Goal: Task Accomplishment & Management: Manage account settings

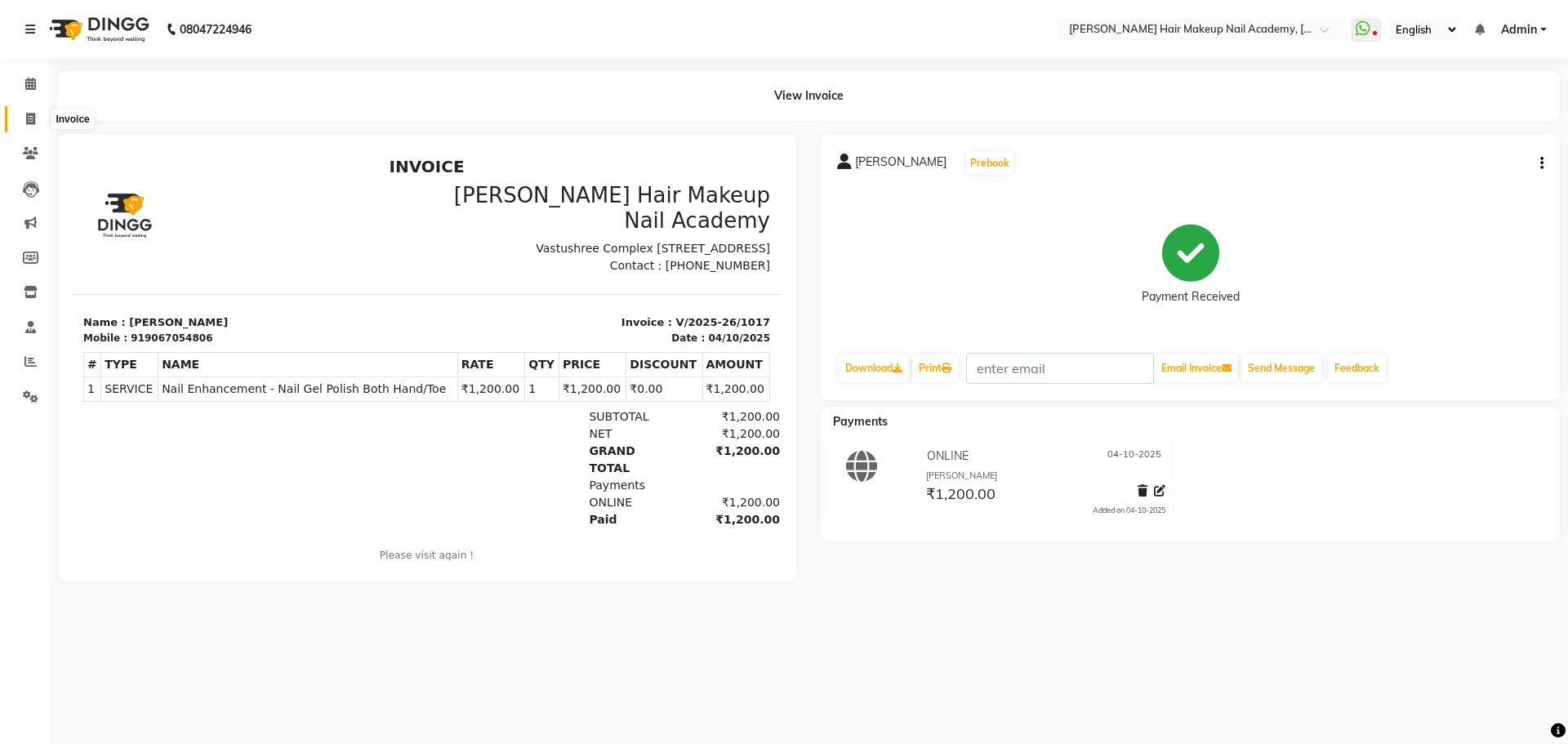
click at [33, 122] on icon at bounding box center [30, 119] width 9 height 13
select select "service"
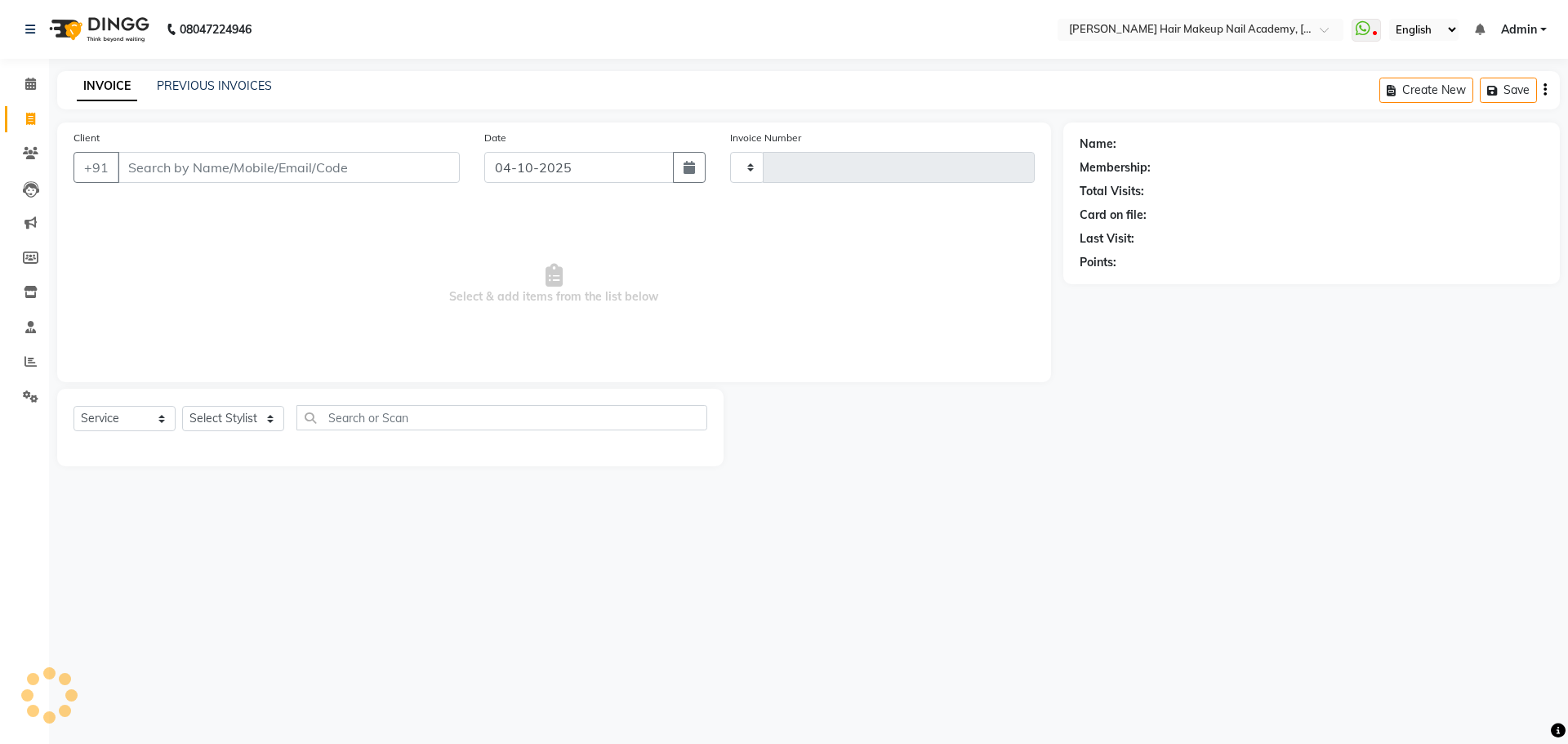
type input "1018"
select select "3468"
click at [44, 156] on span at bounding box center [30, 154] width 29 height 19
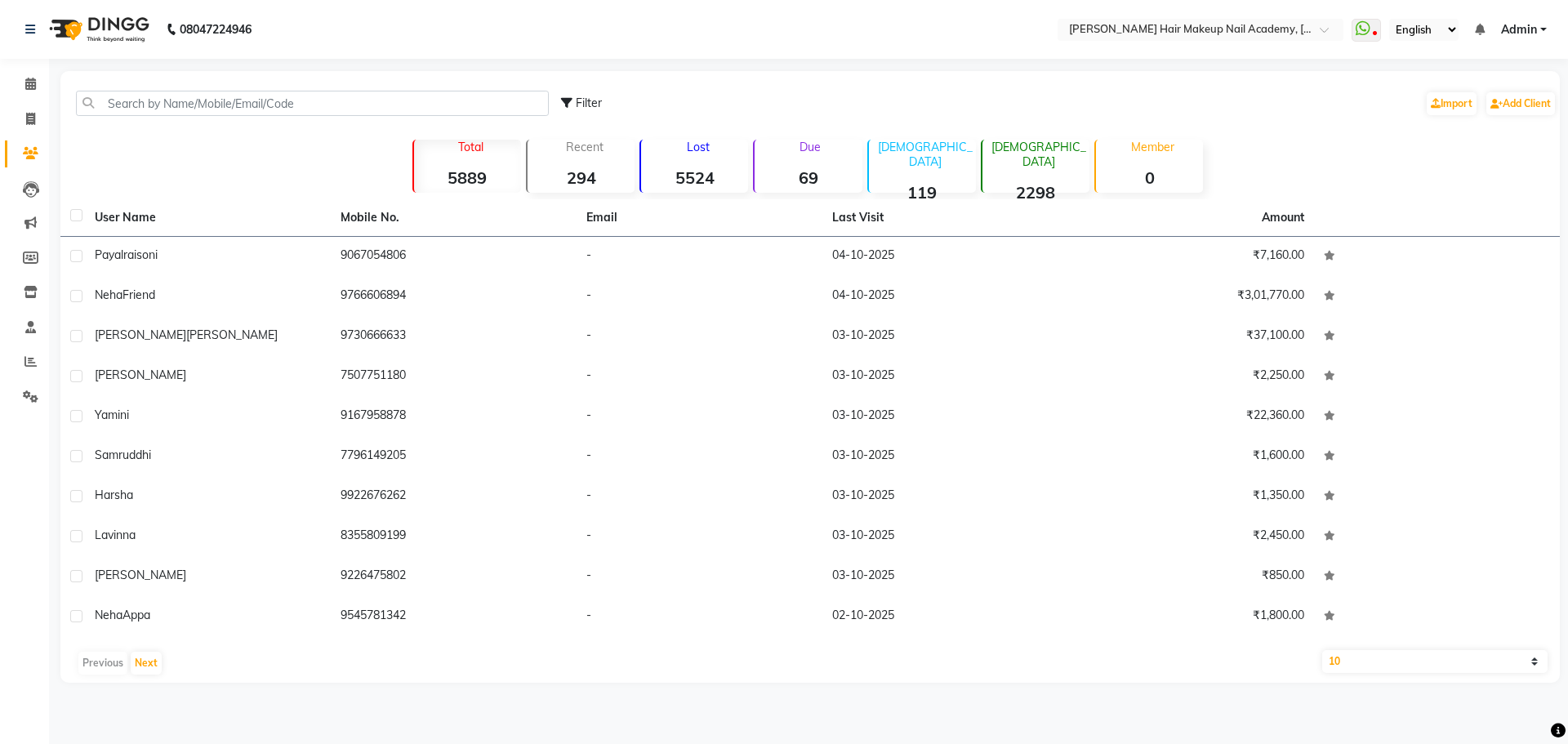
click at [823, 185] on strong "69" at bounding box center [809, 177] width 107 height 21
click at [1400, 661] on select "10 50 100" at bounding box center [1435, 662] width 225 height 23
click at [1370, 734] on div "08047224946 Select Location × Bhavika Gundesha Hair Makeup Nail Academy, Market…" at bounding box center [784, 372] width 1568 height 744
click at [1369, 657] on select "10 50 100" at bounding box center [1435, 662] width 225 height 23
select select "100"
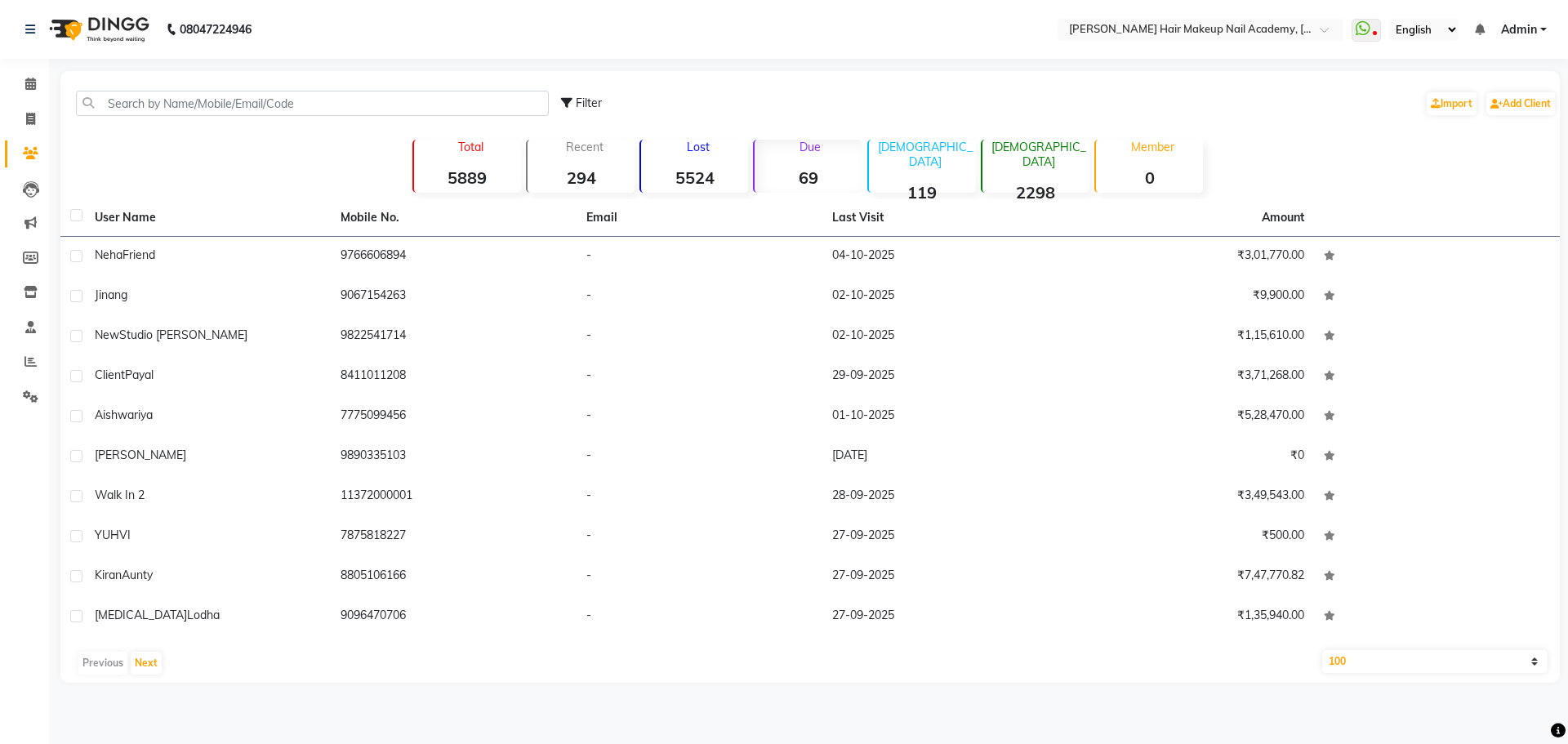
click at [1322, 650] on select "10 50 100" at bounding box center [1435, 662] width 225 height 23
click at [804, 142] on p "Due" at bounding box center [804, 146] width 104 height 14
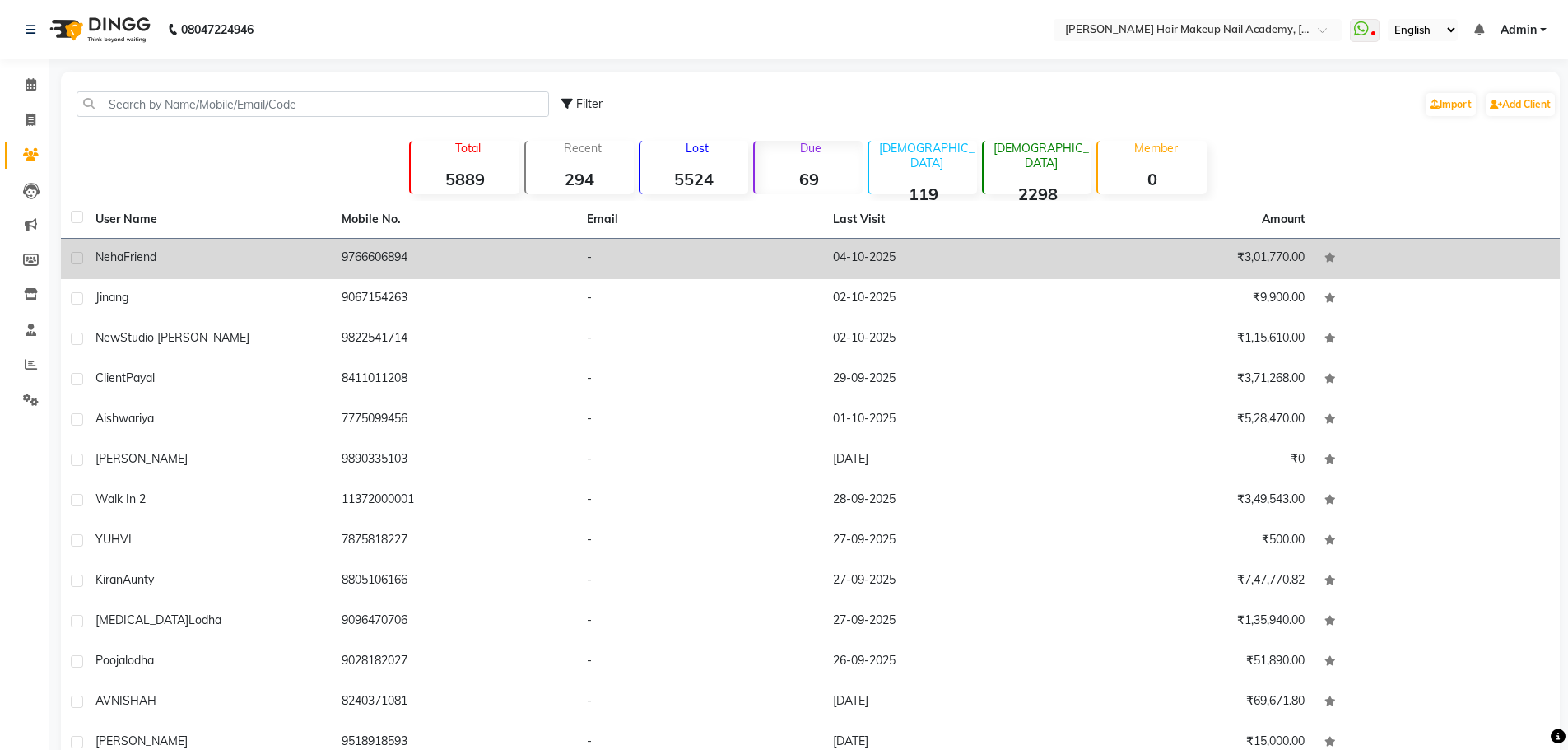
click at [256, 267] on td "Neha Friend" at bounding box center [208, 258] width 246 height 41
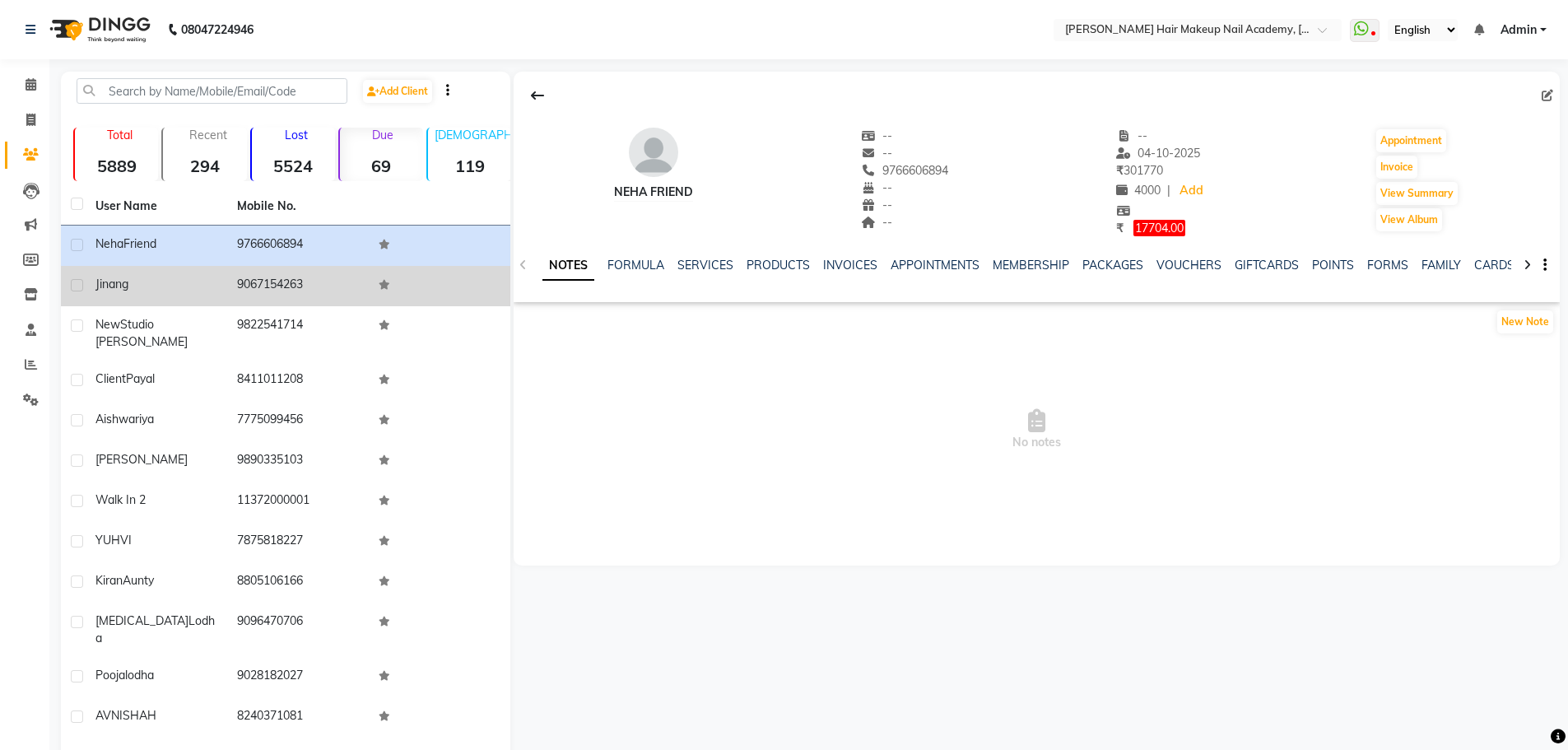
click at [257, 303] on td "9067154263" at bounding box center [297, 285] width 141 height 41
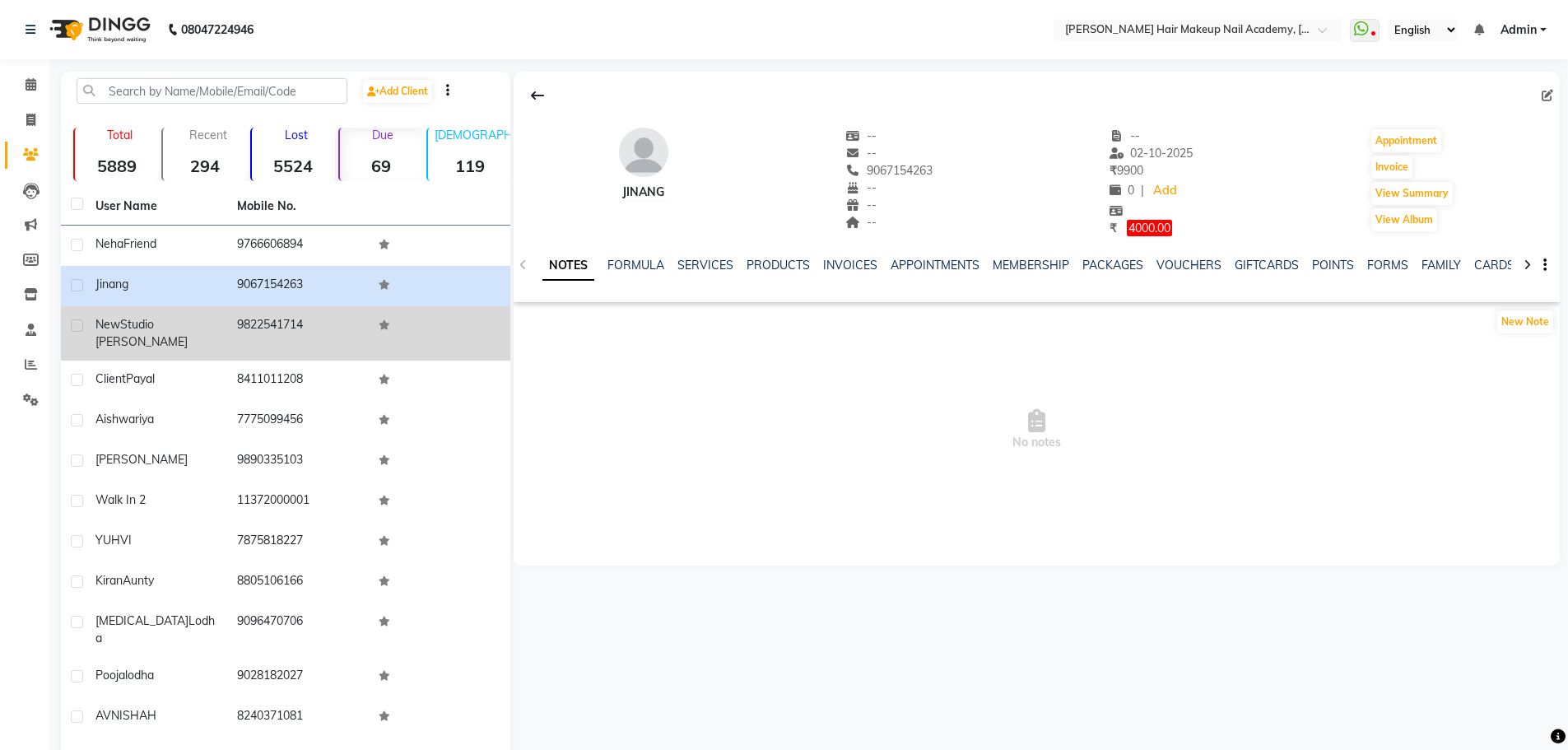
click at [240, 323] on td "9822541714" at bounding box center [297, 333] width 141 height 54
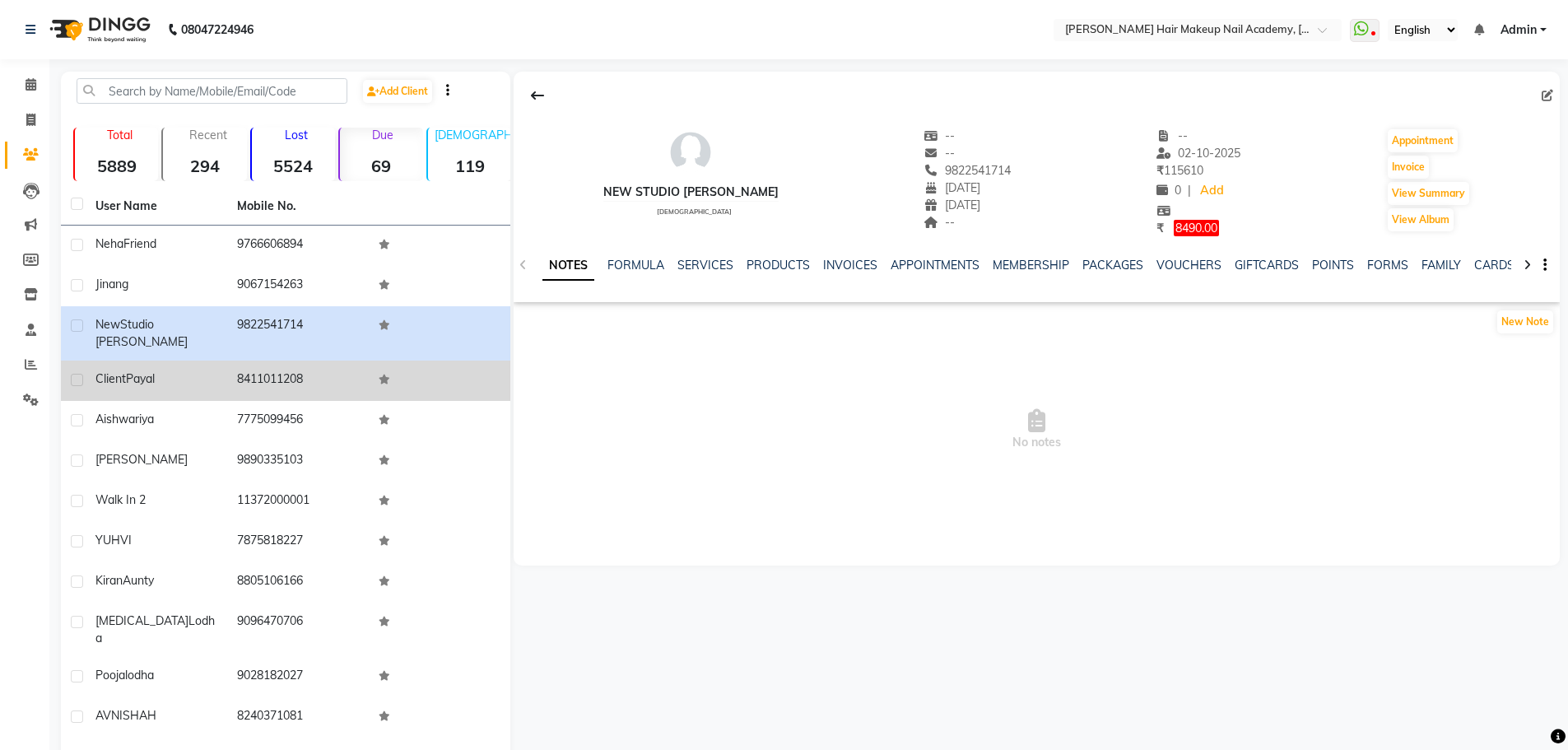
click at [229, 378] on td "8411011208" at bounding box center [297, 380] width 141 height 41
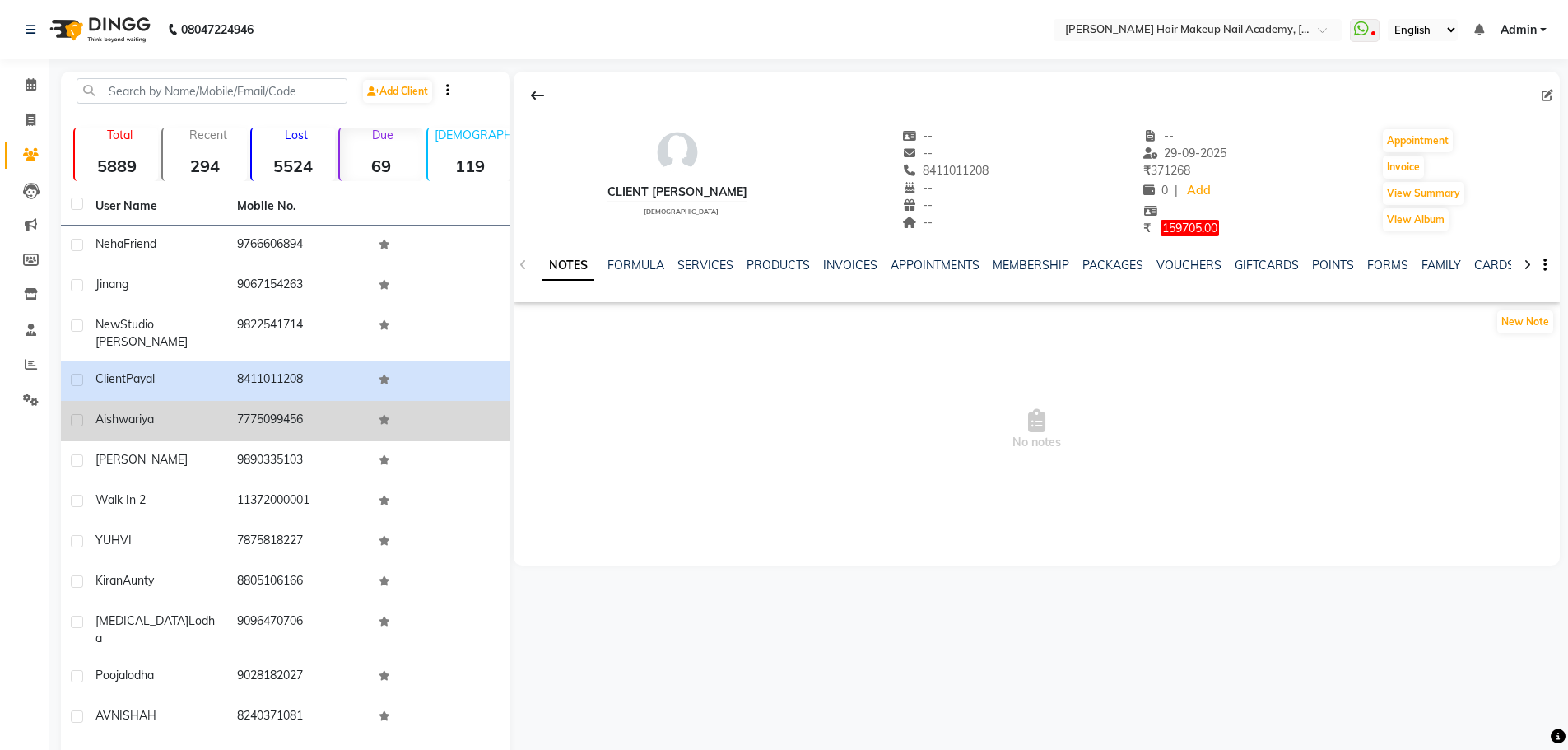
click at [254, 404] on td "7775099456" at bounding box center [297, 420] width 141 height 41
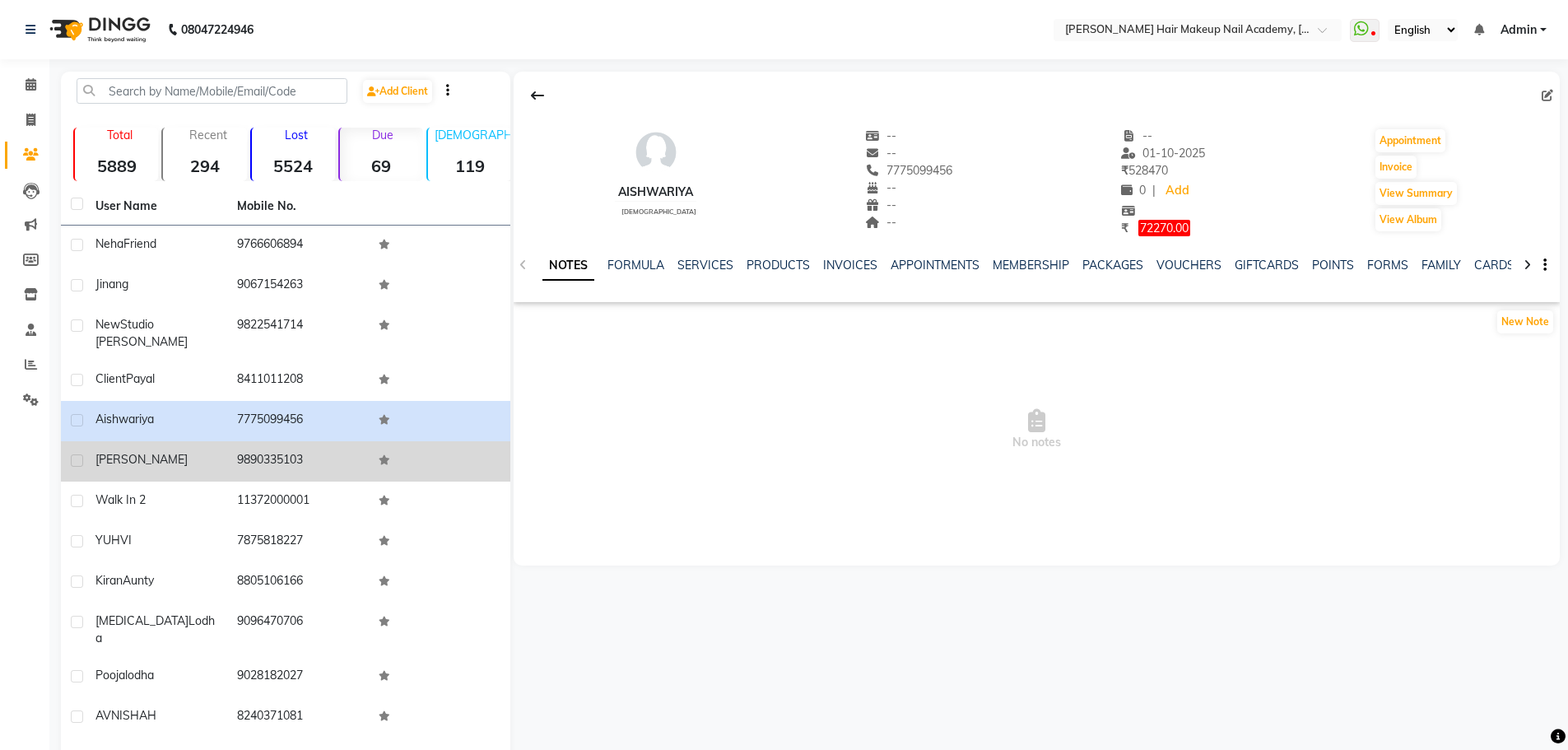
click at [125, 468] on td "[PERSON_NAME]" at bounding box center [156, 461] width 141 height 41
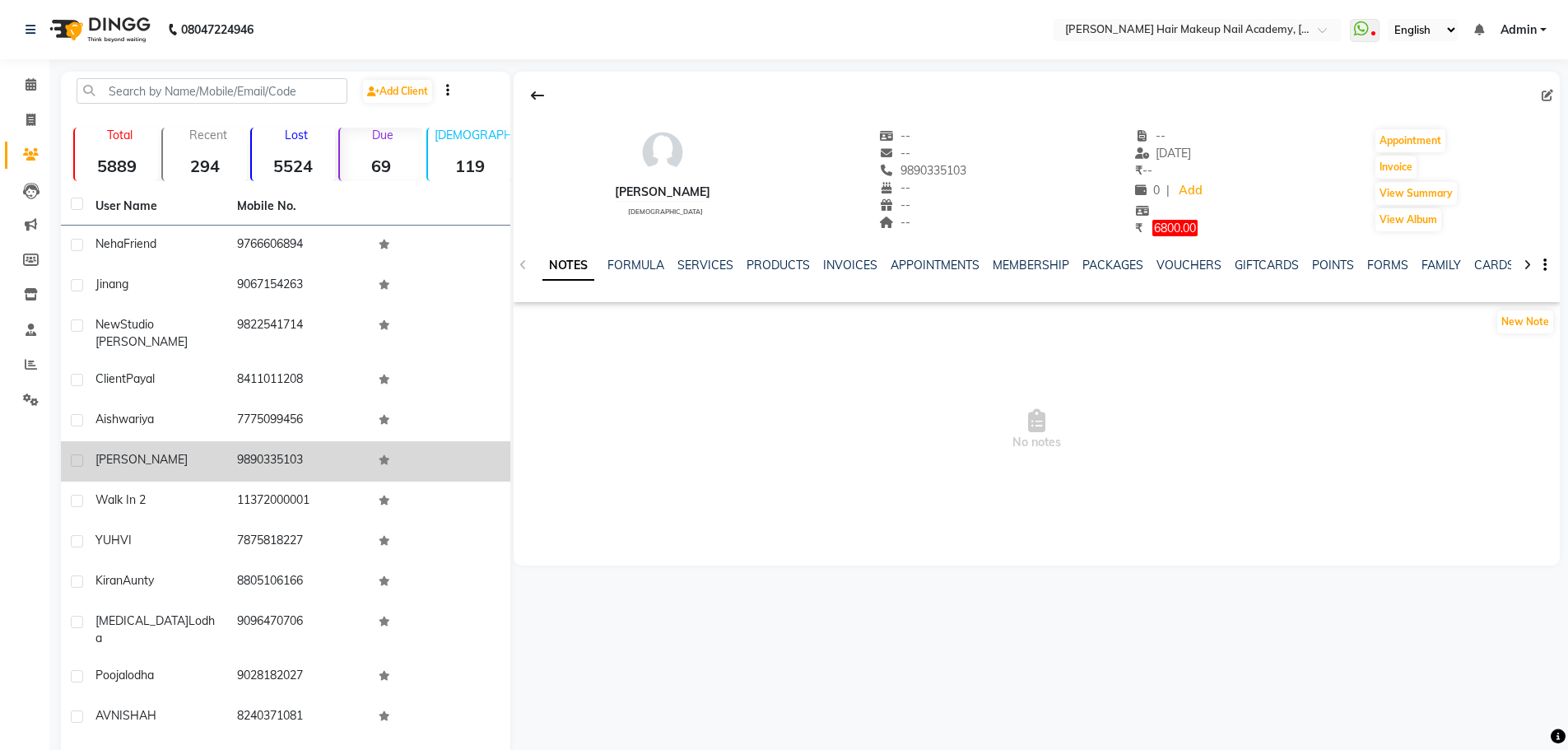
click at [231, 459] on td "9890335103" at bounding box center [297, 461] width 141 height 41
drag, startPoint x: 231, startPoint y: 459, endPoint x: 333, endPoint y: 465, distance: 102.2
click at [333, 465] on td "9890335103" at bounding box center [297, 461] width 141 height 41
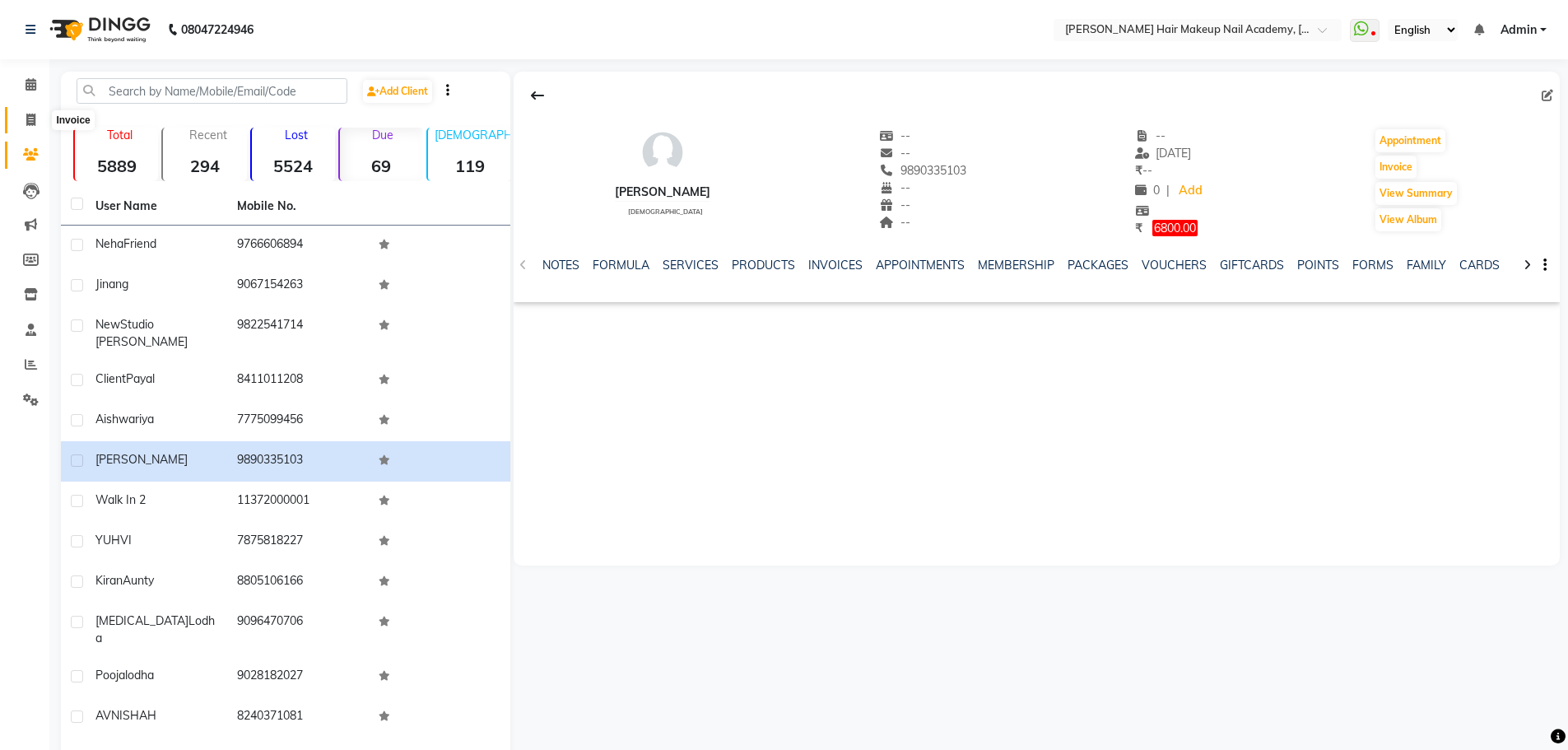
click at [31, 129] on span at bounding box center [31, 120] width 29 height 19
select select "service"
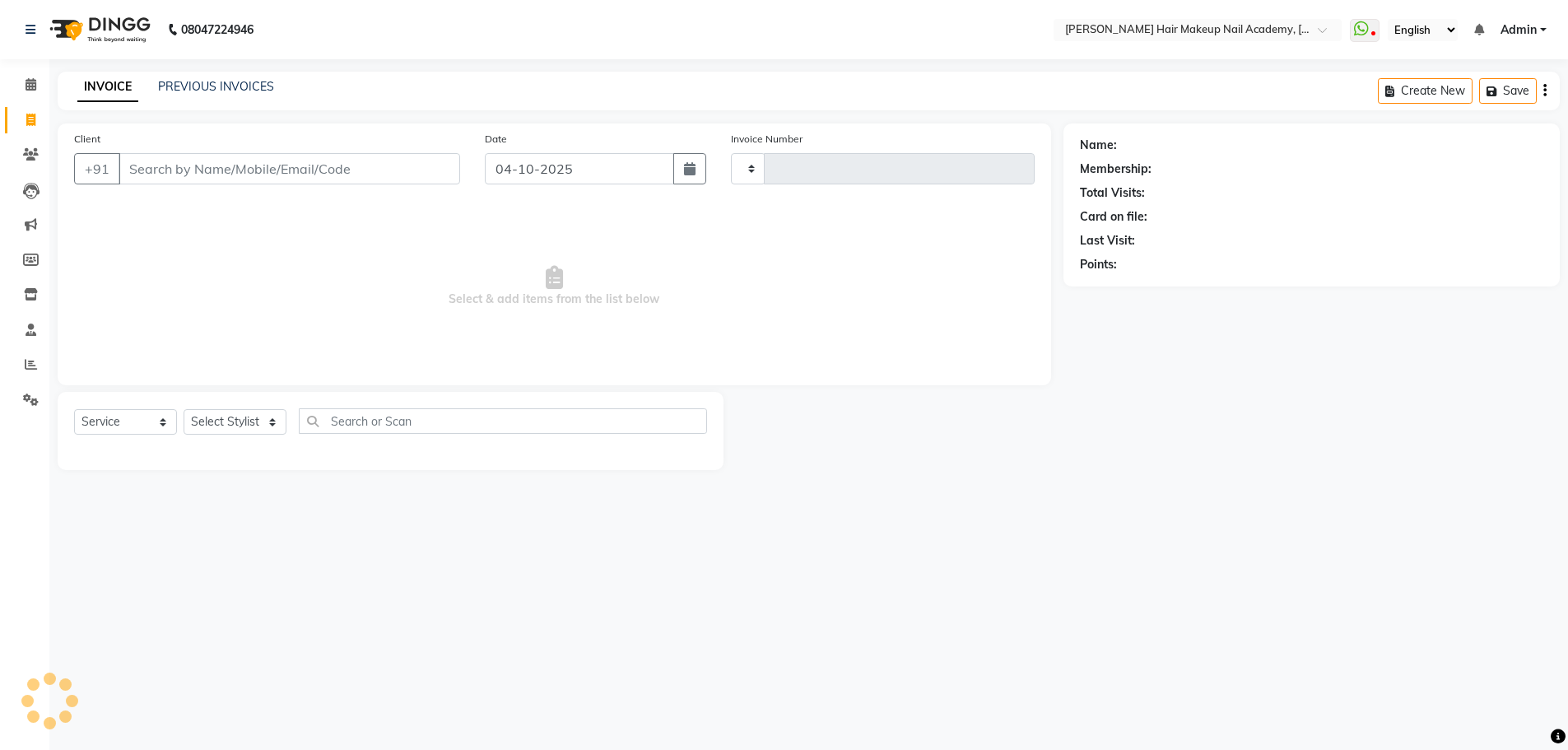
type input "1018"
select select "3468"
click at [235, 94] on div "PREVIOUS INVOICES" at bounding box center [216, 86] width 116 height 17
click at [231, 88] on link "PREVIOUS INVOICES" at bounding box center [216, 86] width 116 height 14
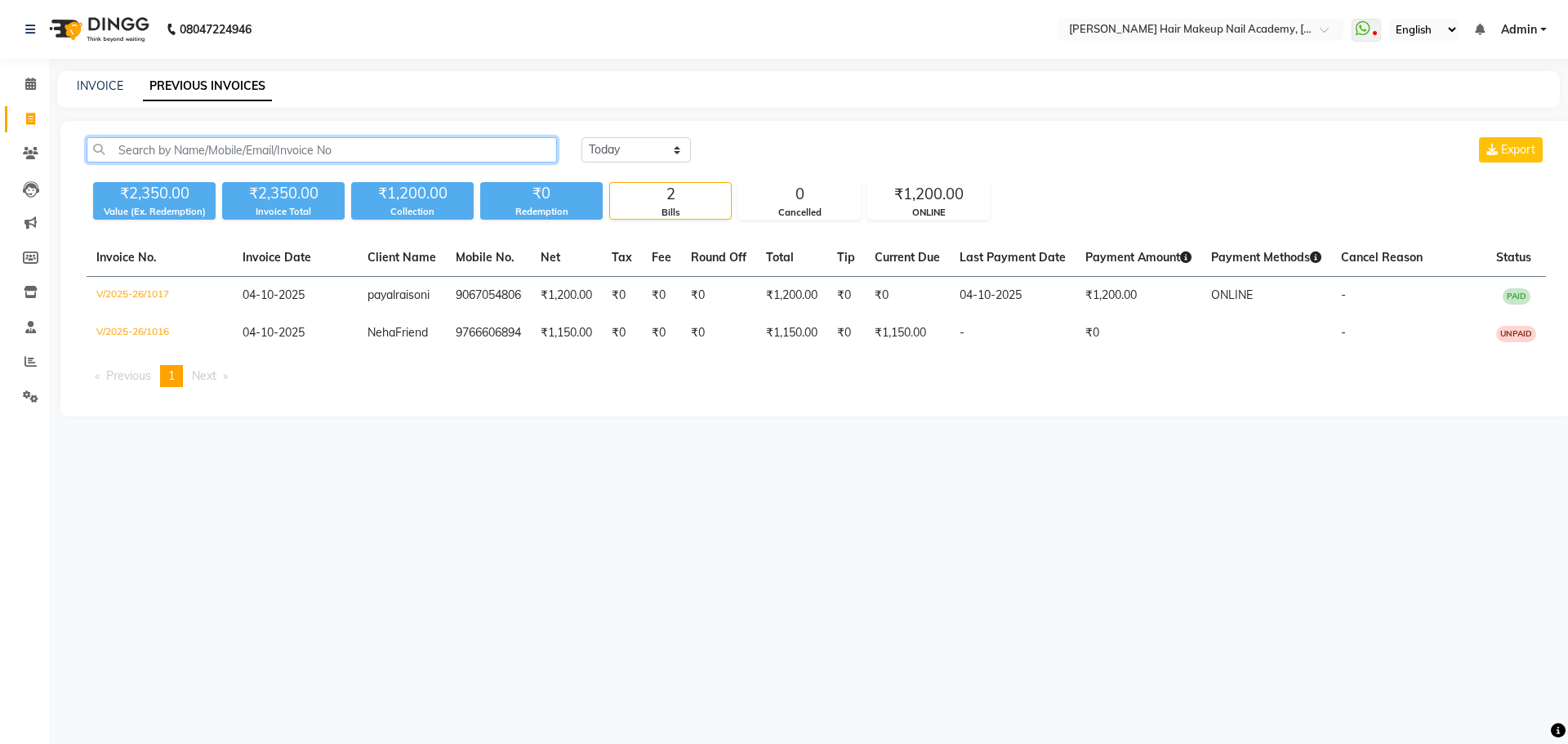
paste input "9890335103"
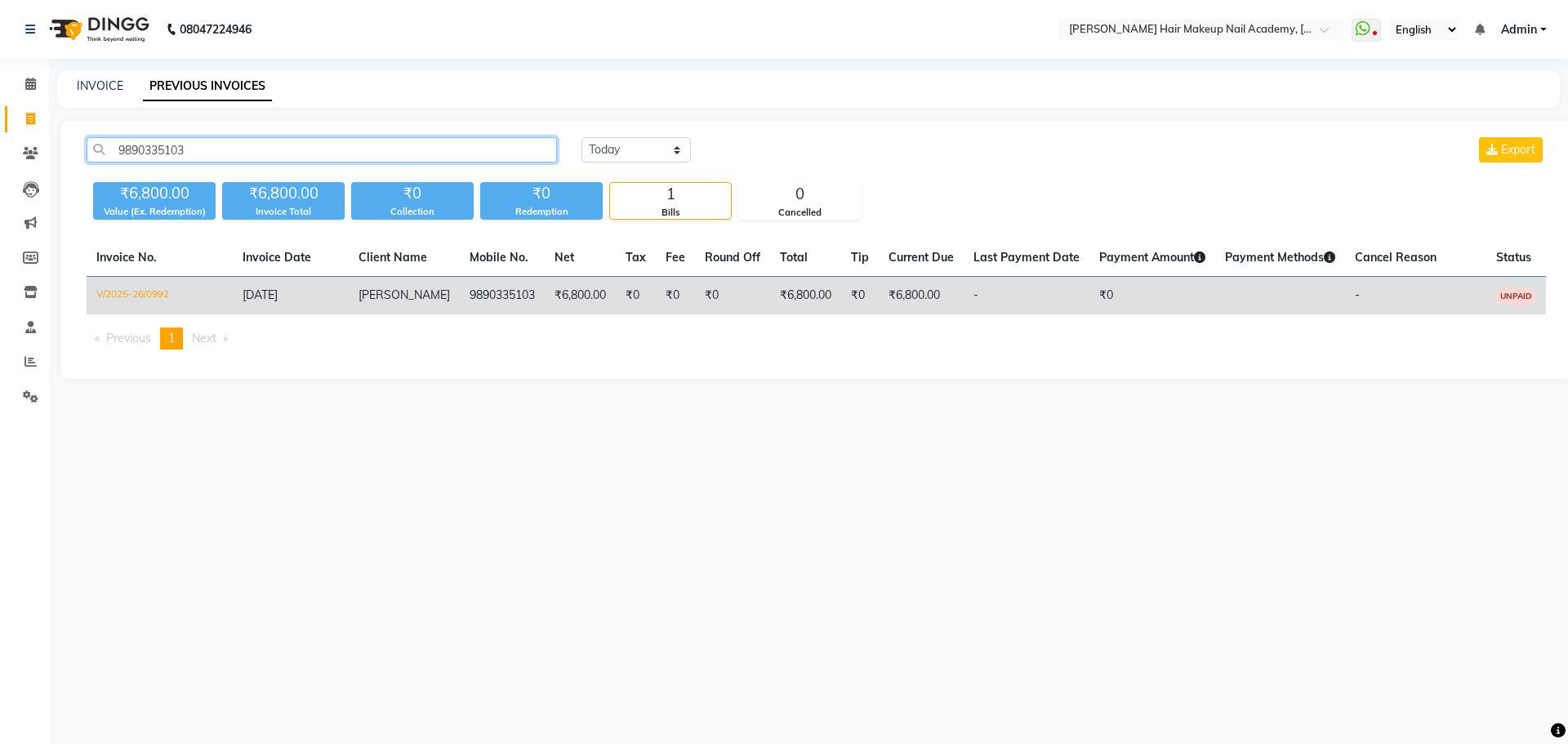
type input "9890335103"
click at [419, 293] on td "[PERSON_NAME]" at bounding box center [404, 296] width 111 height 38
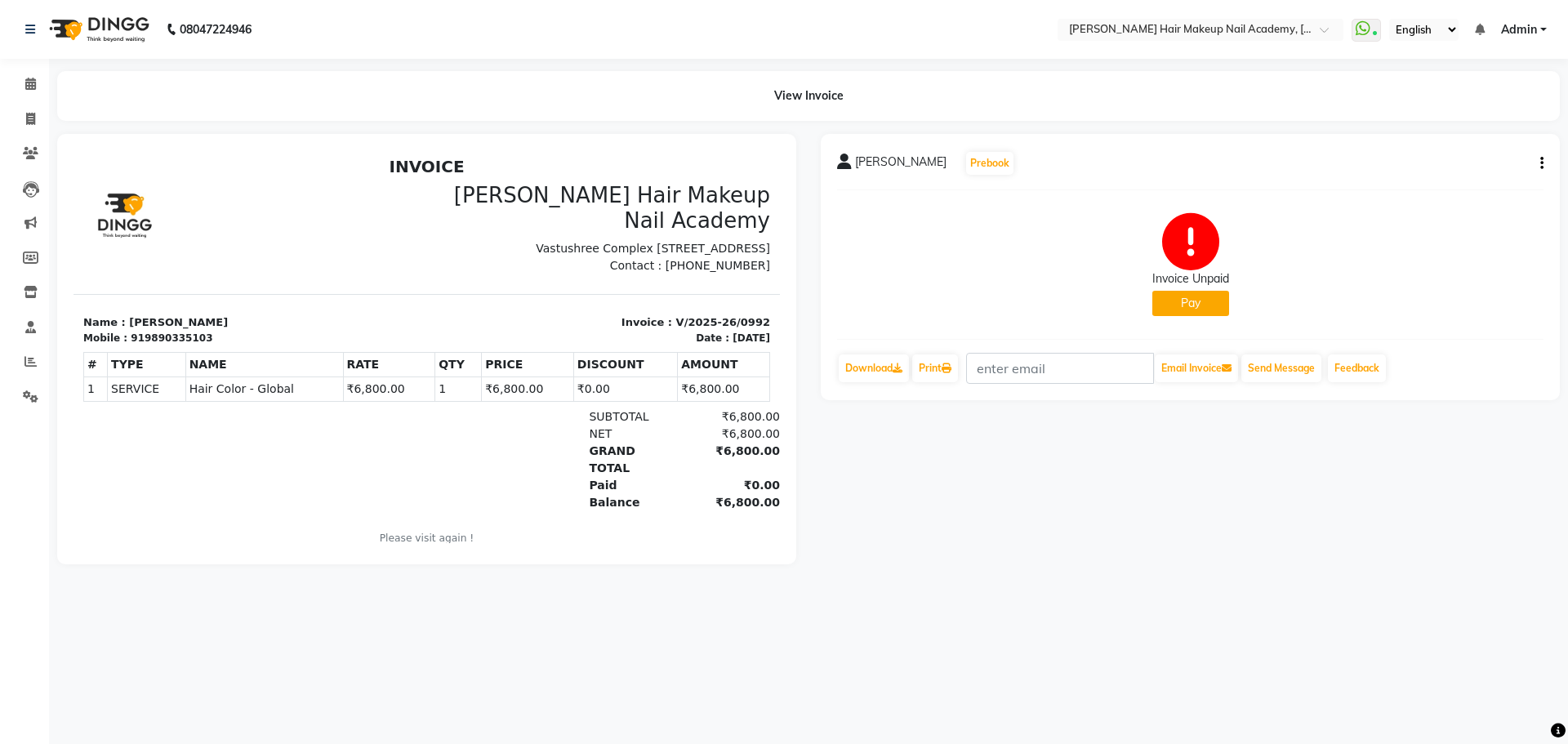
click at [1539, 157] on button "button" at bounding box center [1539, 163] width 10 height 17
click at [1463, 194] on div "Edit Invoice" at bounding box center [1460, 184] width 112 height 21
select select "service"
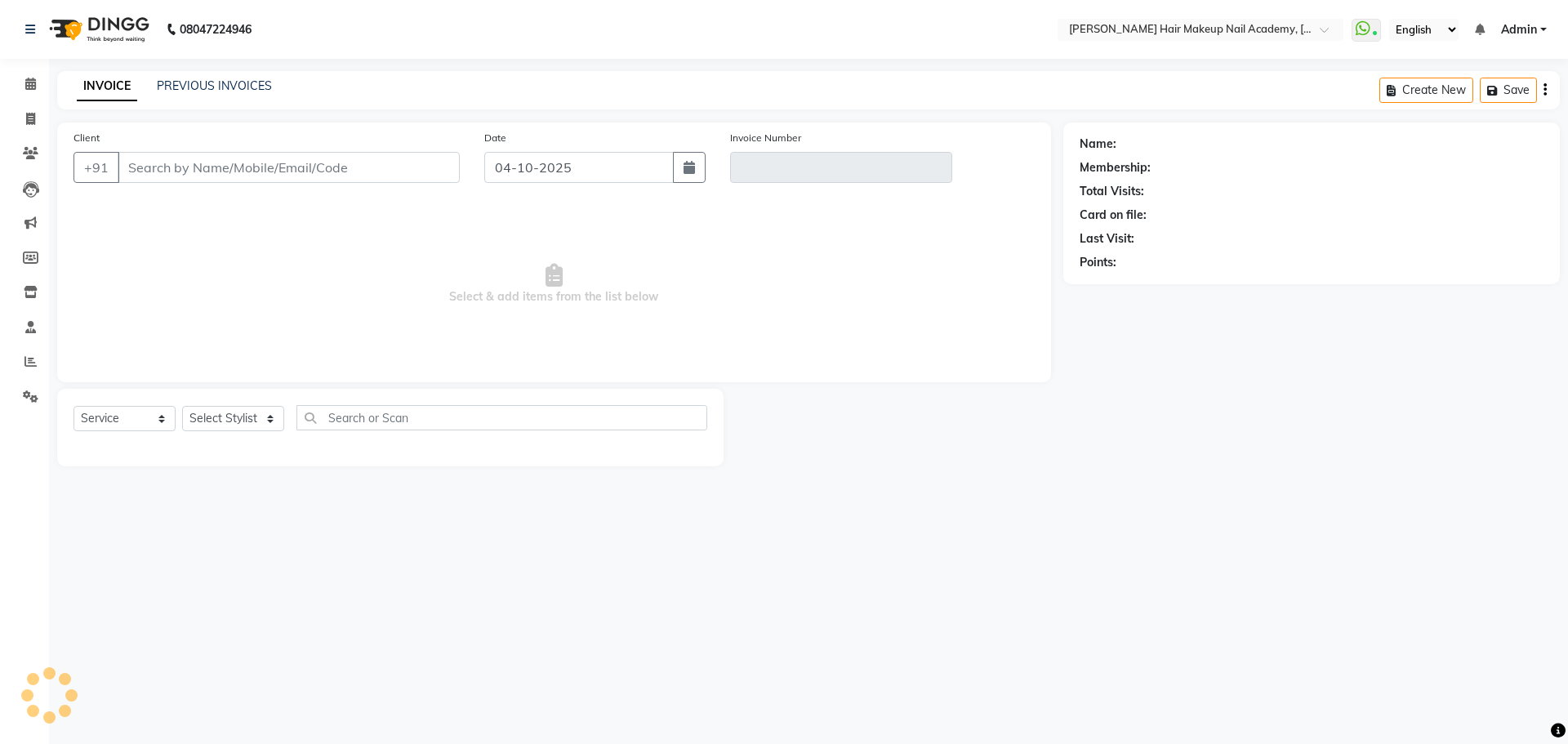
type input "9890335103"
type input "V/2025-26/0992"
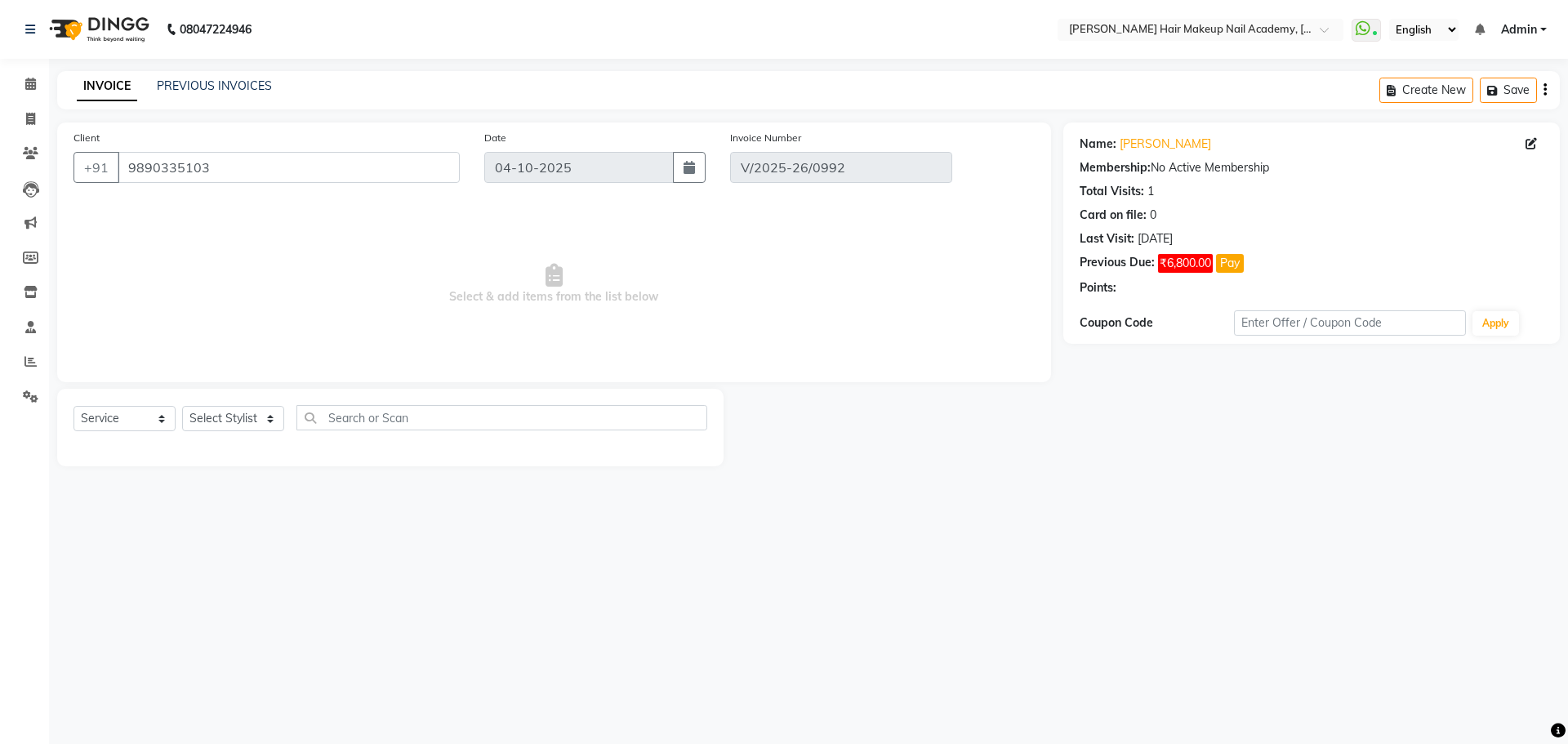
type input "[DATE]"
select select "select"
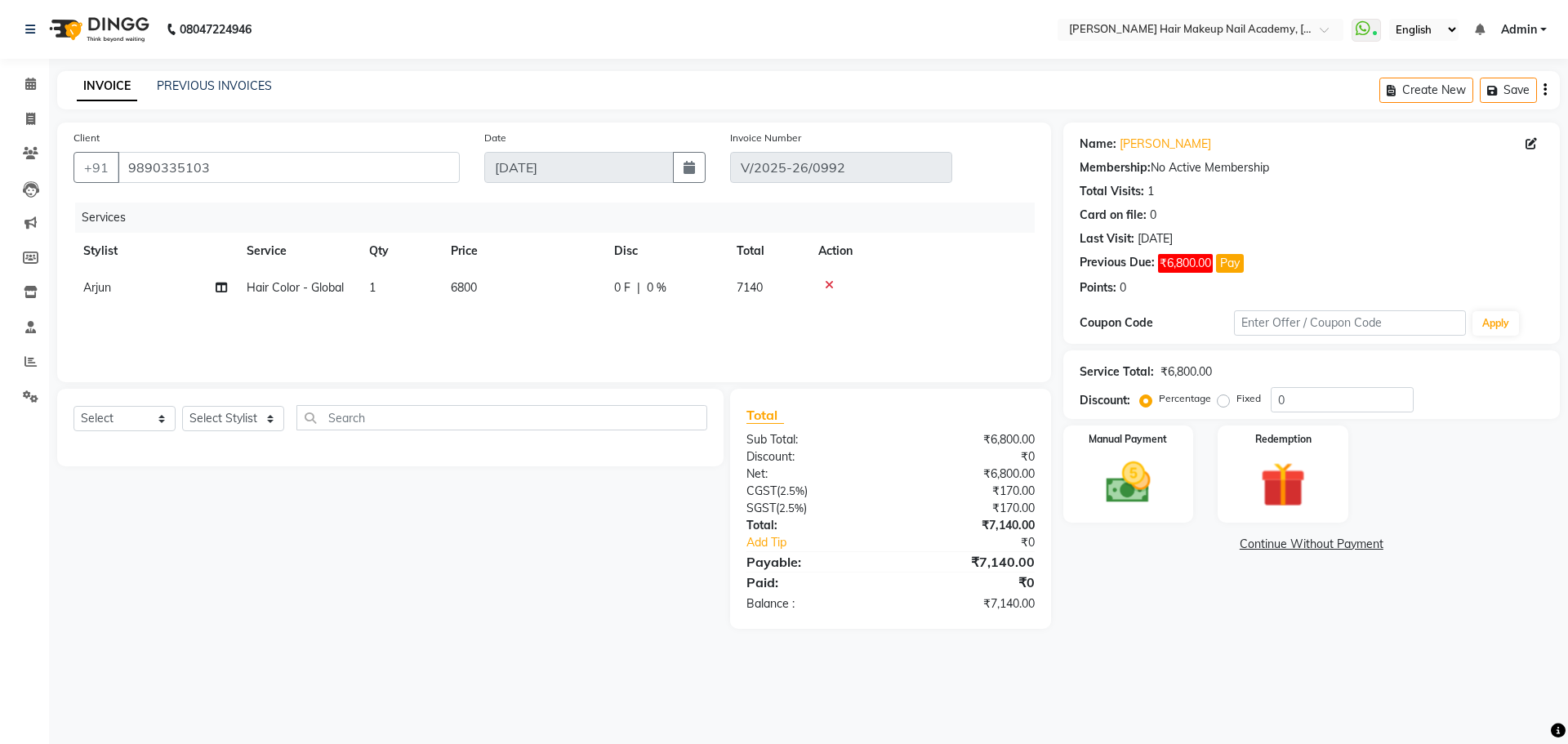
click at [1546, 90] on icon "button" at bounding box center [1546, 90] width 4 height 1
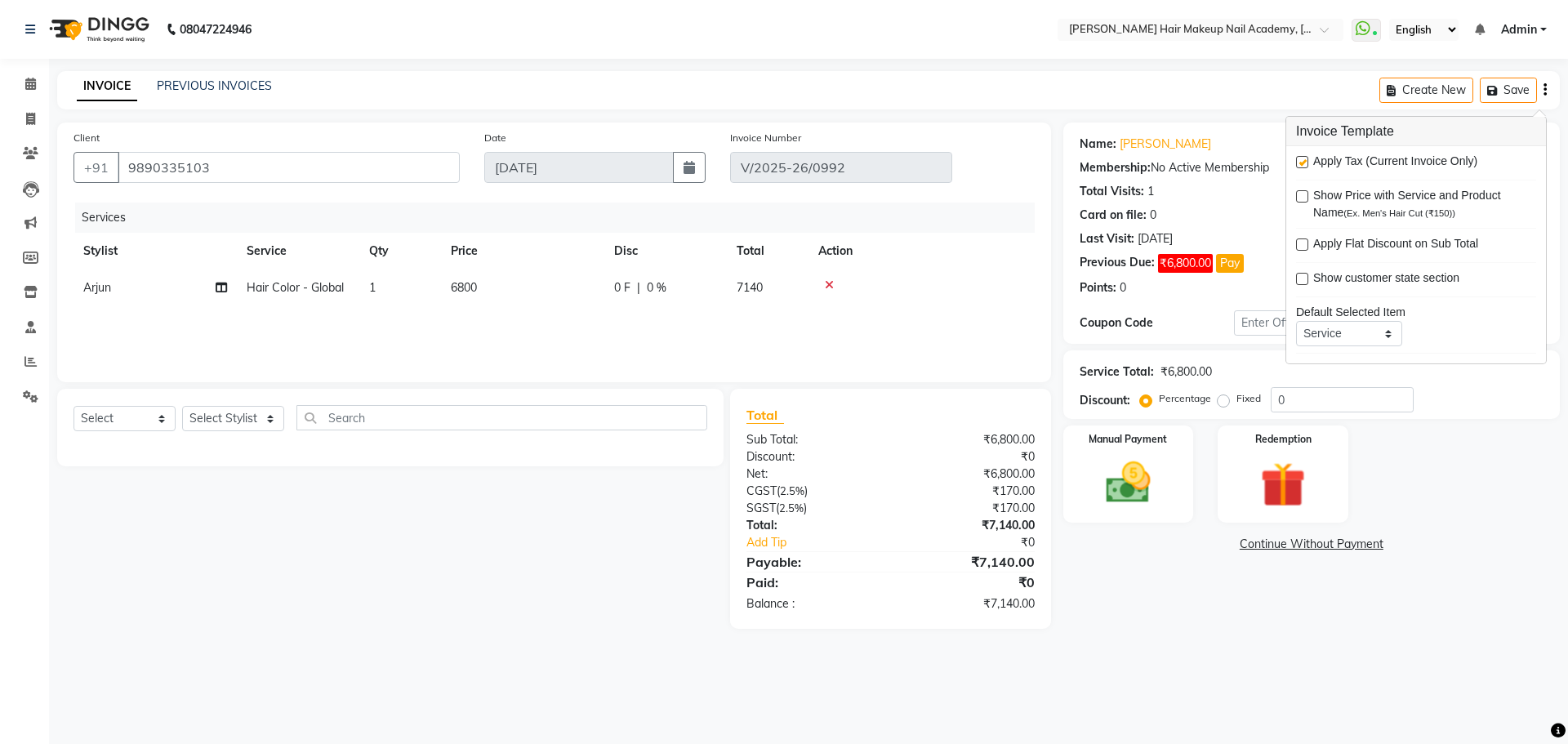
click at [1305, 168] on label at bounding box center [1303, 163] width 13 height 13
click at [1305, 168] on input "checkbox" at bounding box center [1302, 163] width 11 height 11
checkbox input "false"
click at [24, 110] on span at bounding box center [30, 119] width 29 height 19
select select "service"
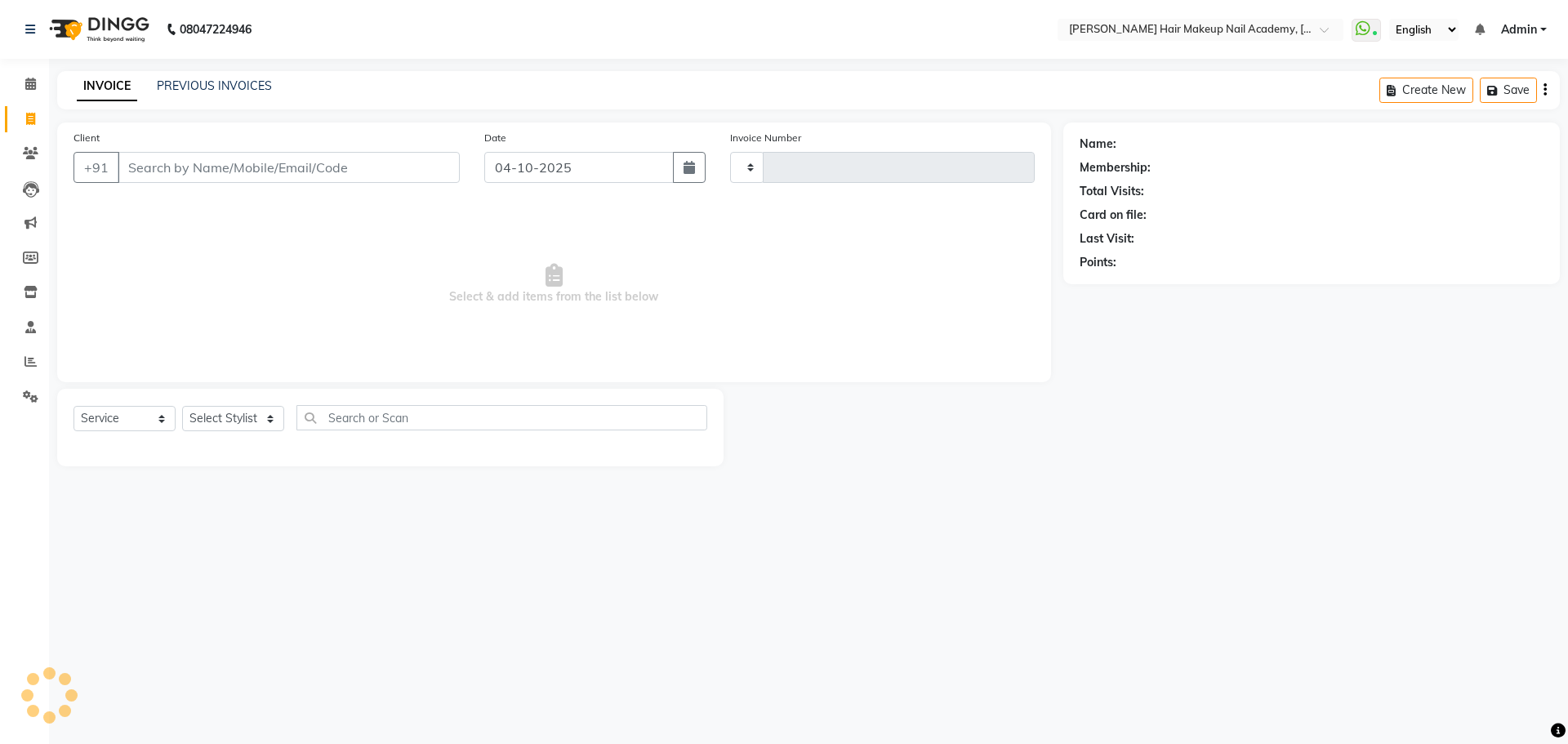
type input "1018"
select select "3468"
click at [187, 89] on link "PREVIOUS INVOICES" at bounding box center [214, 86] width 115 height 14
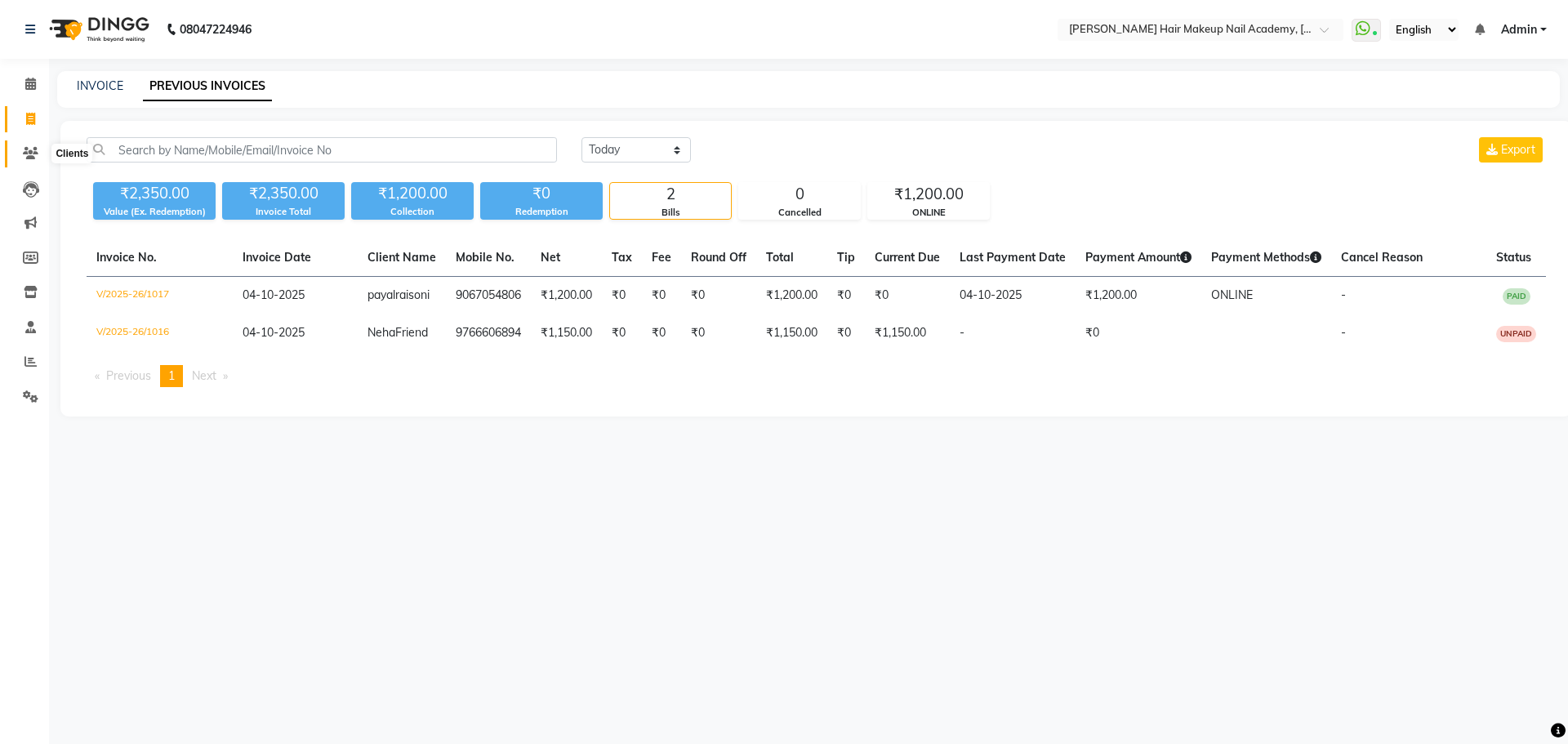
click at [33, 155] on icon at bounding box center [30, 154] width 15 height 13
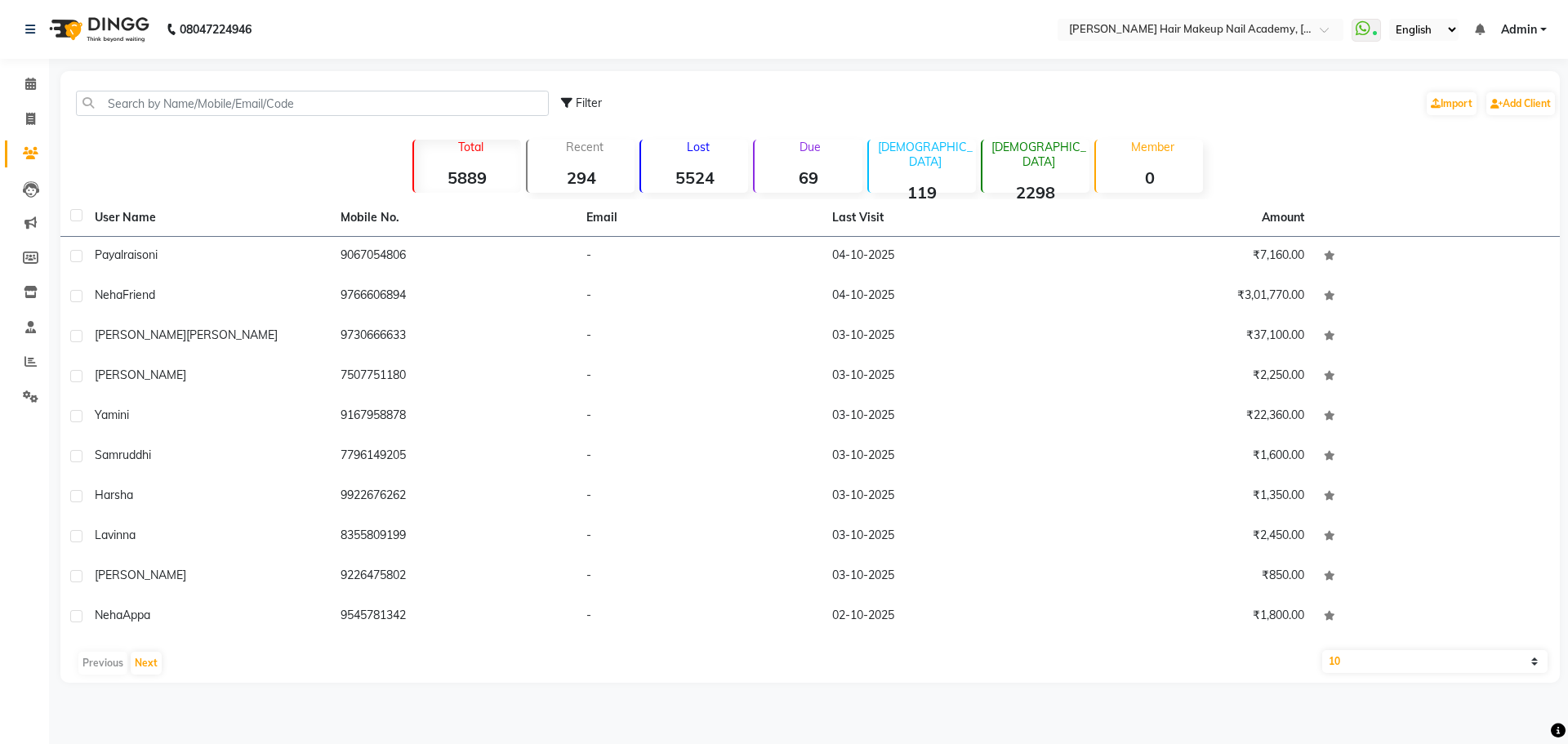
click at [824, 176] on strong "69" at bounding box center [809, 177] width 107 height 21
click at [1321, 657] on div "10 50 100" at bounding box center [1435, 662] width 250 height 23
click at [1336, 669] on select "10 50 100" at bounding box center [1435, 662] width 225 height 23
select select "100"
click at [1322, 650] on select "10 50 100" at bounding box center [1435, 662] width 225 height 23
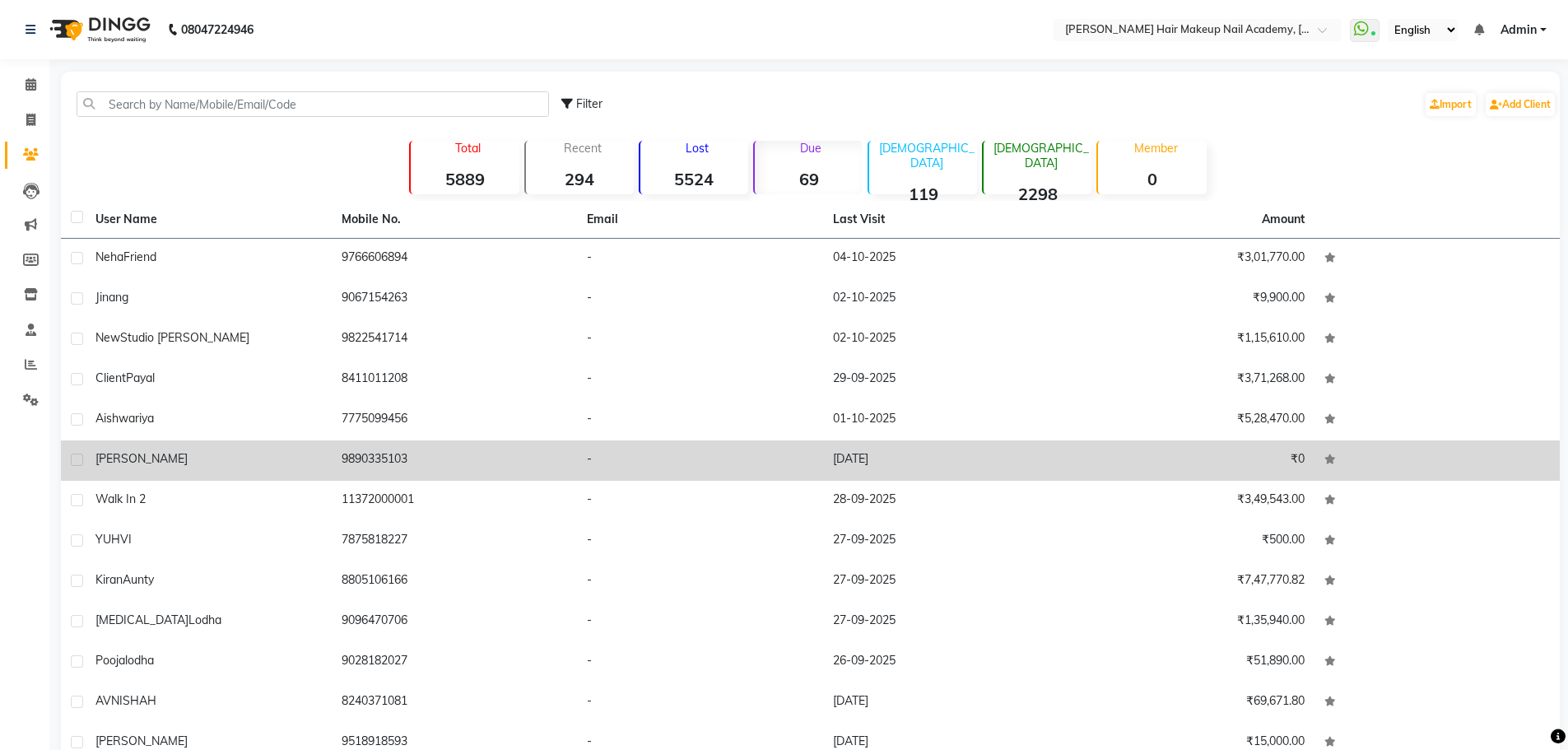
click at [331, 447] on td "9890335103" at bounding box center [454, 460] width 246 height 41
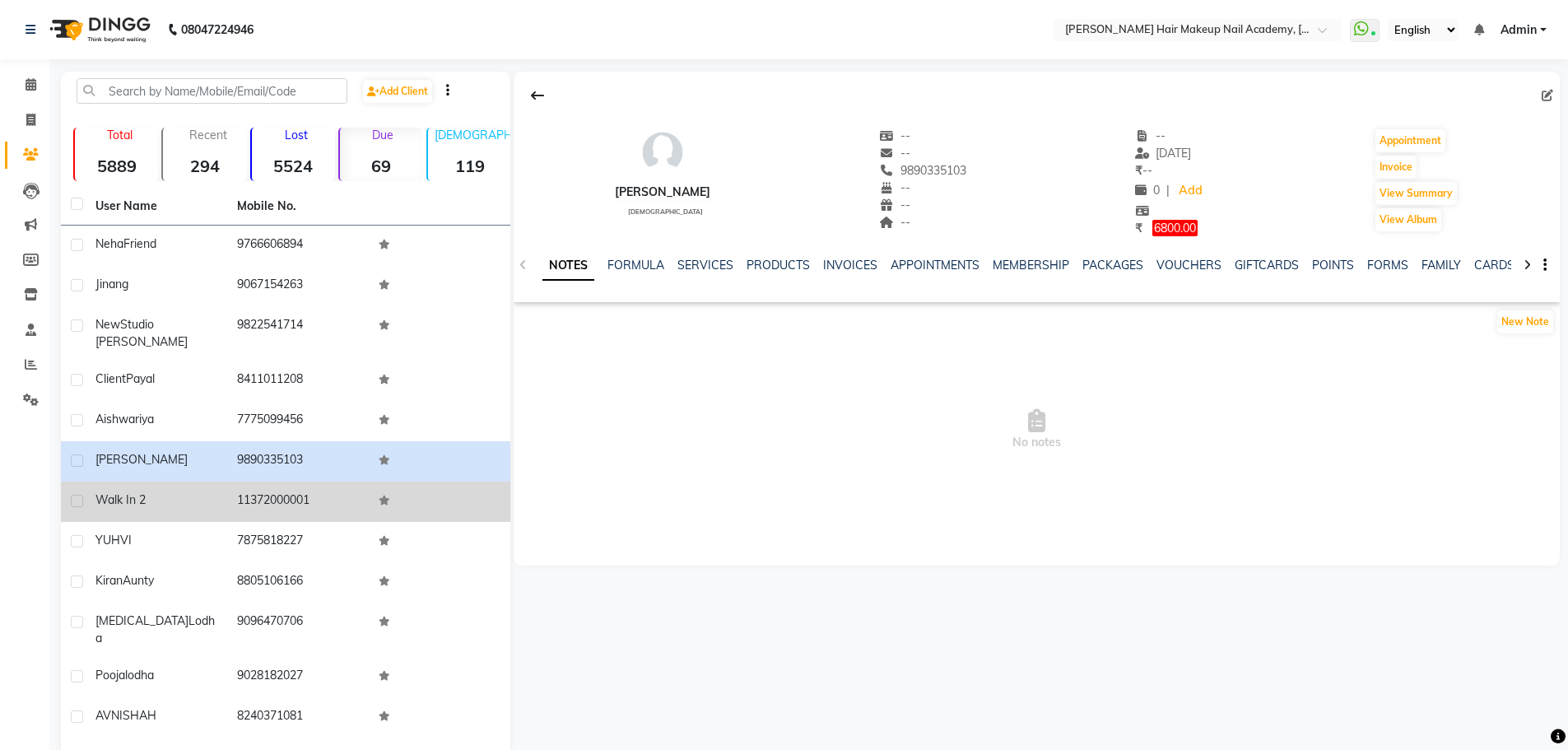
click at [180, 503] on div "walk in 2" at bounding box center [156, 500] width 122 height 17
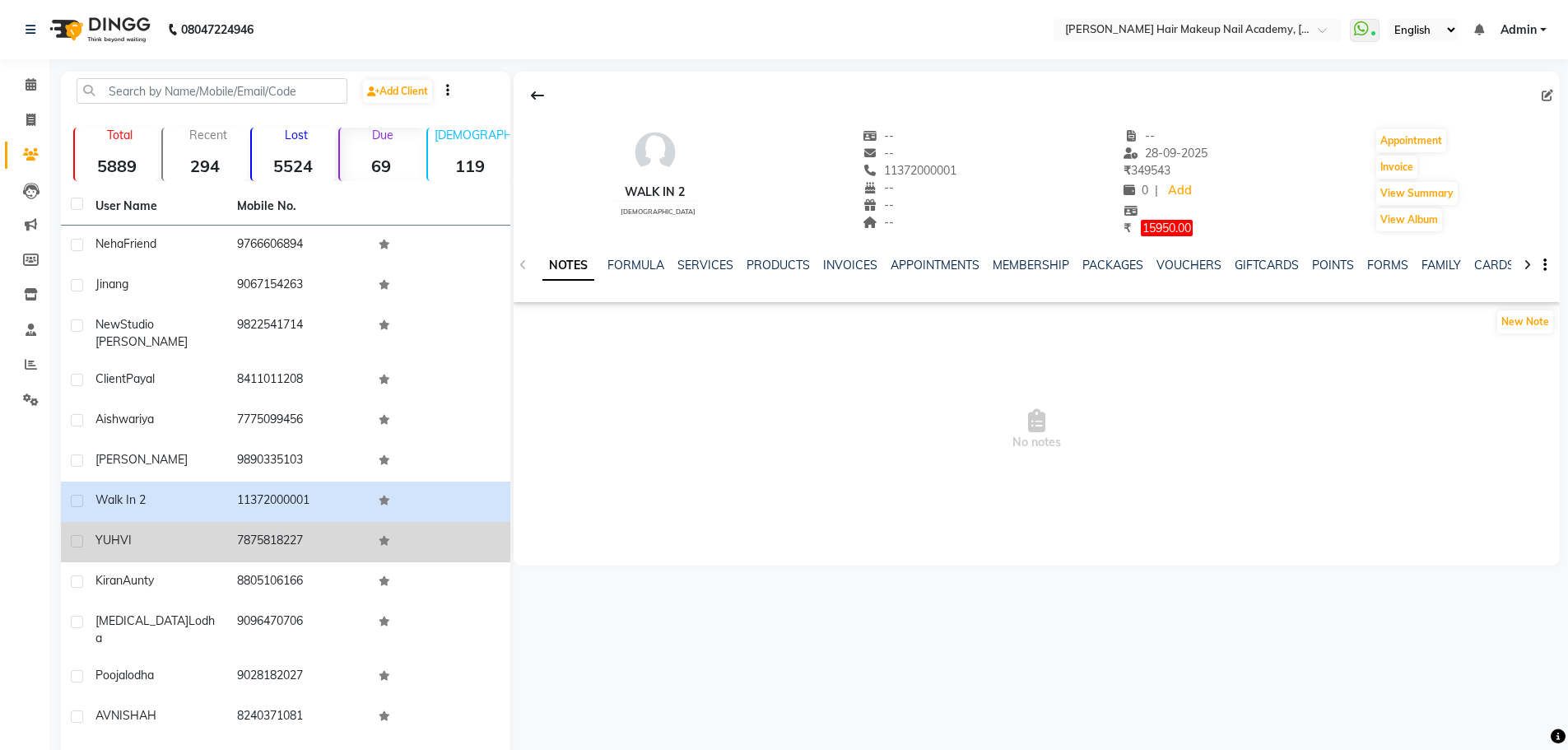
click at [264, 556] on td "7875818227" at bounding box center [297, 542] width 141 height 41
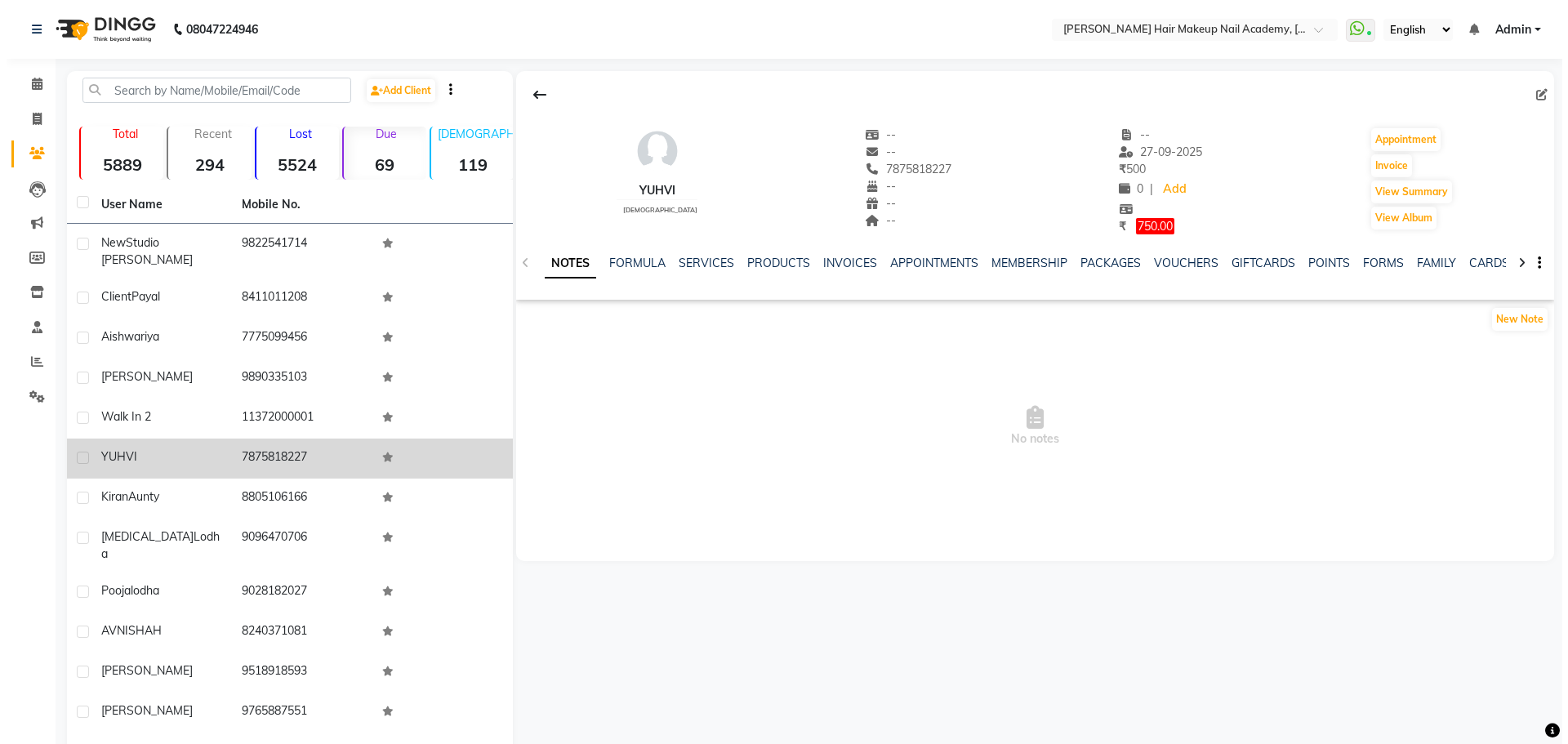
scroll to position [81, 0]
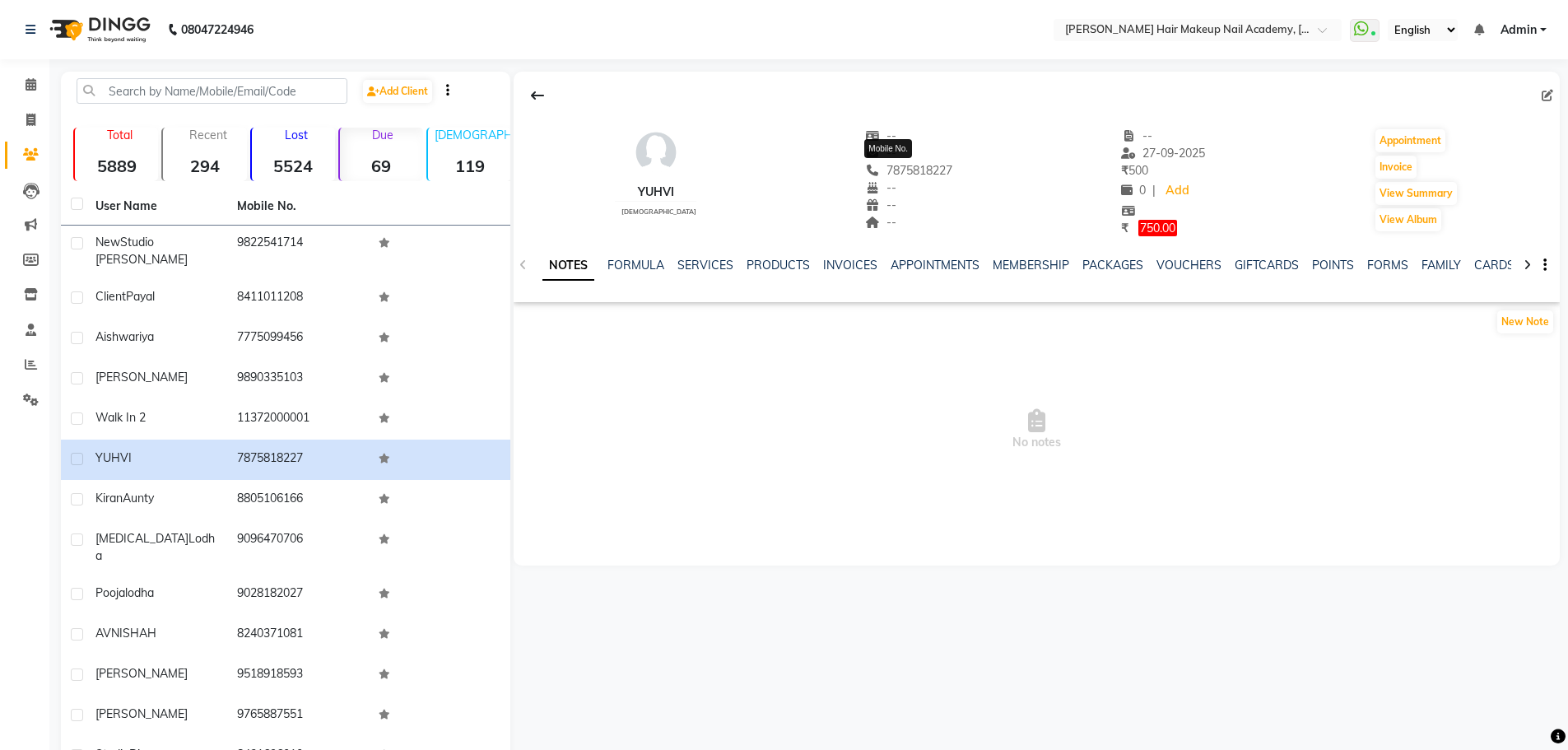
drag, startPoint x: 867, startPoint y: 169, endPoint x: 929, endPoint y: 170, distance: 62.0
click at [929, 170] on span "7875818227" at bounding box center [909, 170] width 87 height 14
drag, startPoint x: 950, startPoint y: 172, endPoint x: 856, endPoint y: 171, distance: 94.0
click at [856, 171] on div "YUHVI female -- -- 7875818227 Mobile No. -- -- -- -- 27-09-2025 ₹ 500 0 | Add ₹…" at bounding box center [1037, 174] width 1047 height 126
copy span "7875818227"
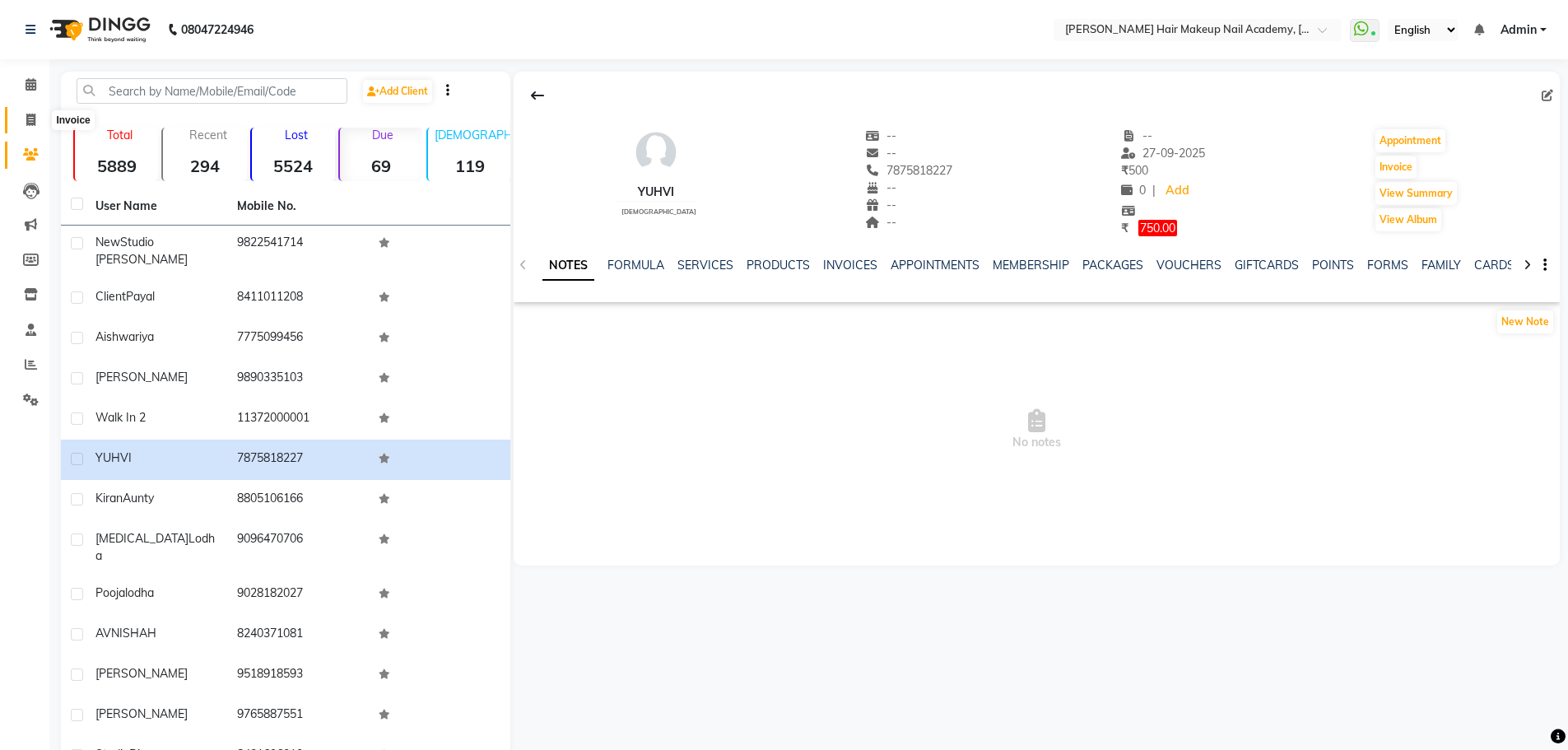
drag, startPoint x: 36, startPoint y: 125, endPoint x: 89, endPoint y: 123, distance: 53.0
click at [36, 125] on span at bounding box center [31, 120] width 29 height 19
select select "3468"
select select "service"
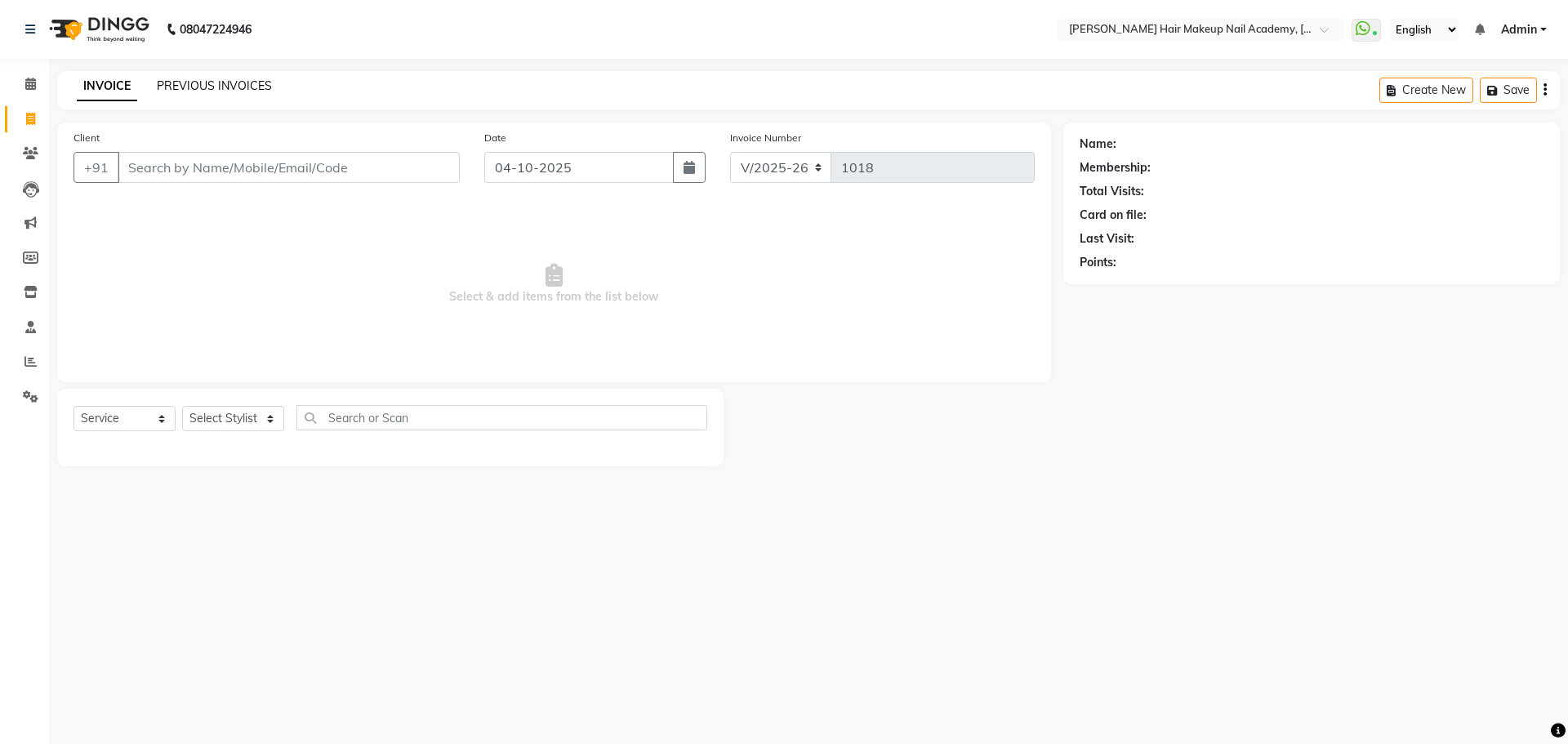
click at [226, 80] on link "PREVIOUS INVOICES" at bounding box center [214, 86] width 115 height 14
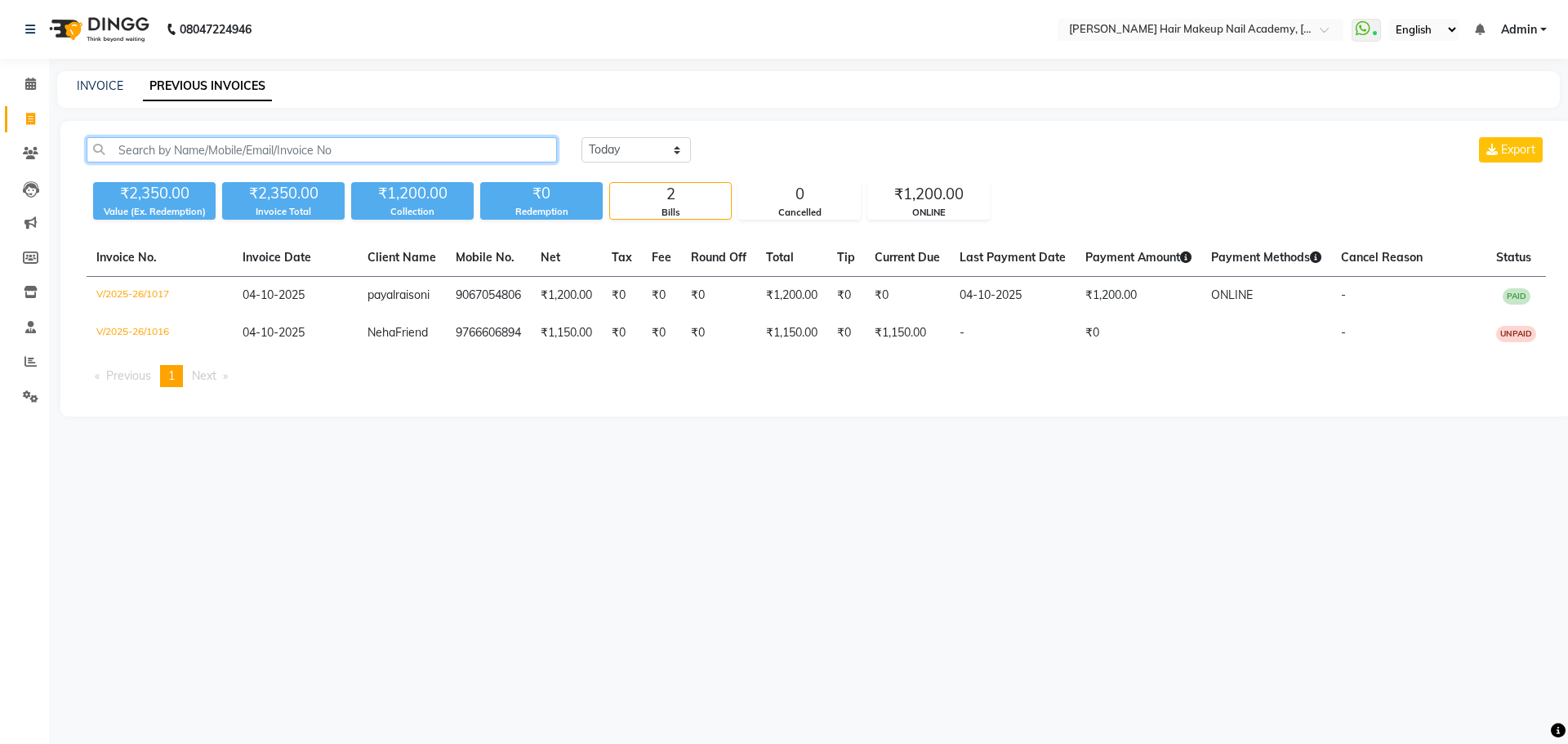
paste input "7875818227"
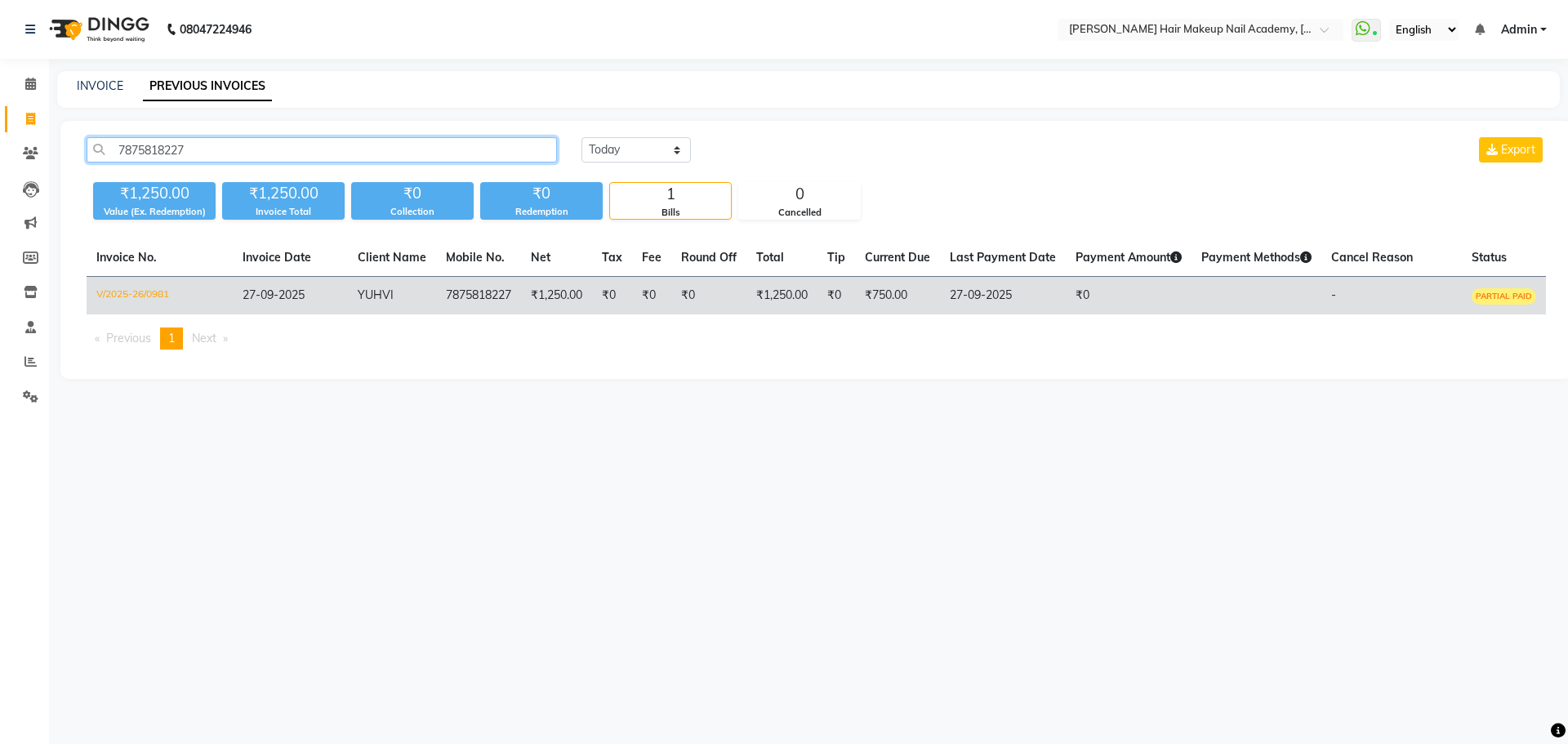
type input "7875818227"
click at [443, 310] on td "7875818227" at bounding box center [478, 296] width 85 height 38
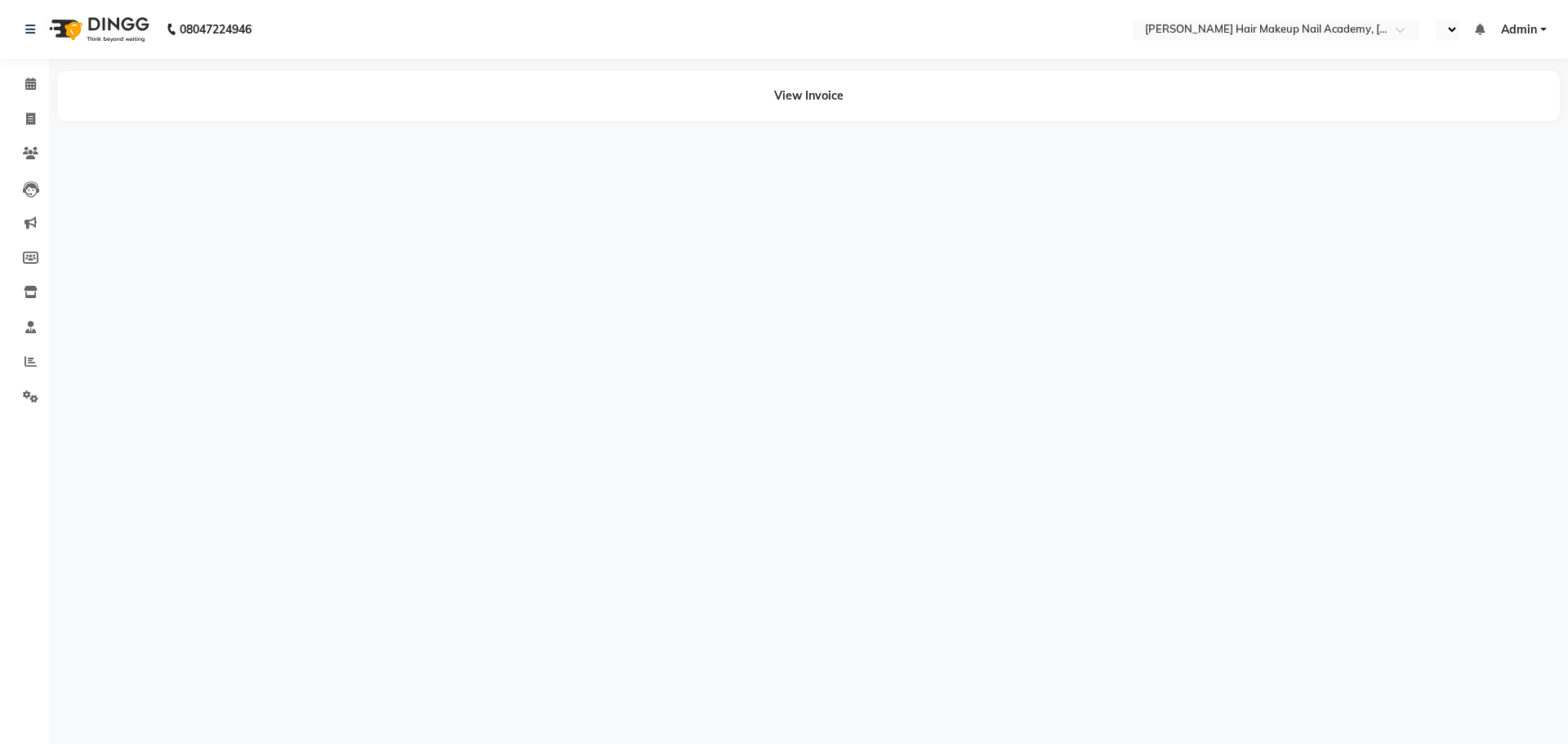
select select "en"
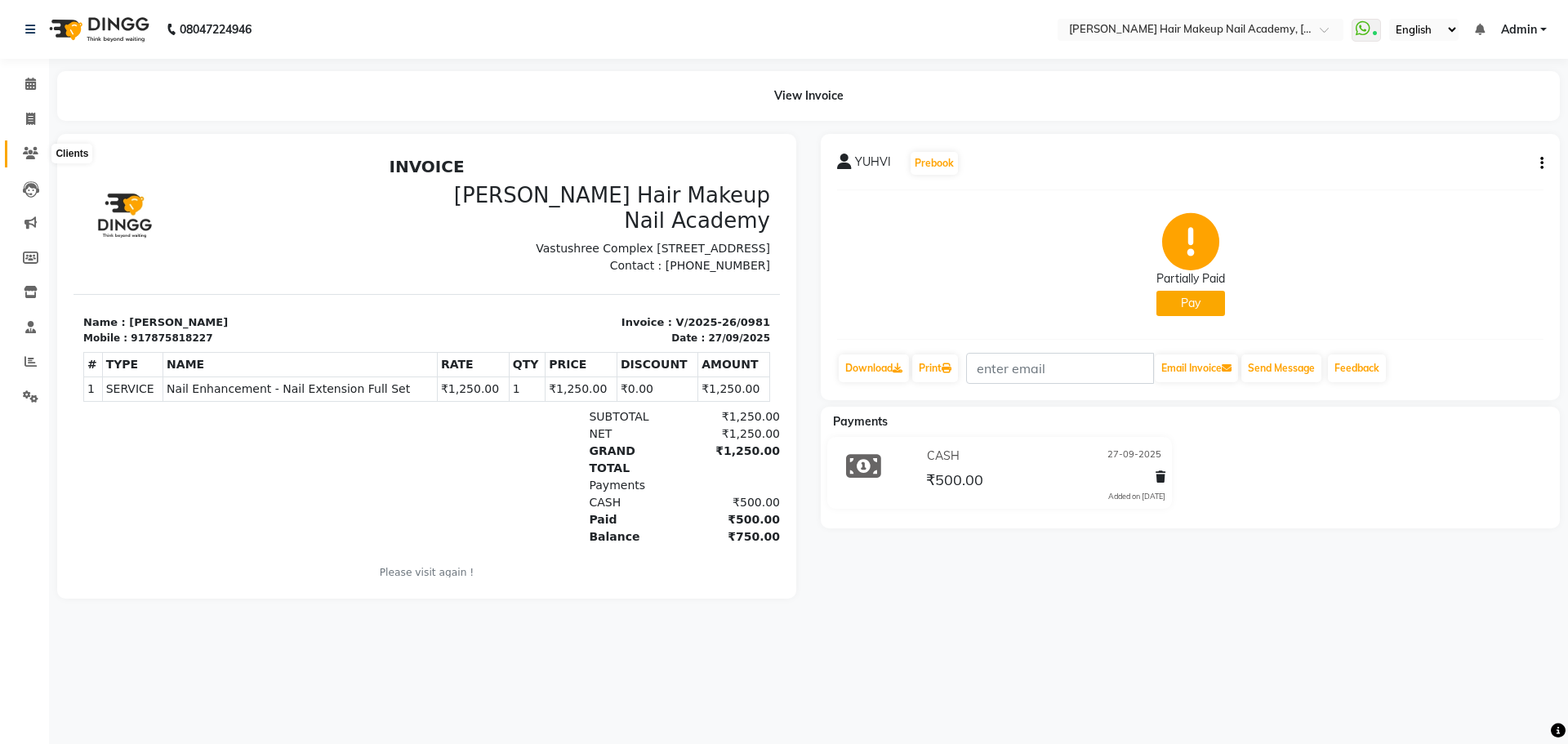
click at [27, 146] on span at bounding box center [30, 154] width 29 height 19
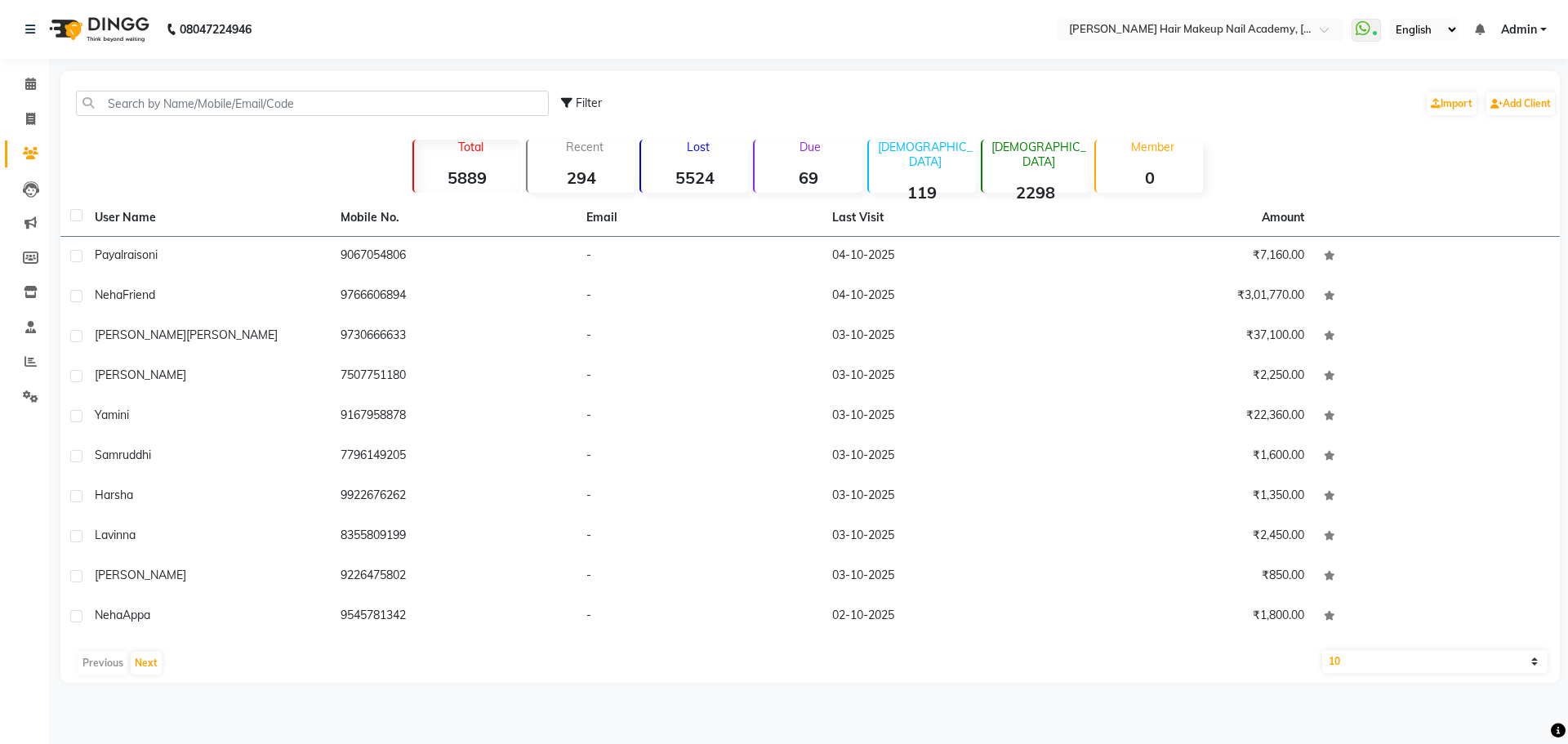
click at [763, 146] on p "Due" at bounding box center [809, 146] width 104 height 14
click at [1392, 660] on select "10 50 100" at bounding box center [1435, 662] width 225 height 23
select select "100"
click at [1322, 650] on select "10 50 100" at bounding box center [1435, 662] width 225 height 23
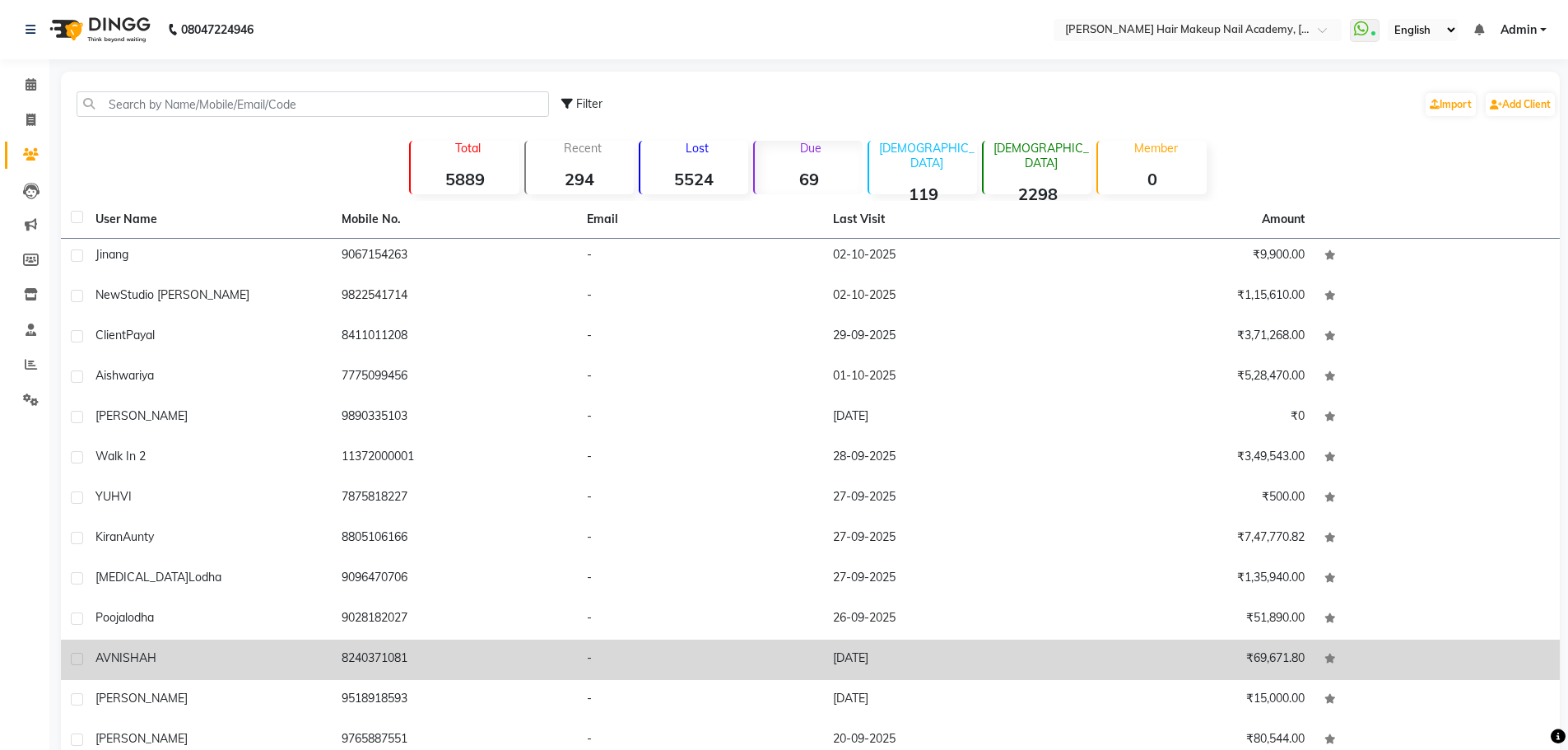
scroll to position [82, 0]
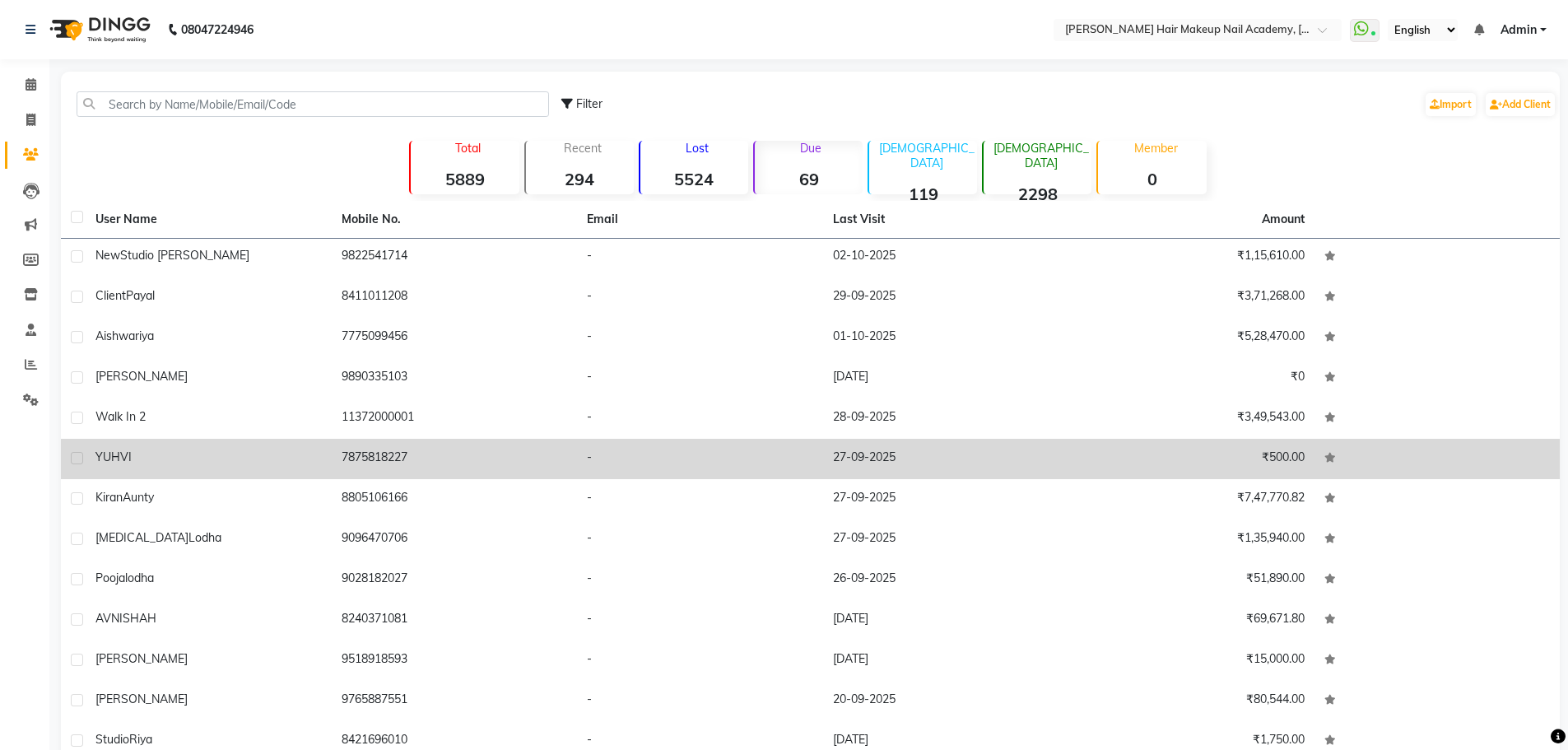
click at [294, 456] on div "YUHVI" at bounding box center [208, 456] width 226 height 17
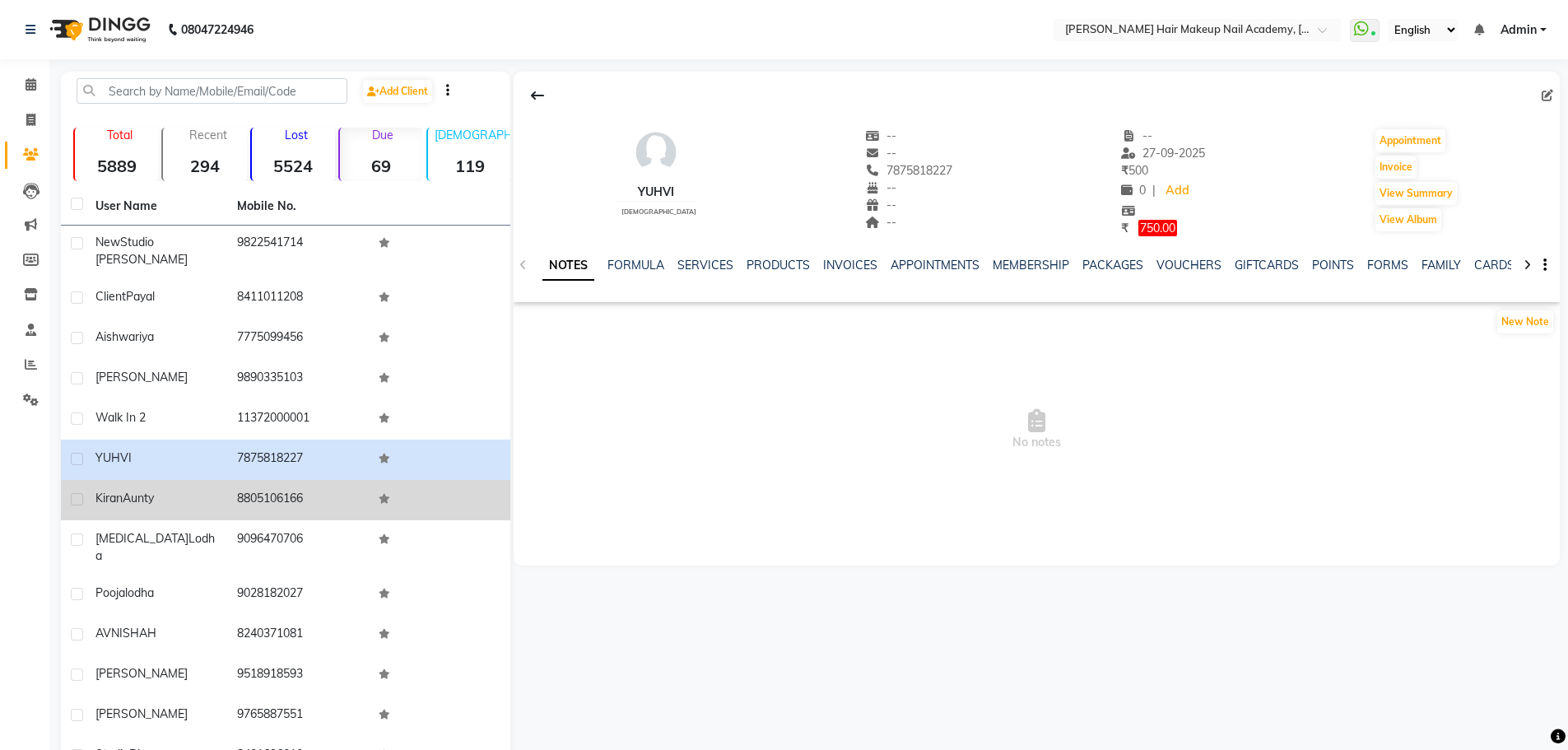
click at [249, 486] on td "8805106166" at bounding box center [297, 500] width 141 height 41
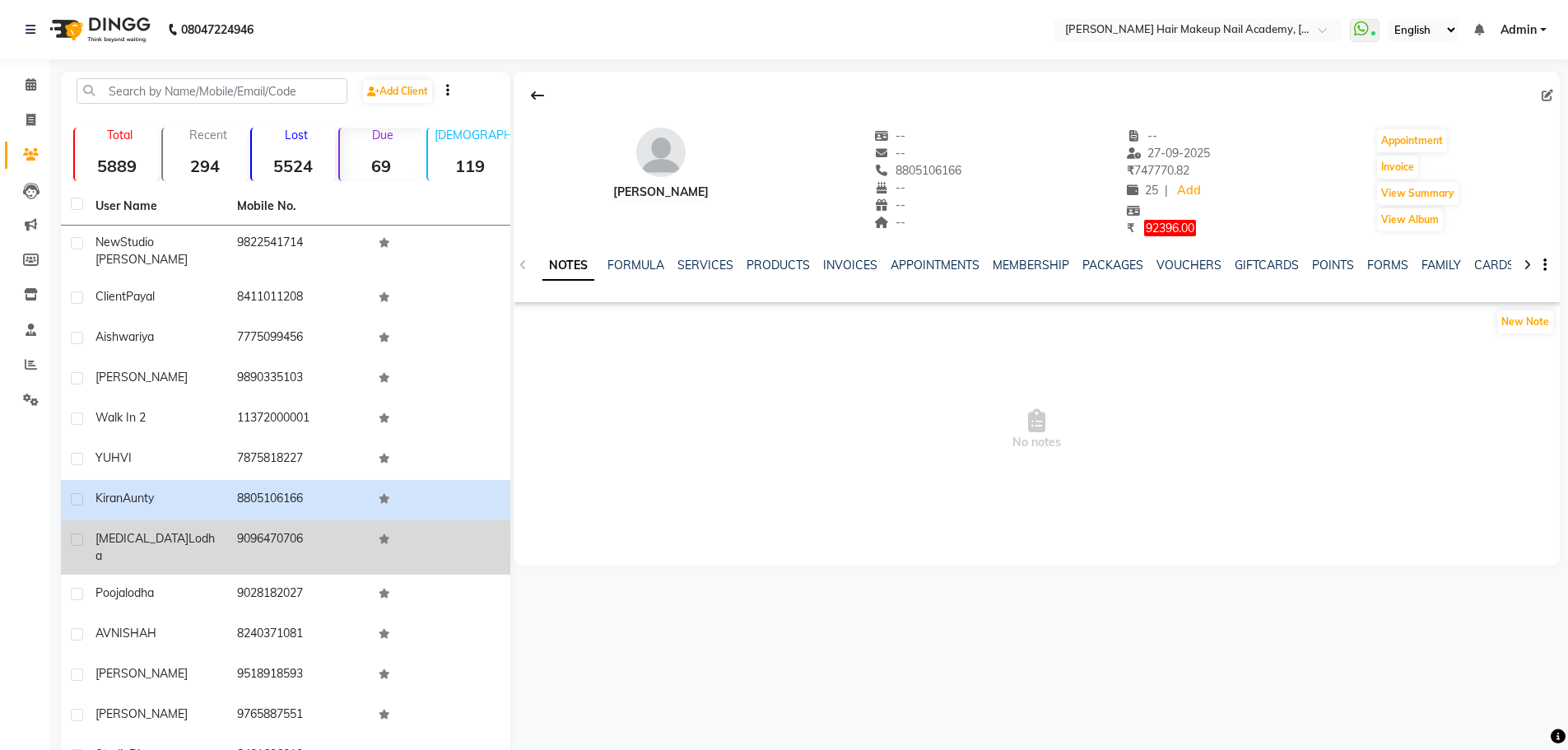
click at [204, 526] on td "[MEDICAL_DATA][PERSON_NAME]" at bounding box center [156, 547] width 141 height 54
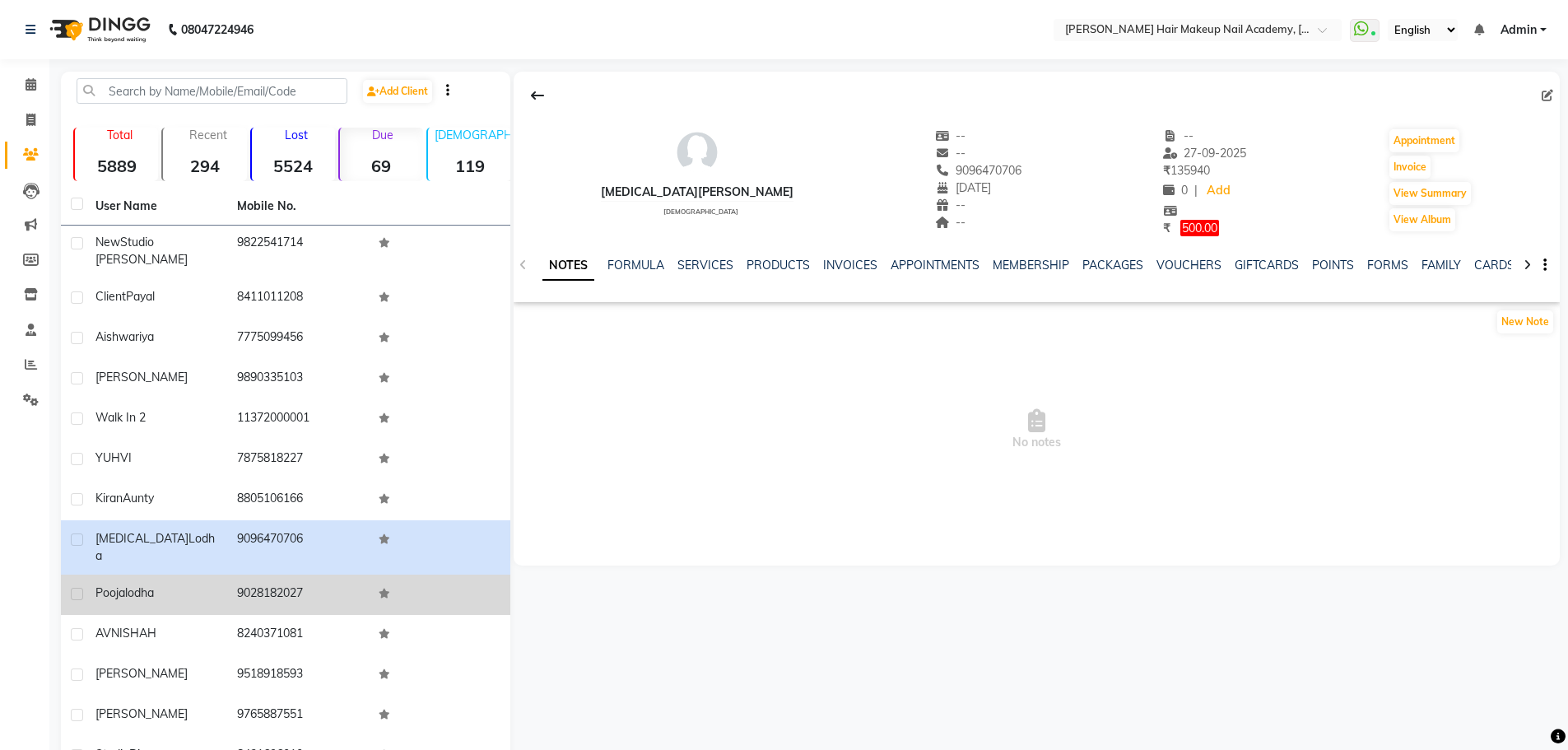
click at [206, 584] on div "[PERSON_NAME]" at bounding box center [156, 592] width 122 height 17
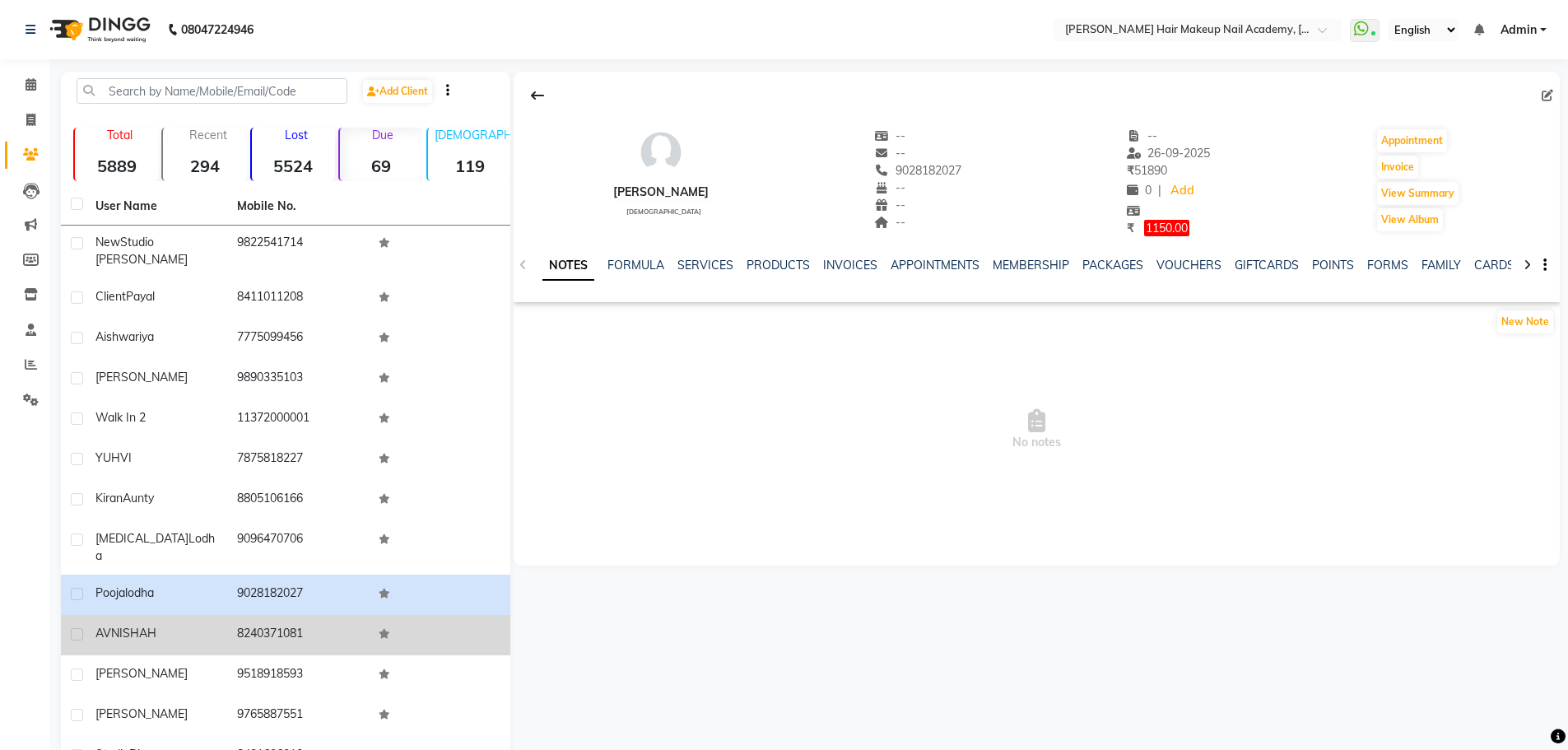
click at [206, 615] on td "[PERSON_NAME]" at bounding box center [156, 635] width 141 height 41
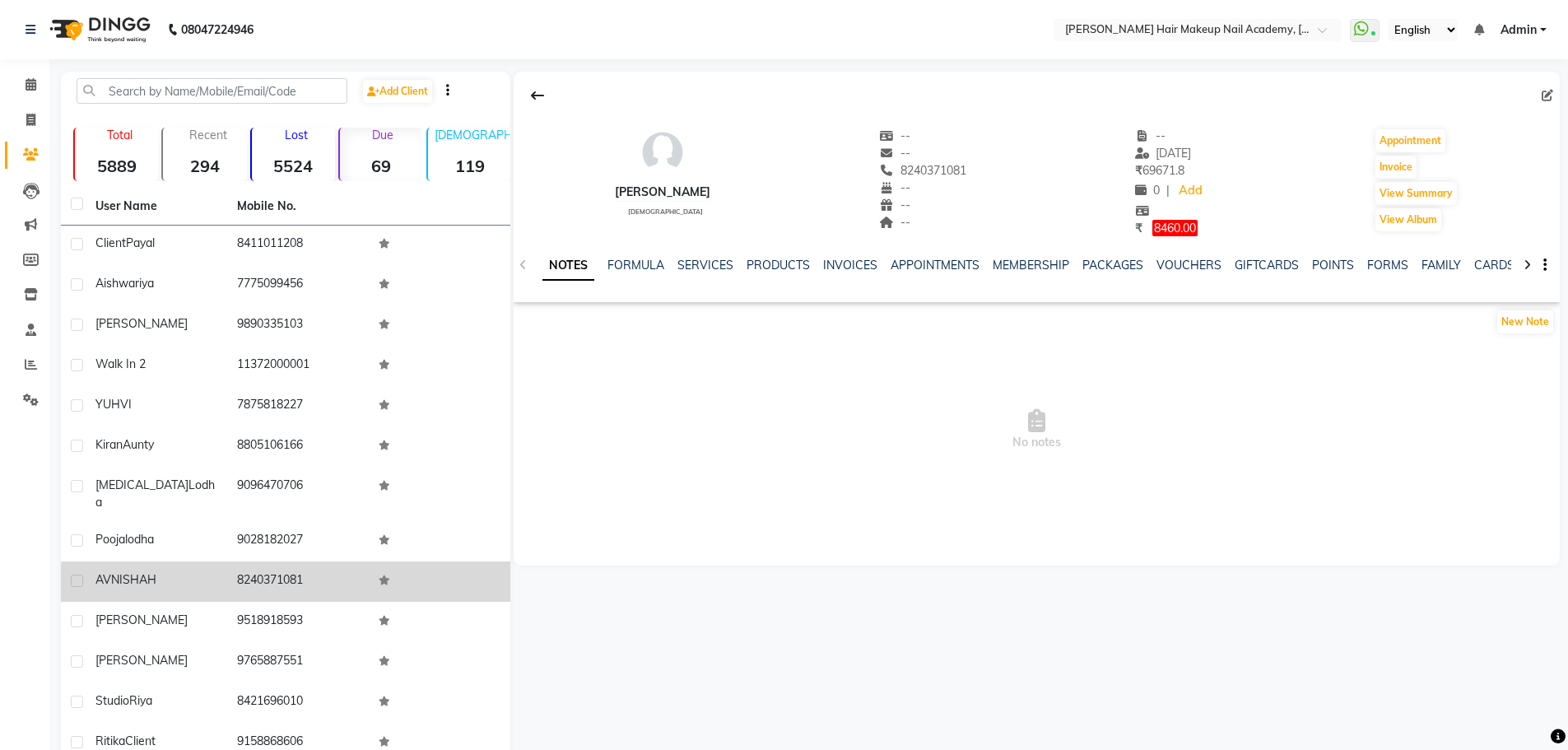
scroll to position [165, 0]
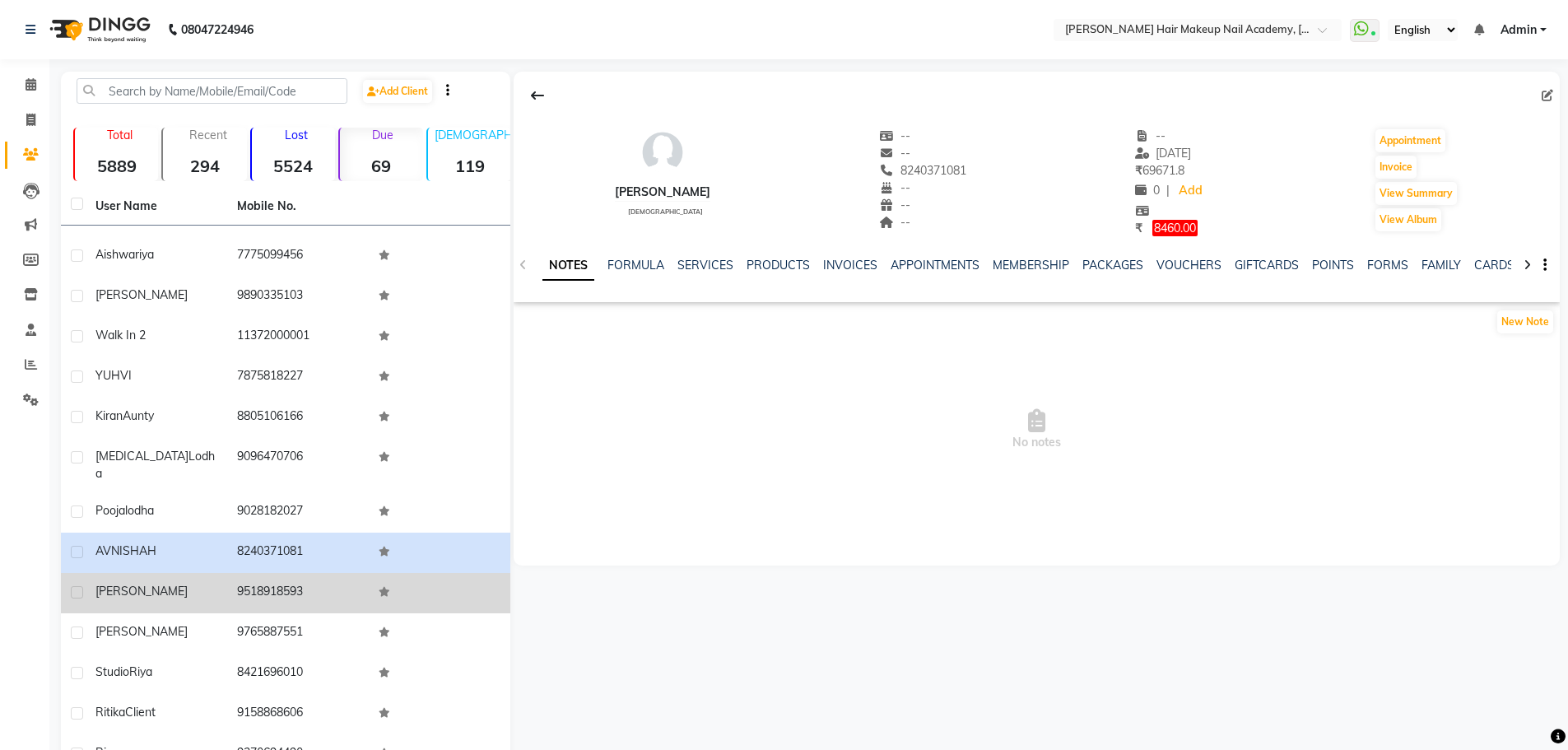
click at [214, 592] on td "[PERSON_NAME]" at bounding box center [156, 592] width 141 height 41
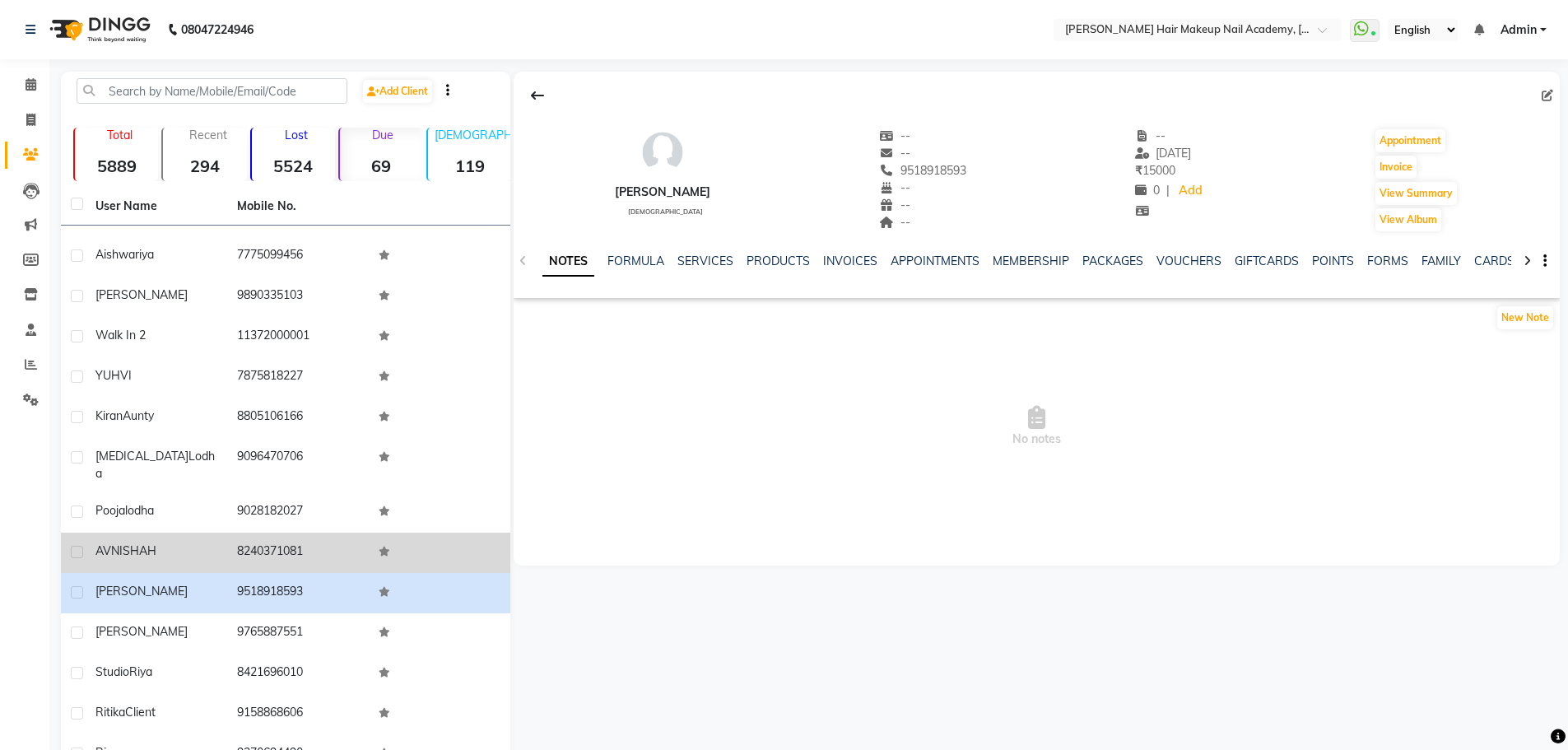
click at [332, 544] on td "8240371081" at bounding box center [297, 552] width 141 height 41
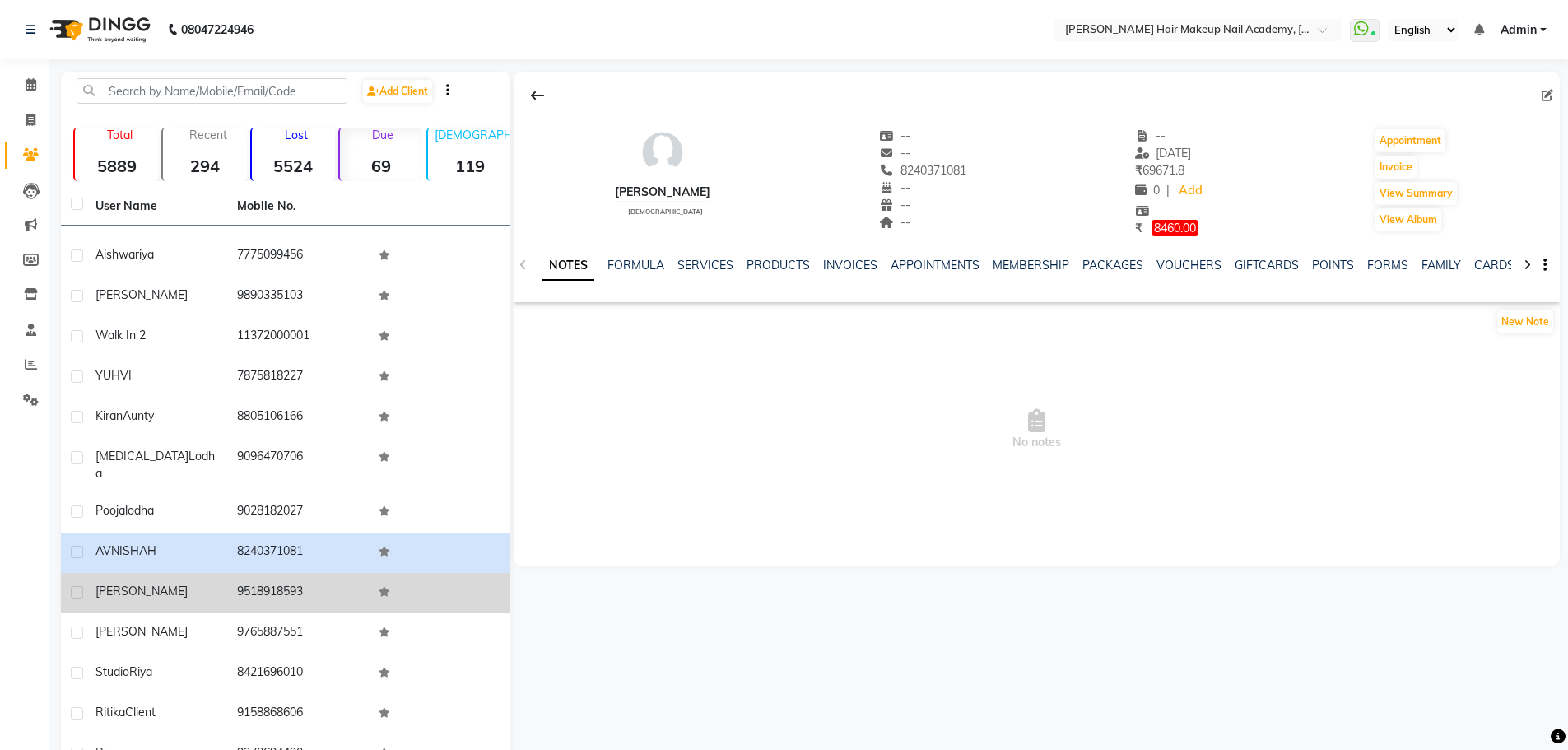
click at [322, 578] on td "9518918593" at bounding box center [297, 592] width 141 height 41
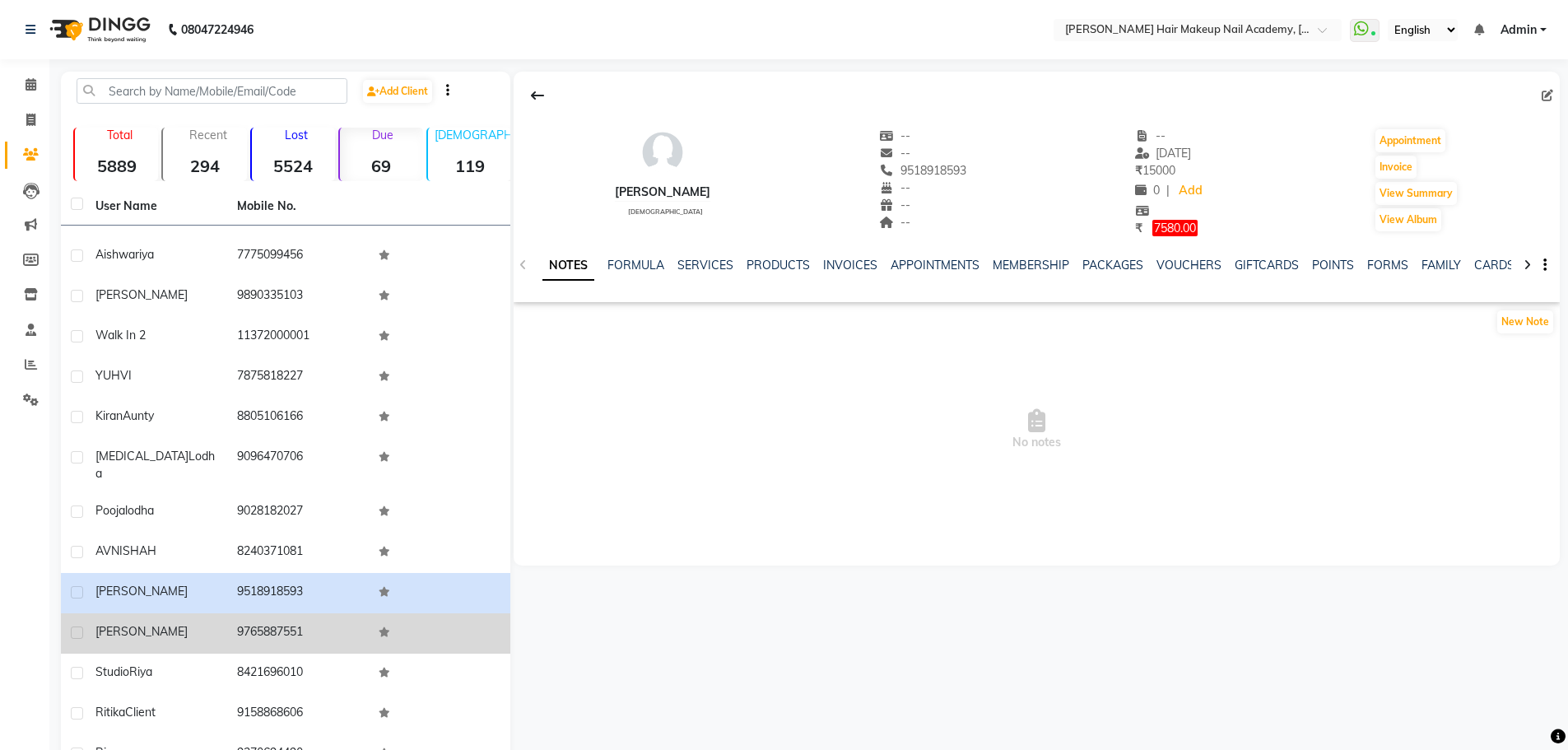
click at [313, 623] on td "9765887551" at bounding box center [297, 633] width 141 height 41
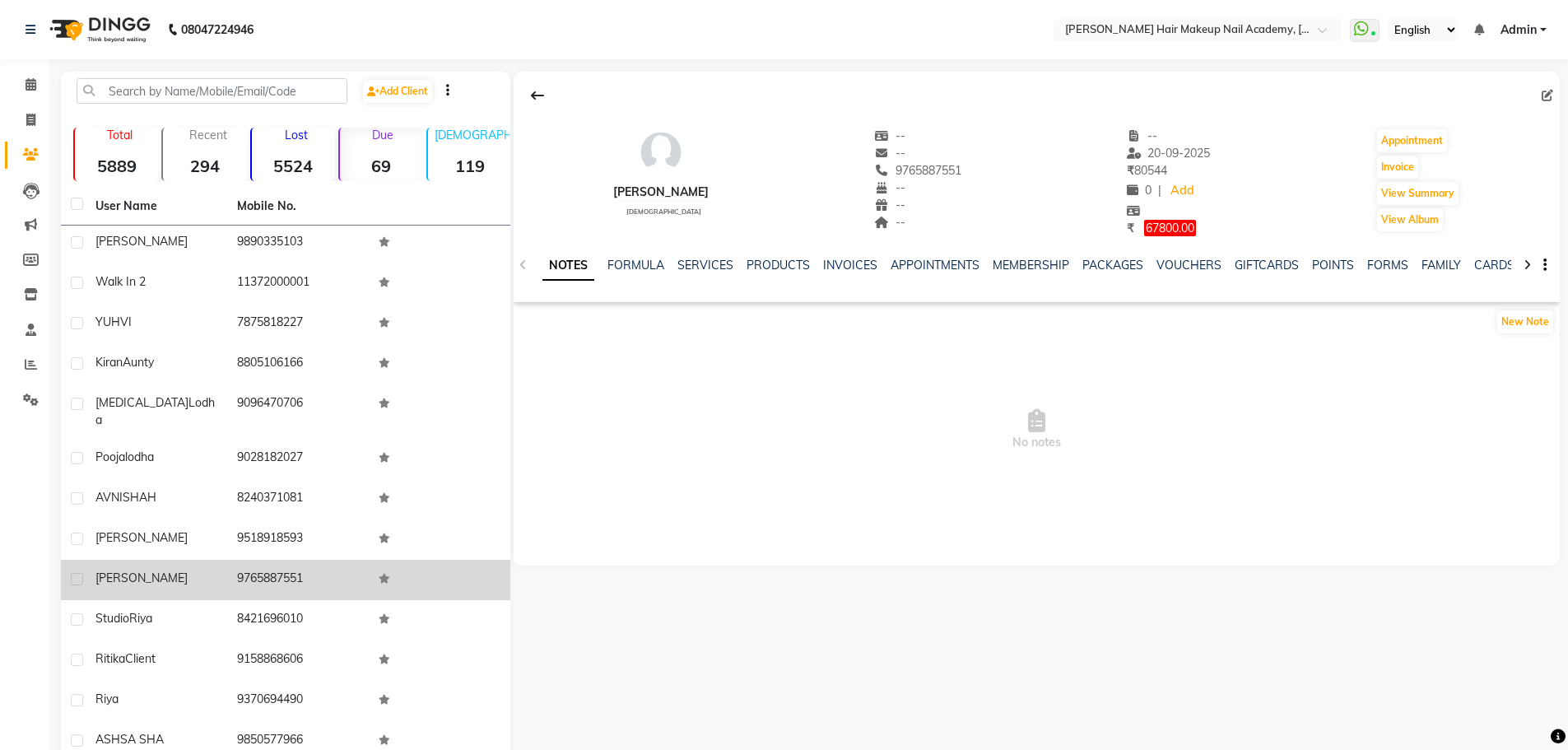
scroll to position [247, 0]
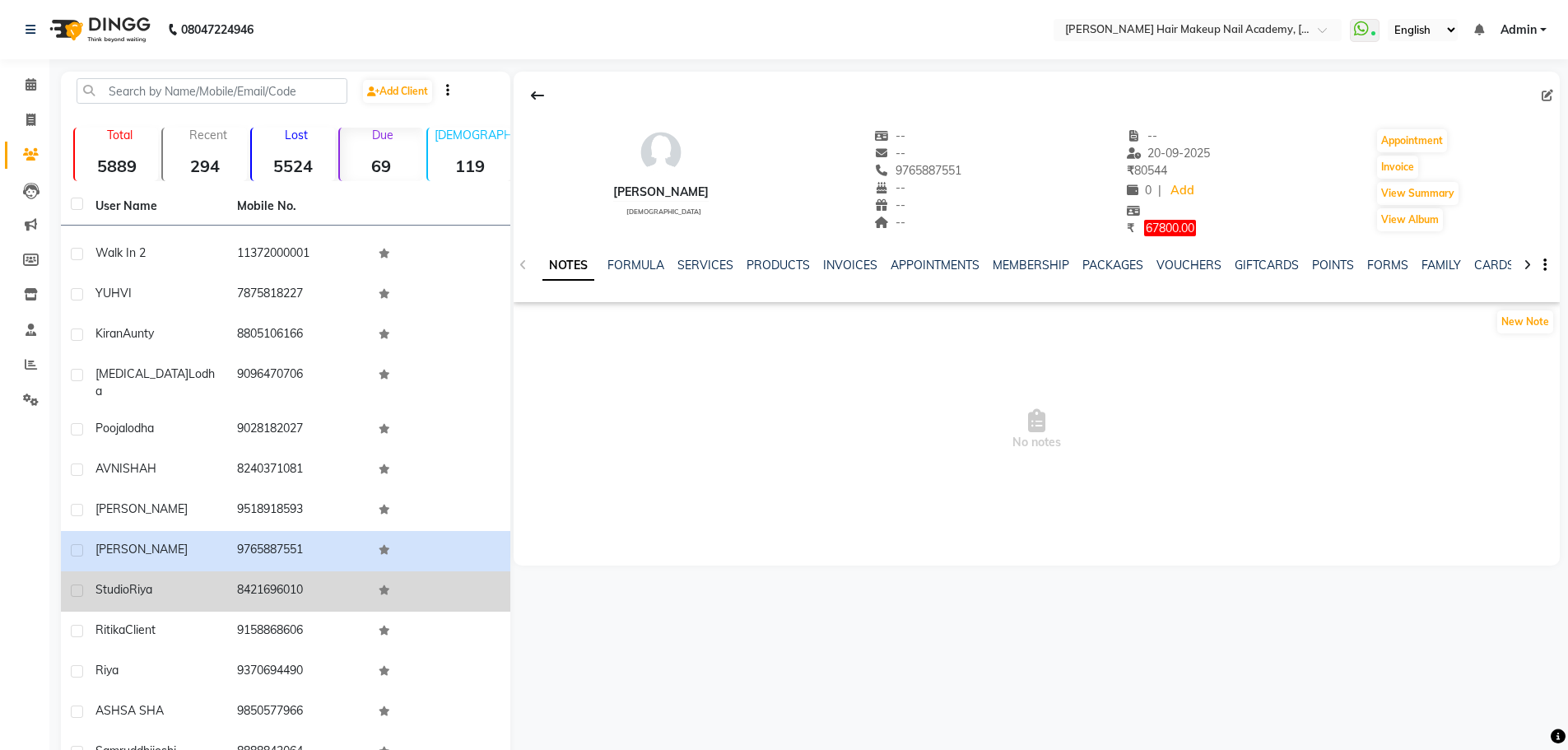
click at [307, 571] on td "8421696010" at bounding box center [297, 591] width 141 height 41
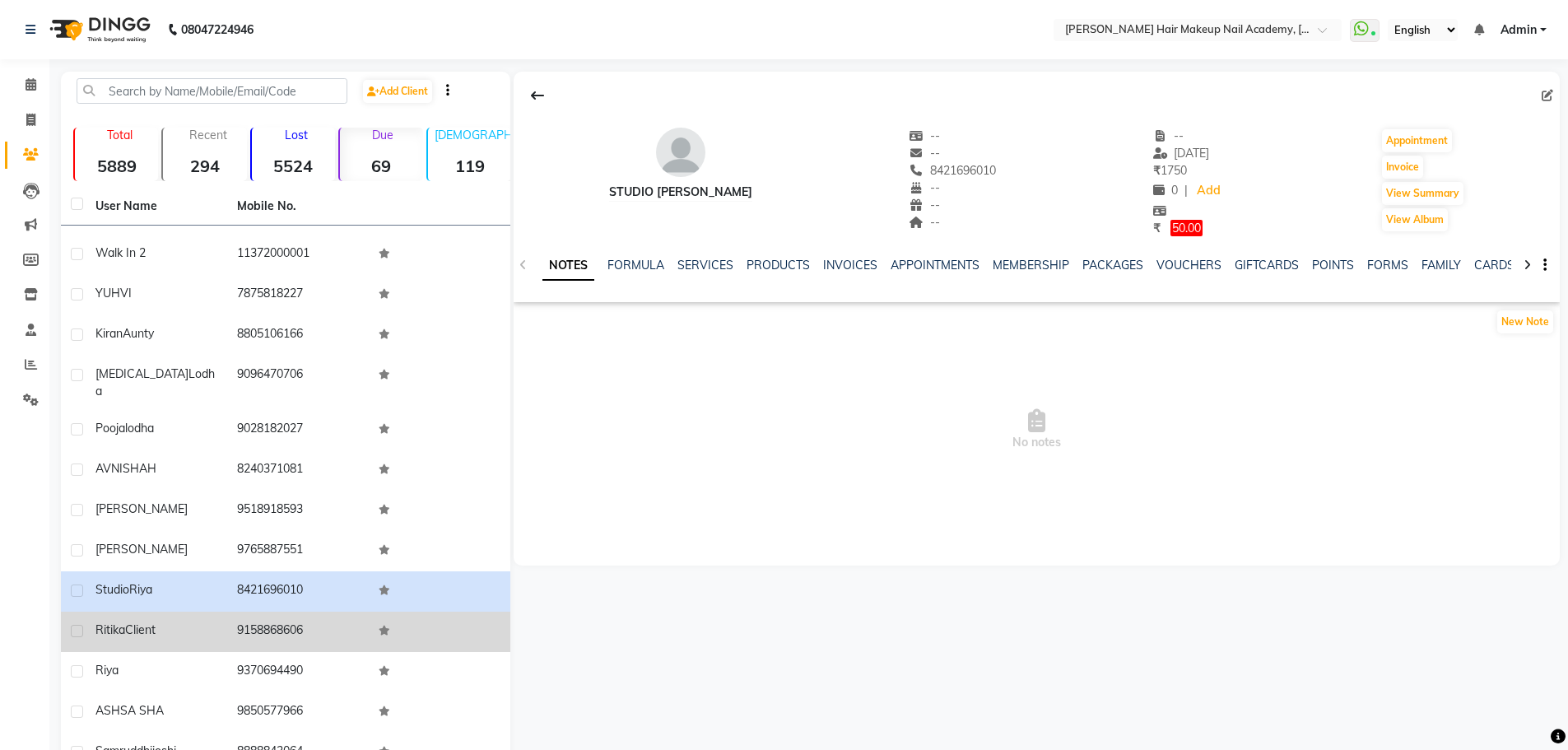
click at [303, 619] on td "9158868606" at bounding box center [297, 631] width 141 height 41
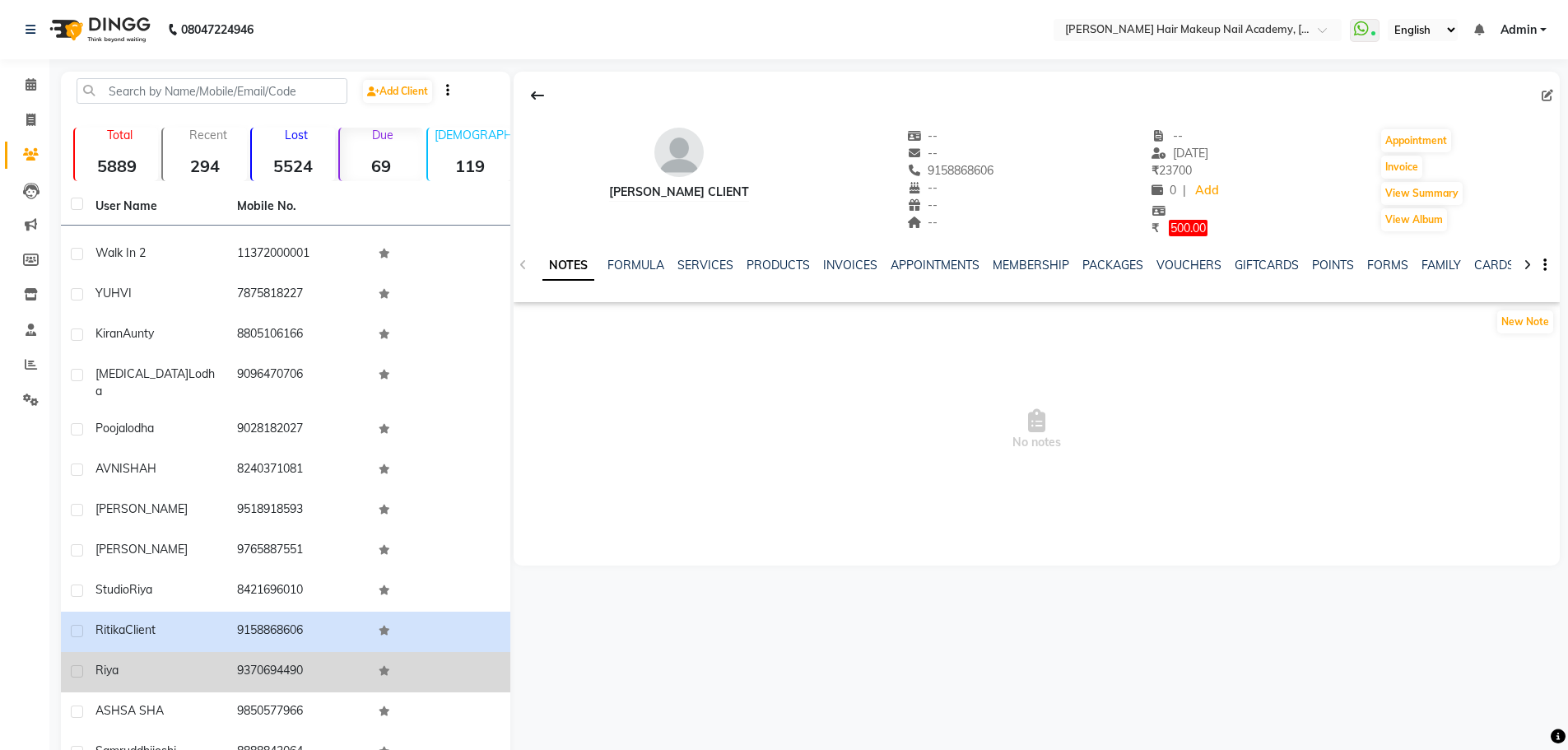
click at [295, 652] on td "9370694490" at bounding box center [297, 672] width 141 height 41
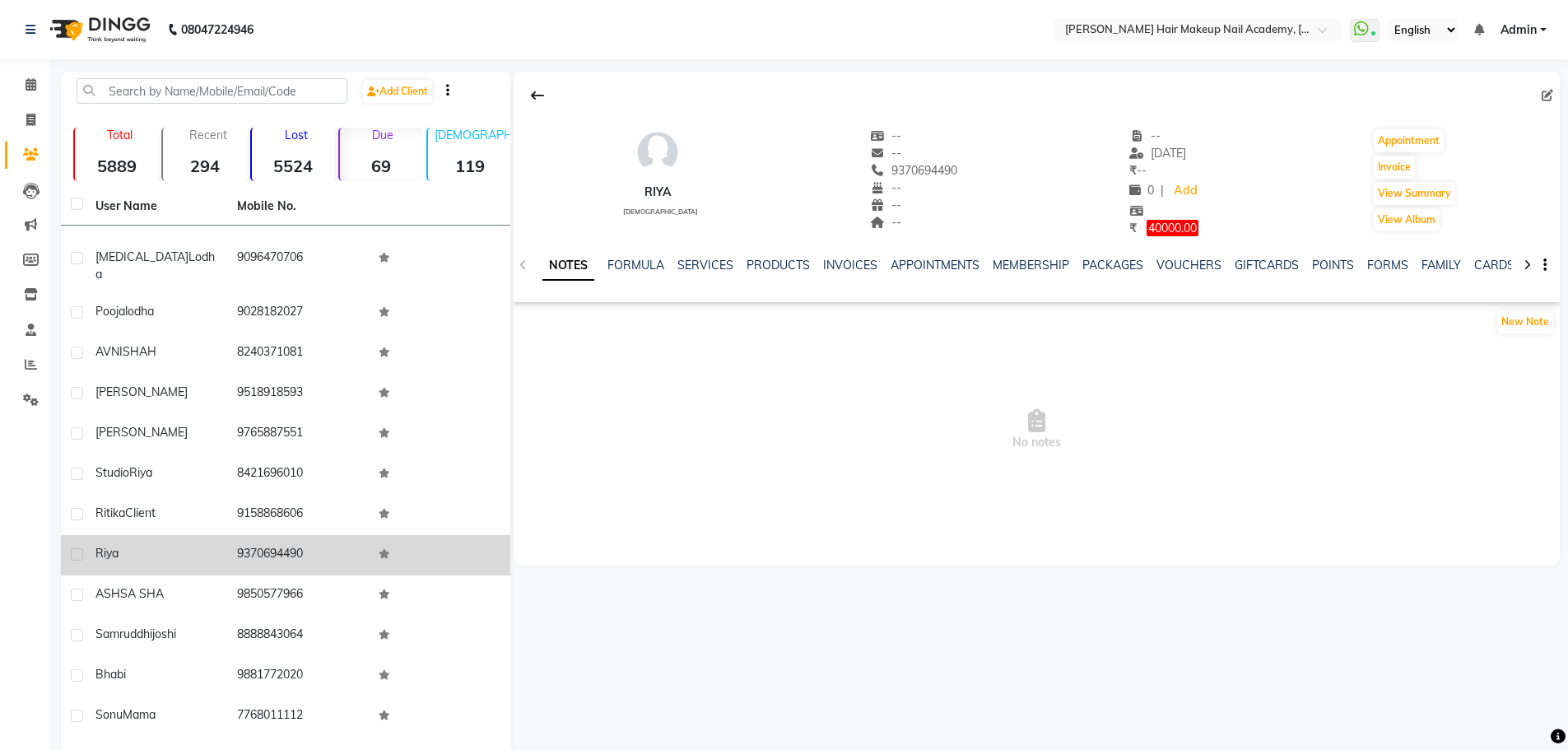
scroll to position [411, 0]
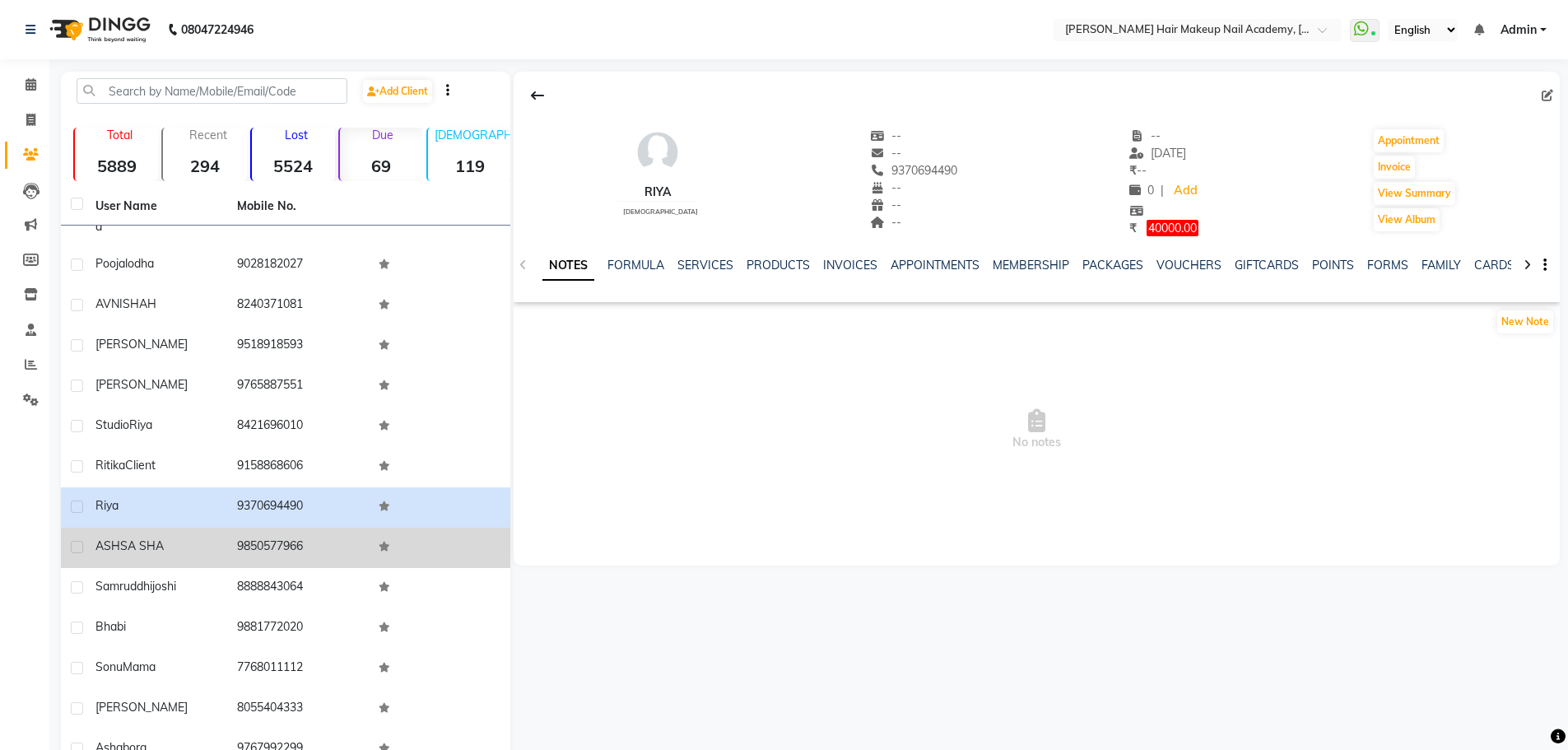
click at [277, 532] on td "9850577966" at bounding box center [297, 547] width 141 height 41
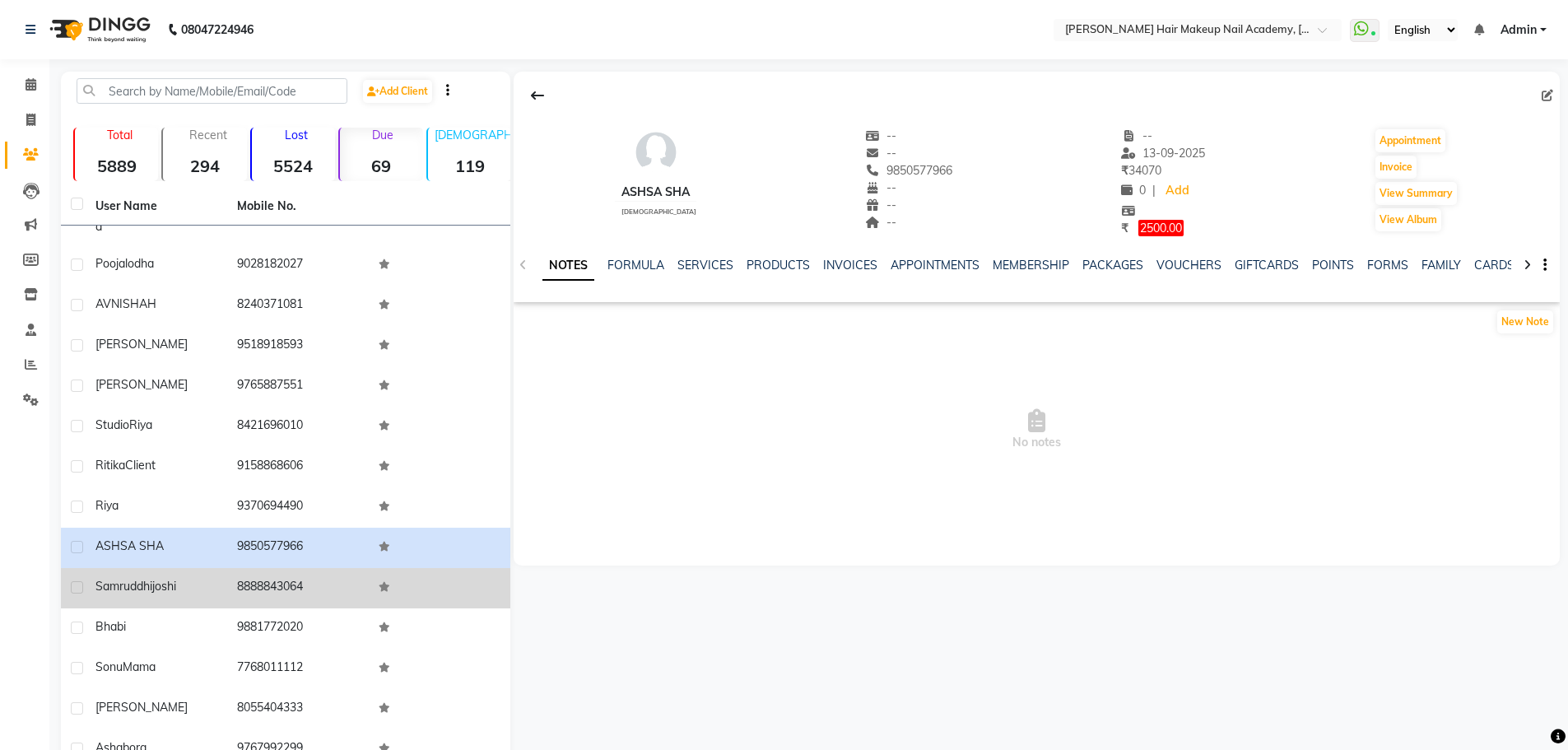
click at [243, 568] on td "8888843064" at bounding box center [297, 588] width 141 height 41
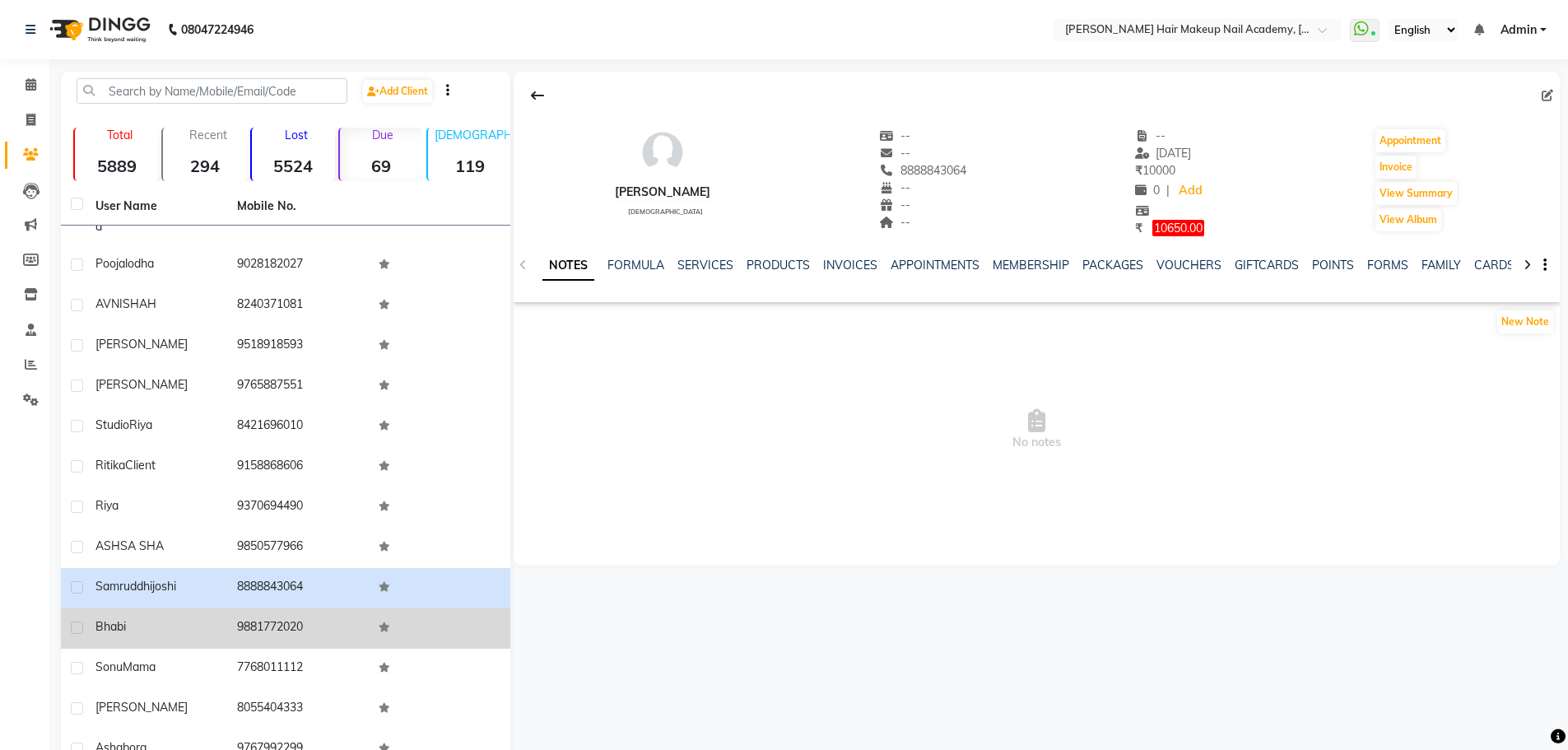
click at [243, 619] on td "9881772020" at bounding box center [297, 628] width 141 height 41
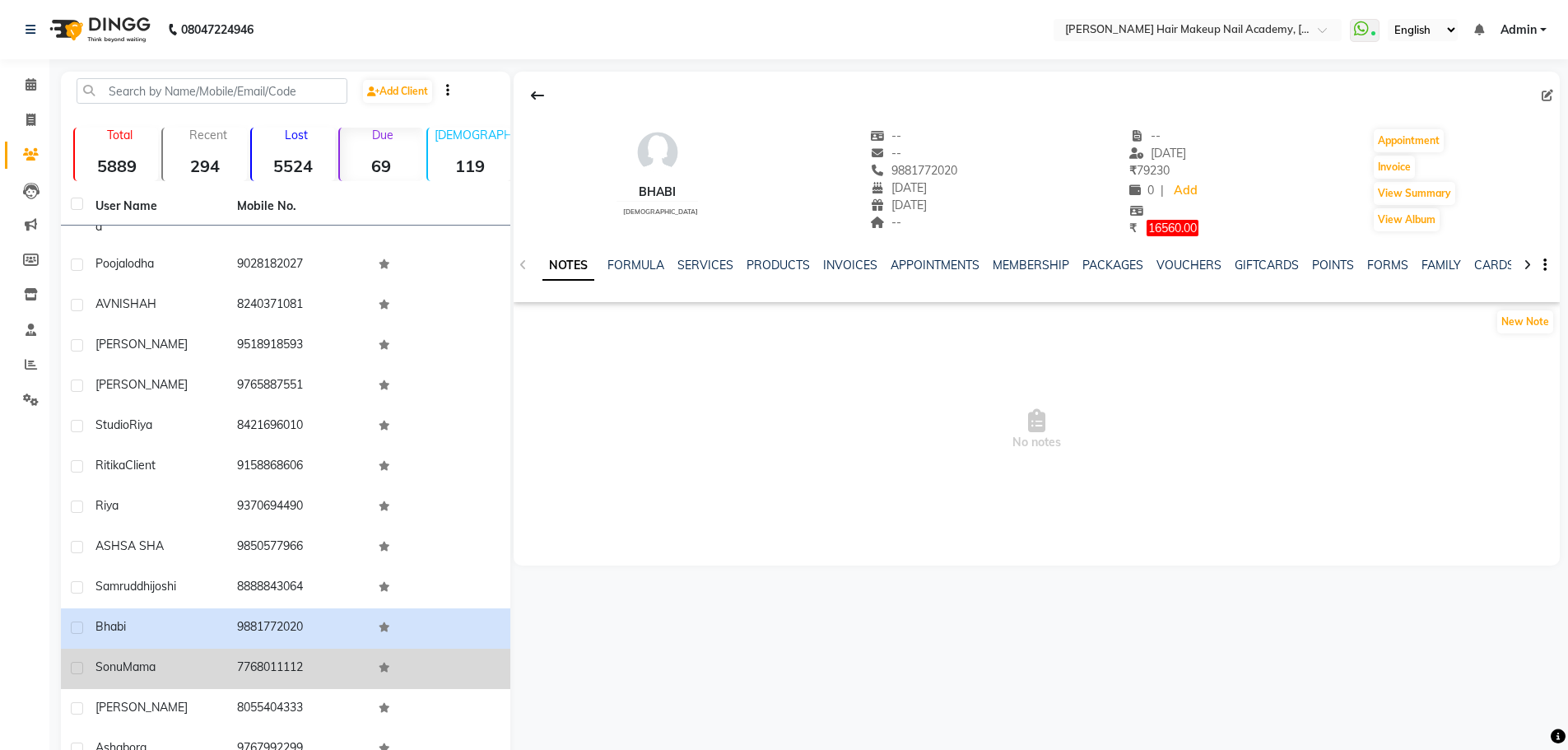
click at [242, 648] on td "7768011112" at bounding box center [297, 668] width 141 height 41
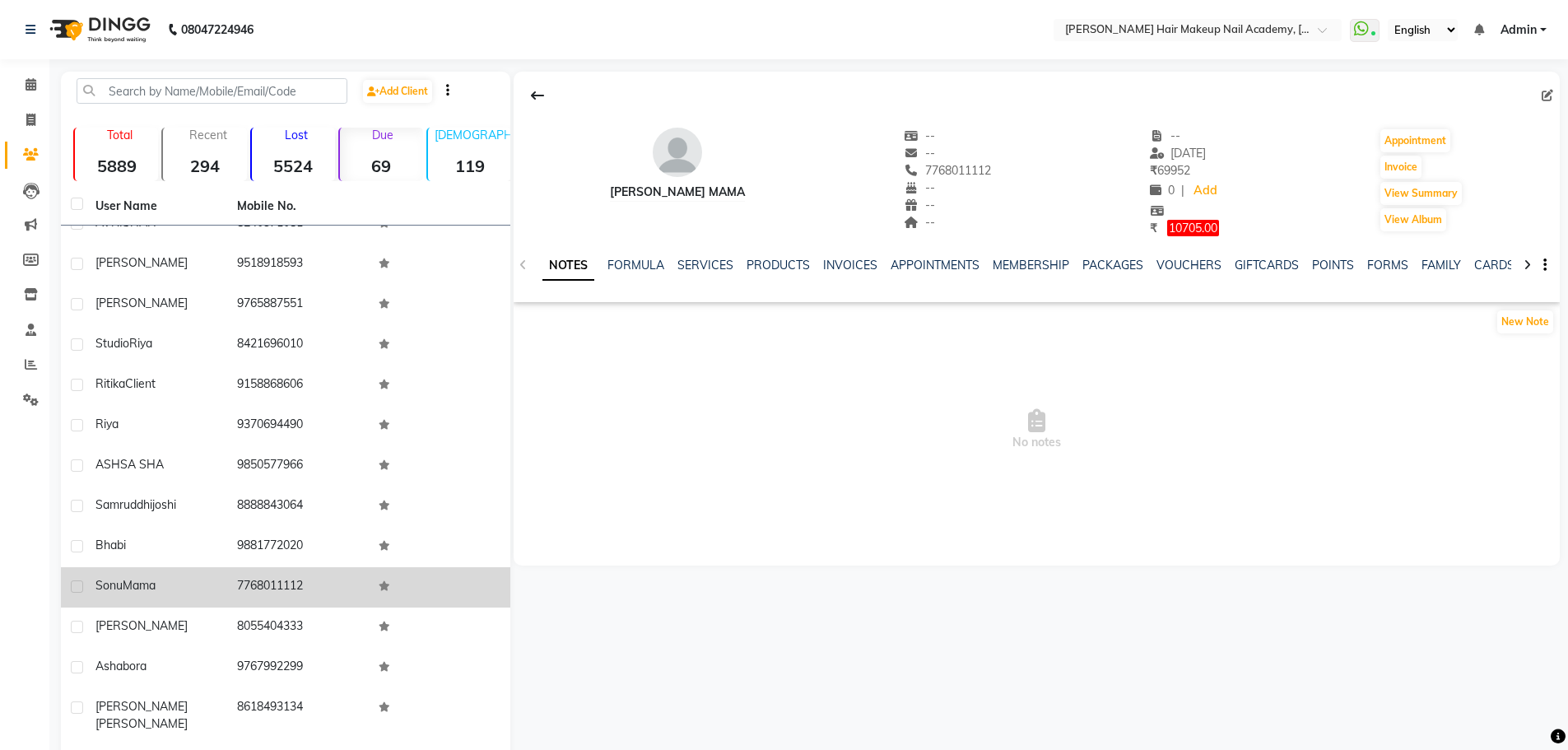
scroll to position [493, 0]
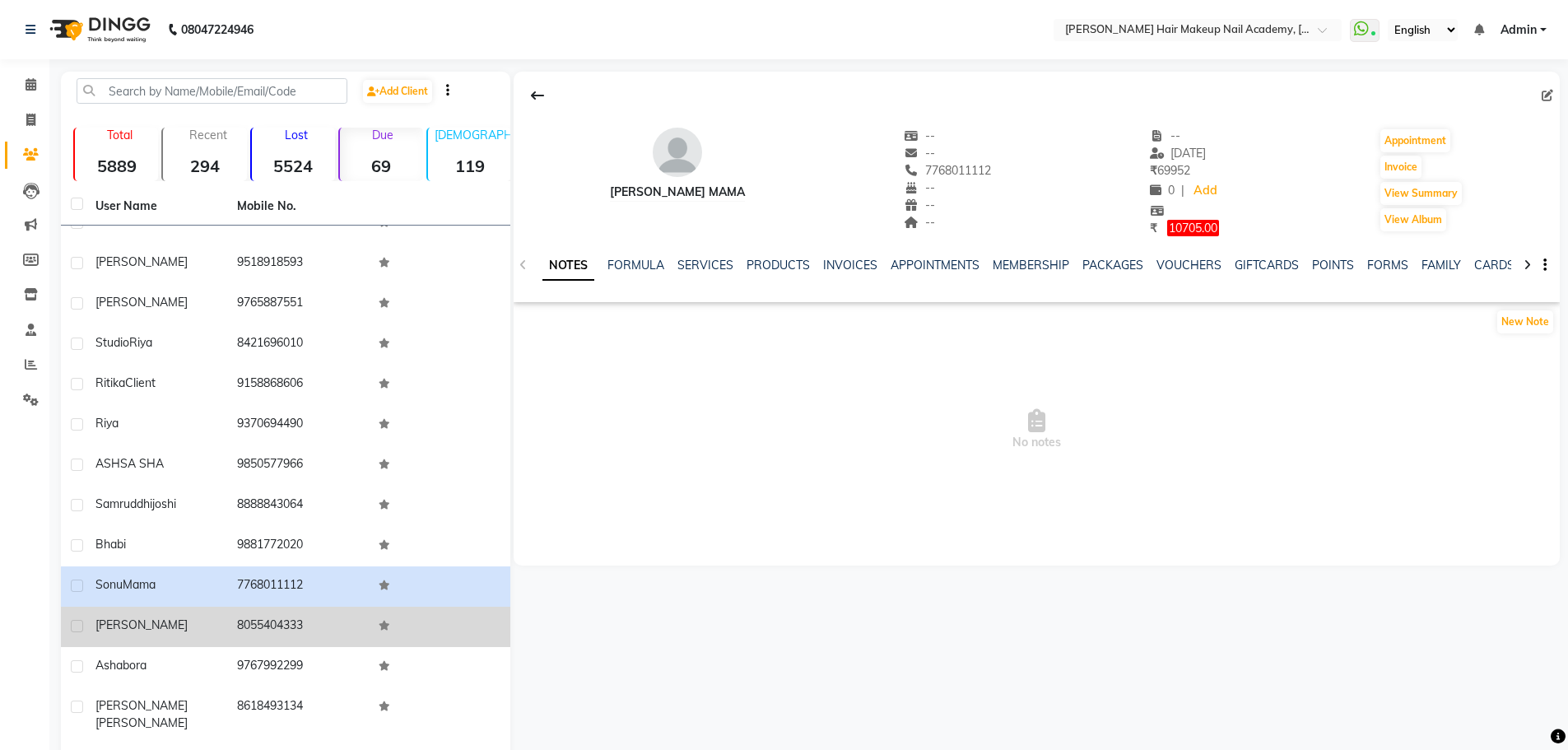
click at [249, 607] on td "8055404333" at bounding box center [297, 627] width 141 height 41
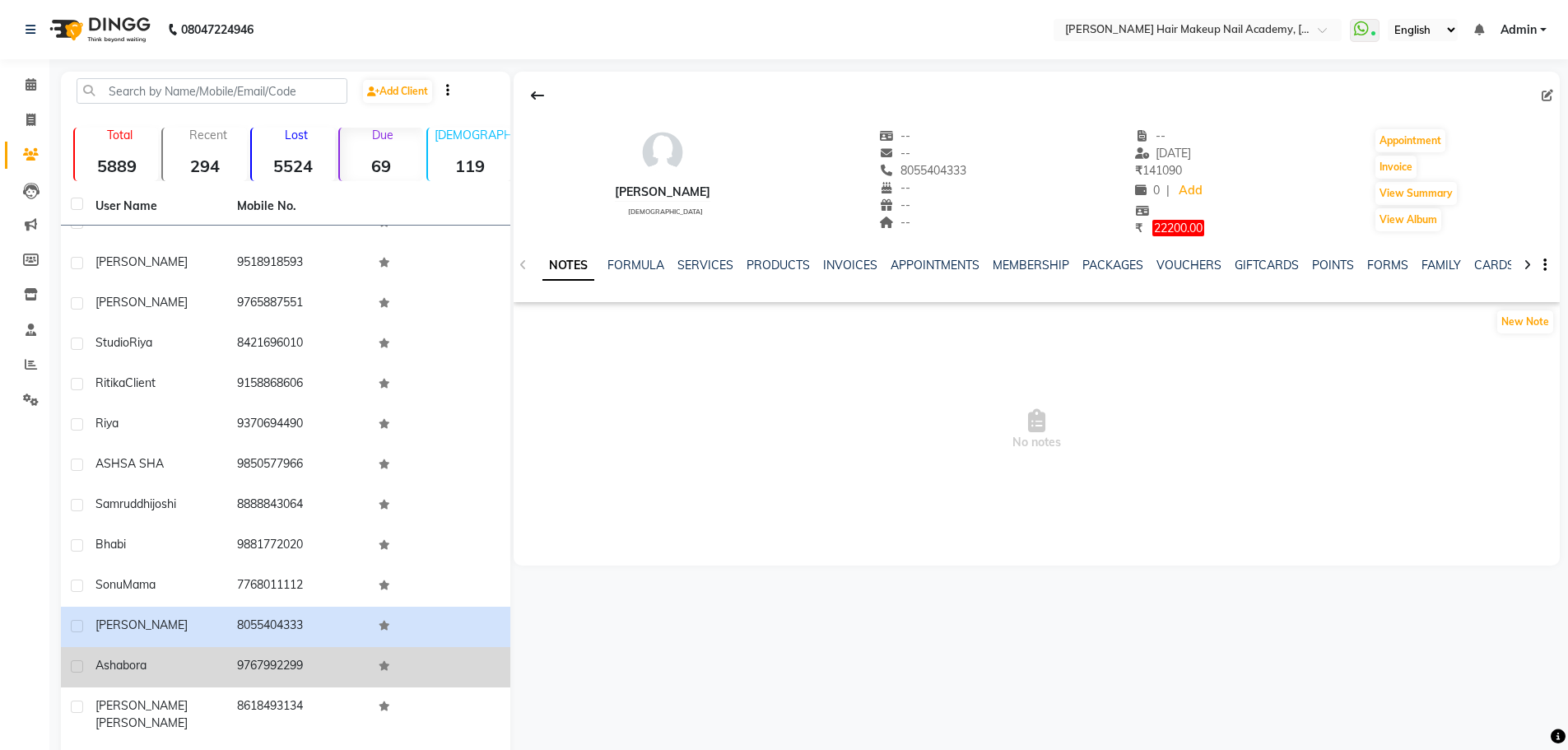
click at [248, 651] on td "9767992299" at bounding box center [297, 667] width 141 height 41
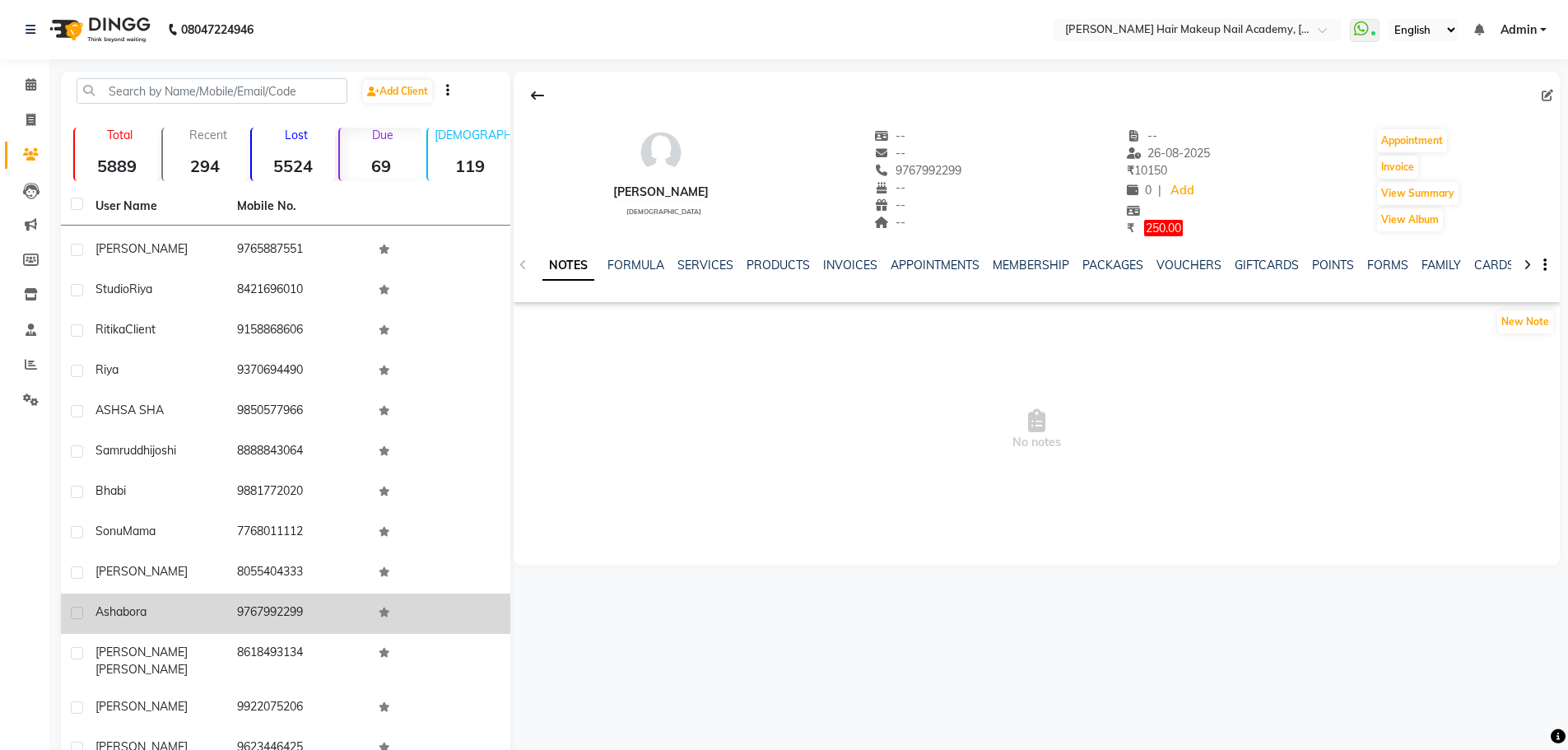
scroll to position [576, 0]
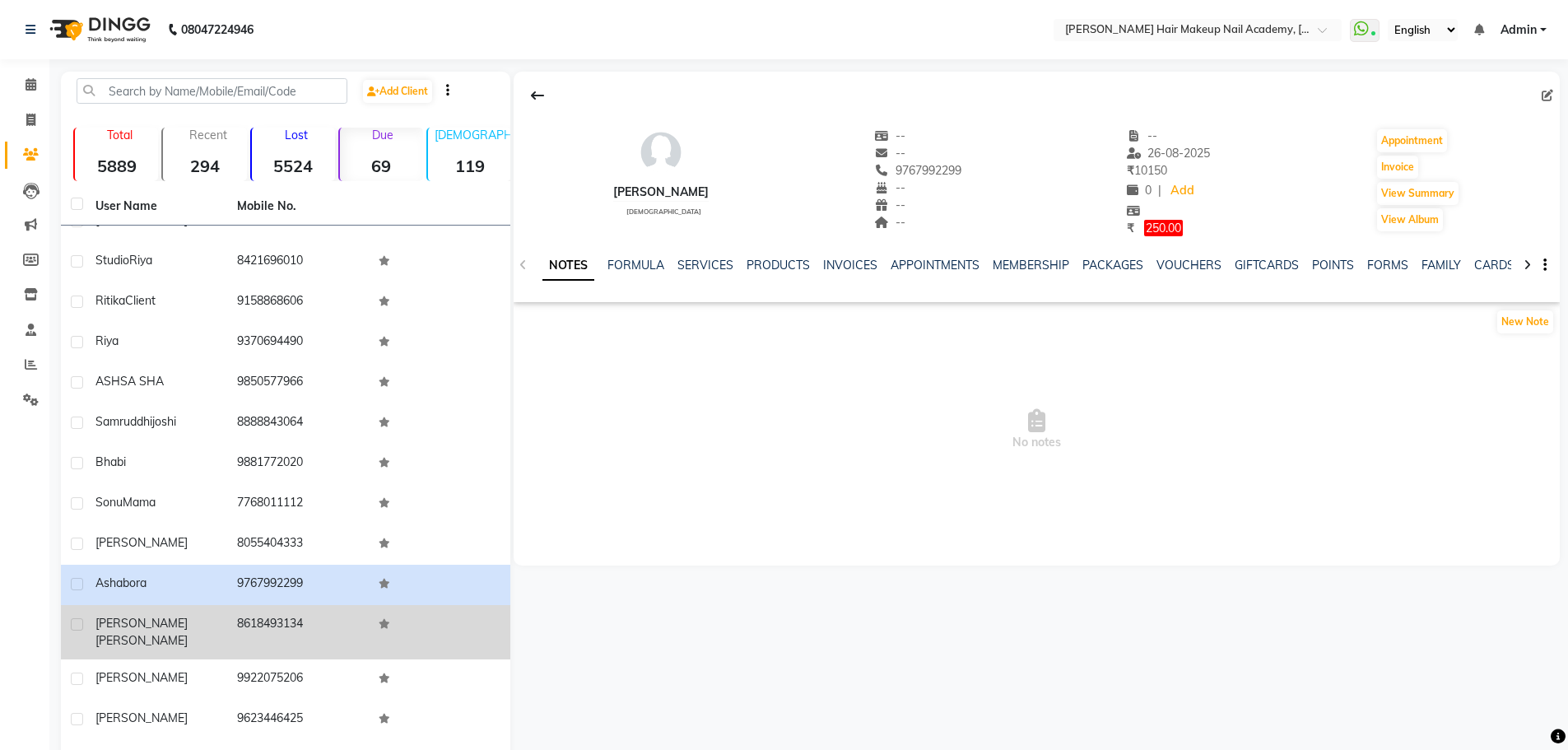
click at [253, 612] on td "8618493134" at bounding box center [297, 632] width 141 height 54
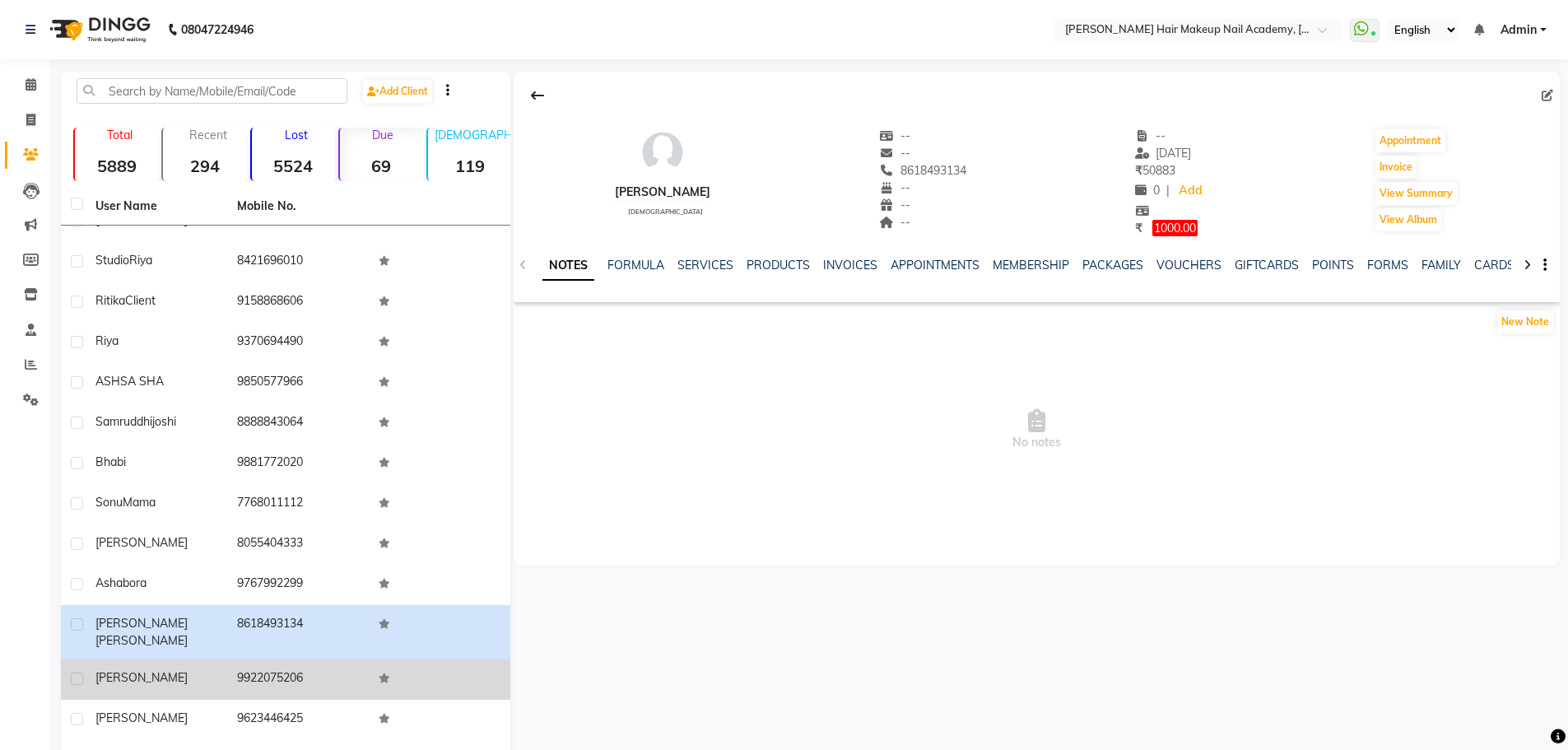
click at [250, 659] on td "9922075206" at bounding box center [297, 679] width 141 height 41
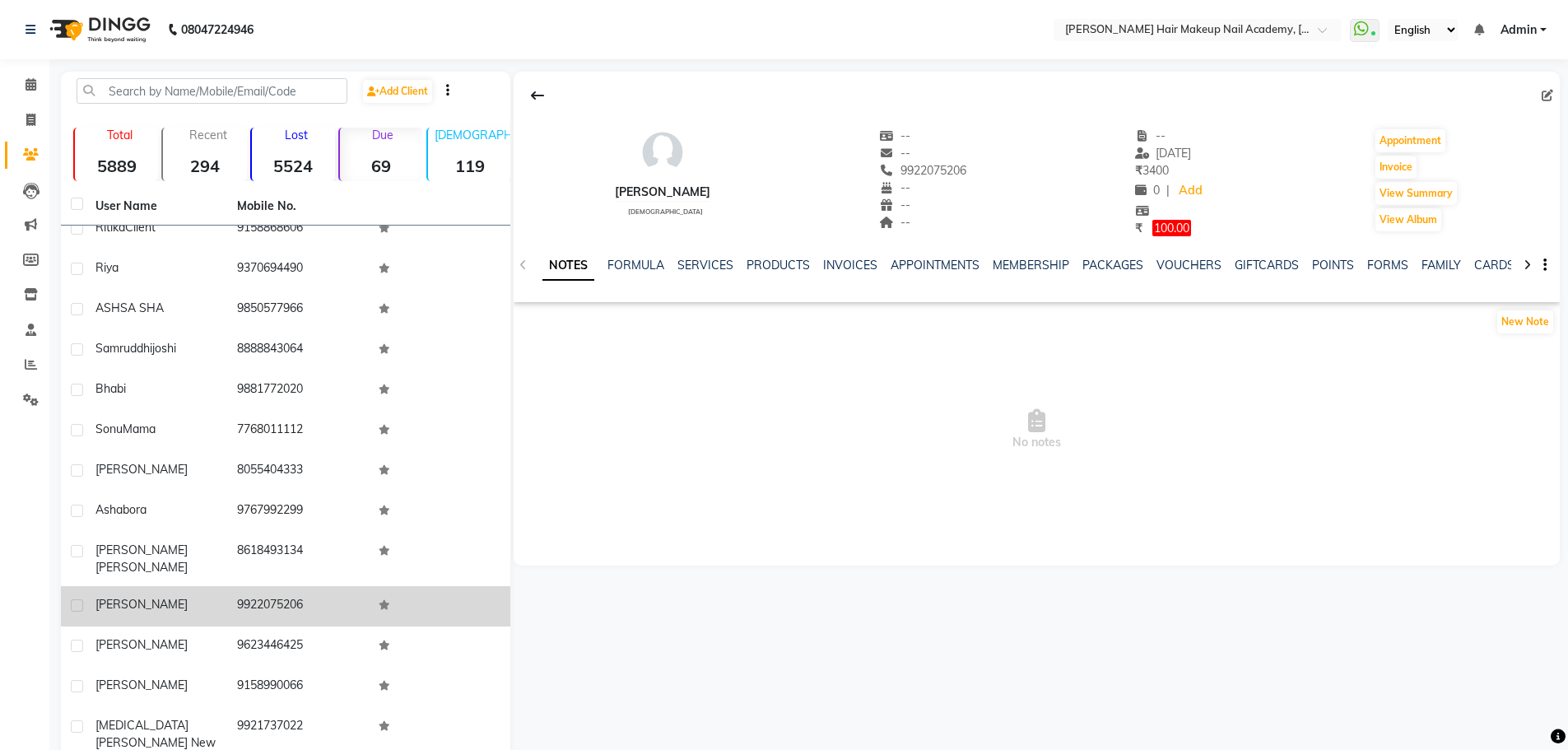
scroll to position [741, 0]
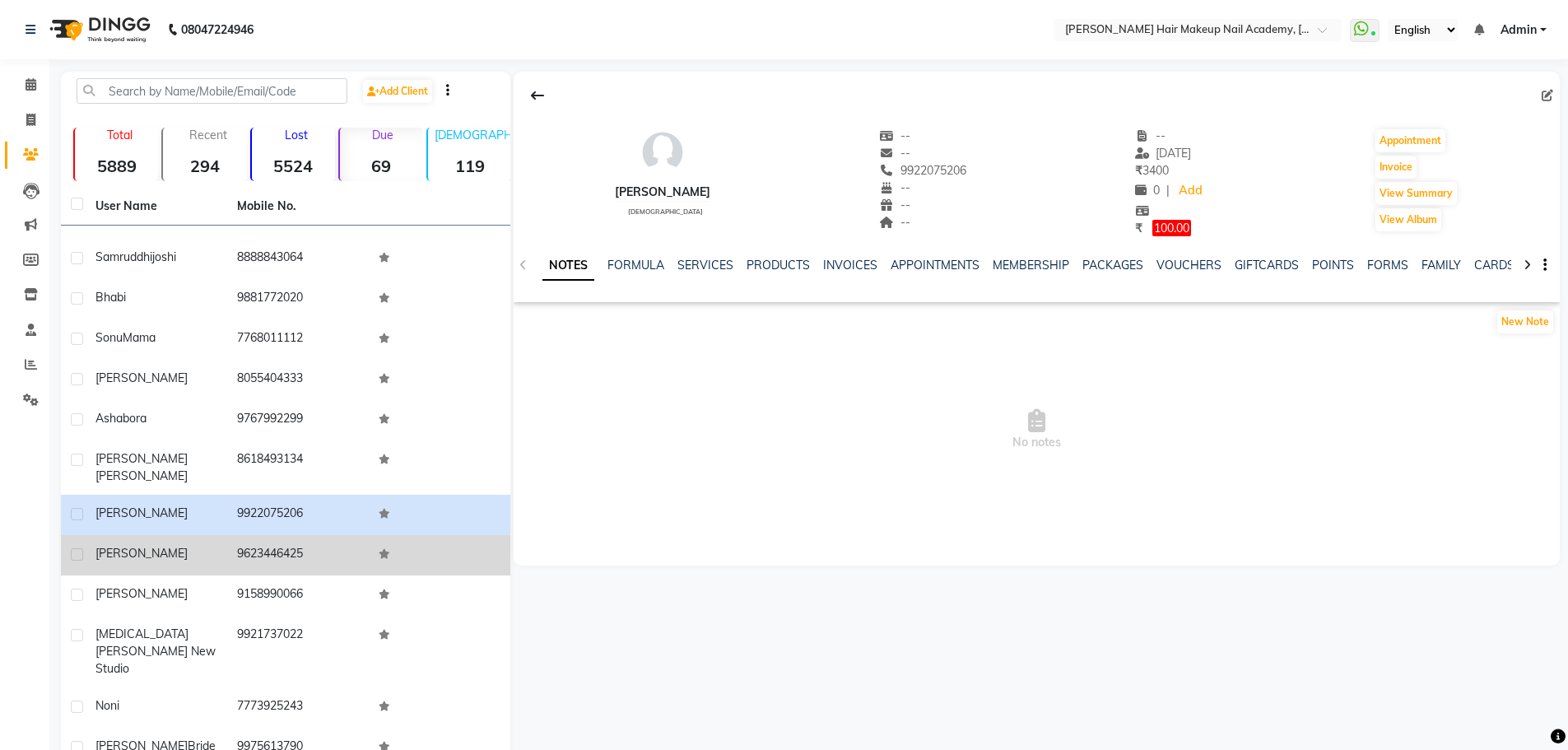
click at [251, 535] on td "9623446425" at bounding box center [297, 555] width 141 height 41
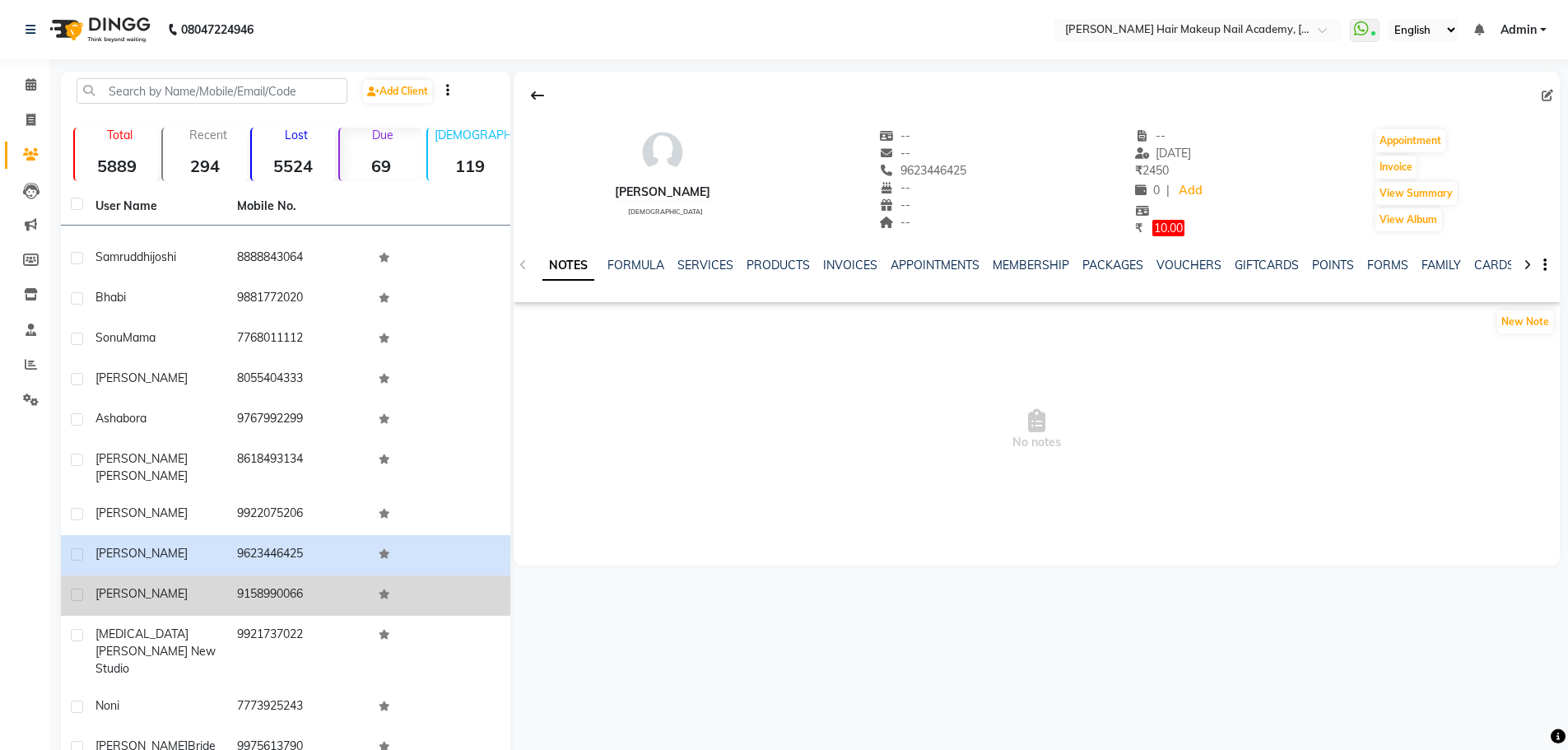
click at [251, 575] on td "9158990066" at bounding box center [297, 595] width 141 height 41
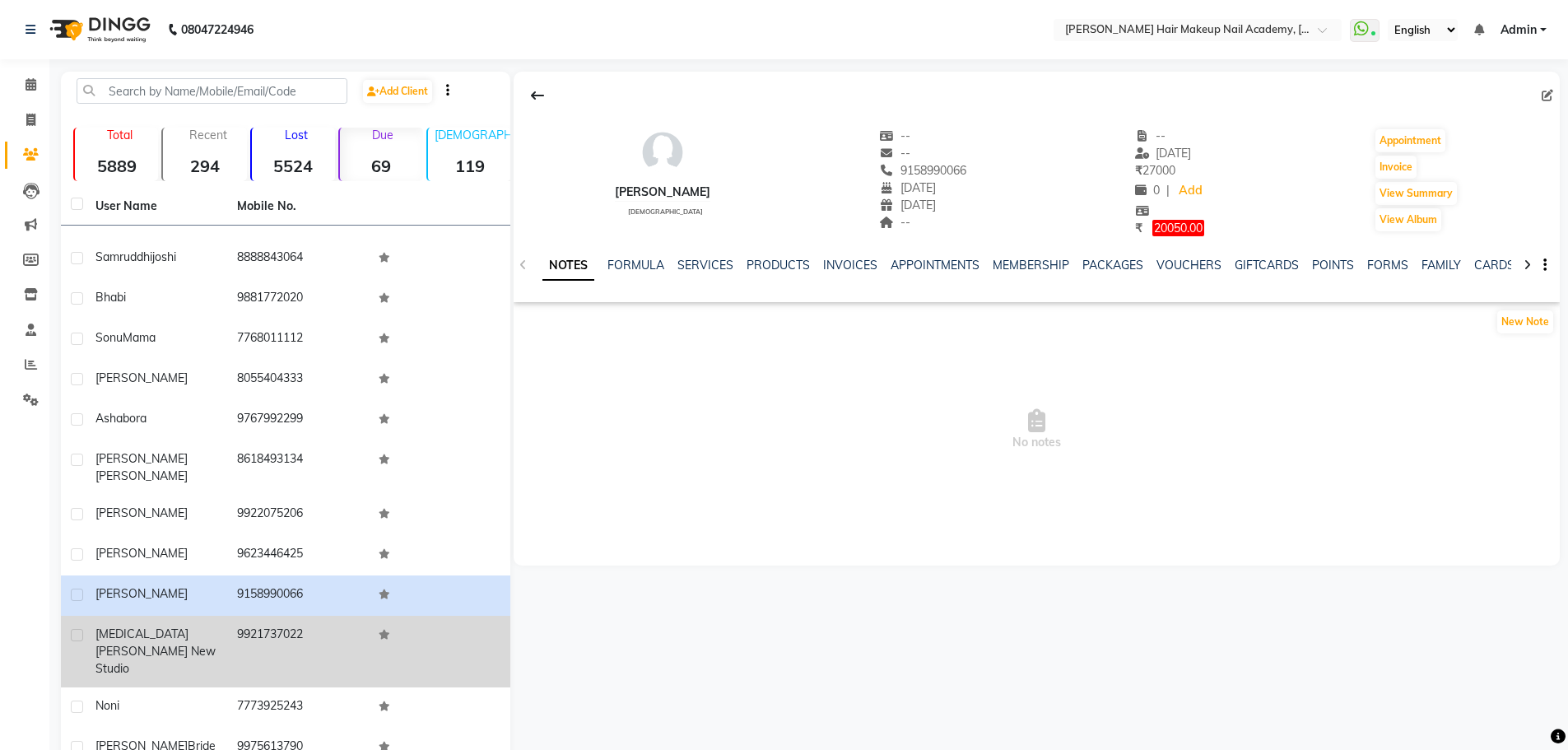
click at [250, 616] on td "9921737022" at bounding box center [297, 652] width 141 height 72
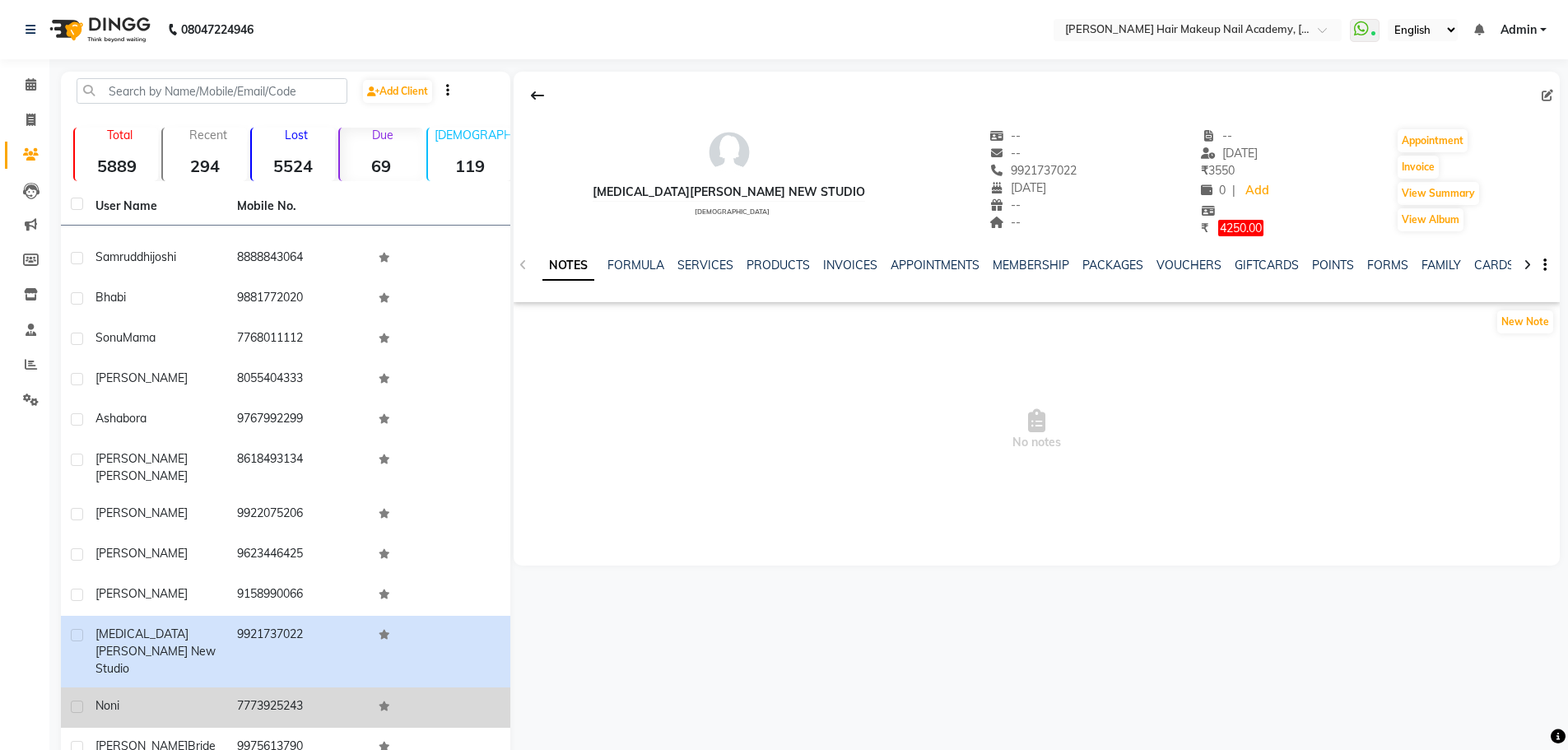
click at [248, 687] on td "7773925243" at bounding box center [297, 707] width 141 height 41
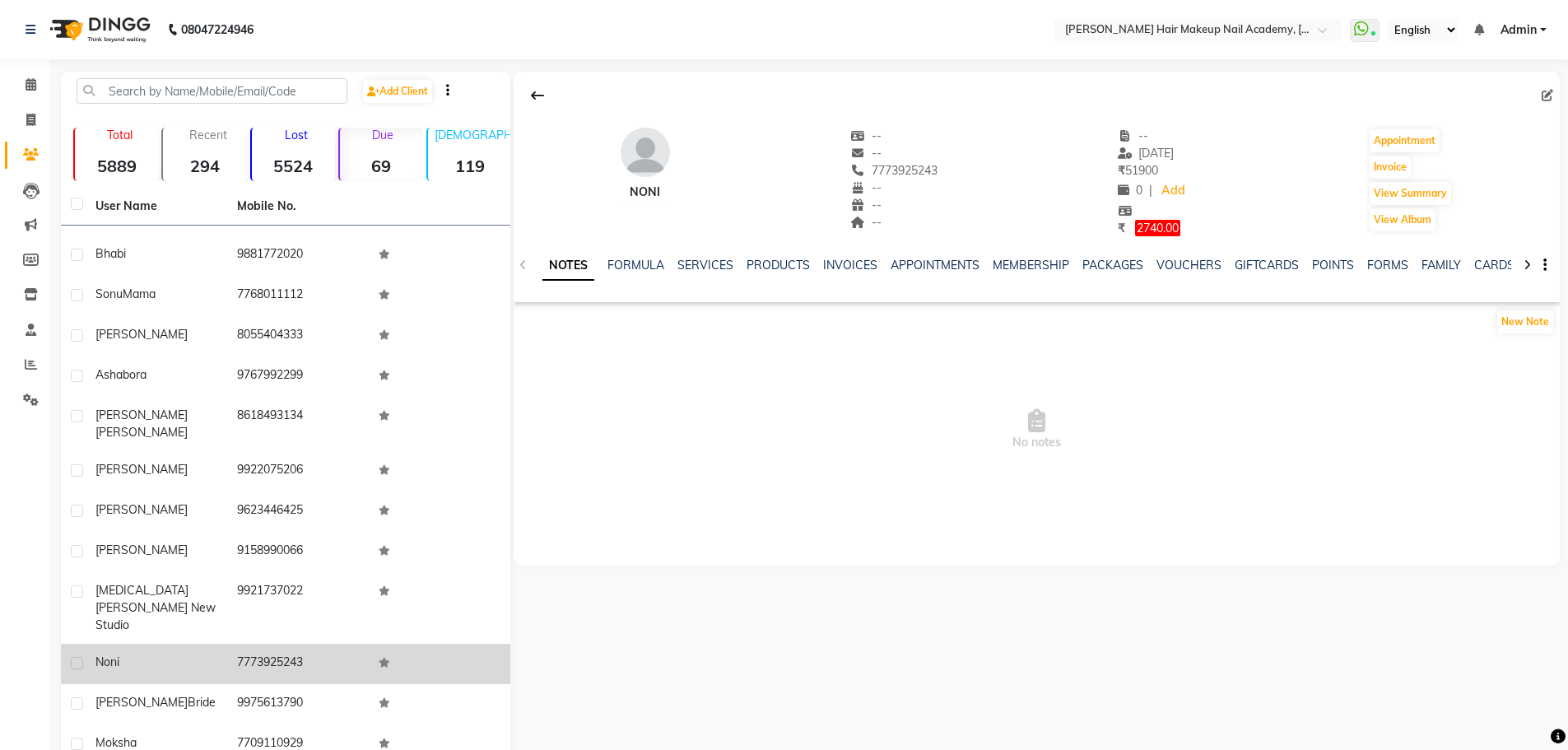
scroll to position [823, 0]
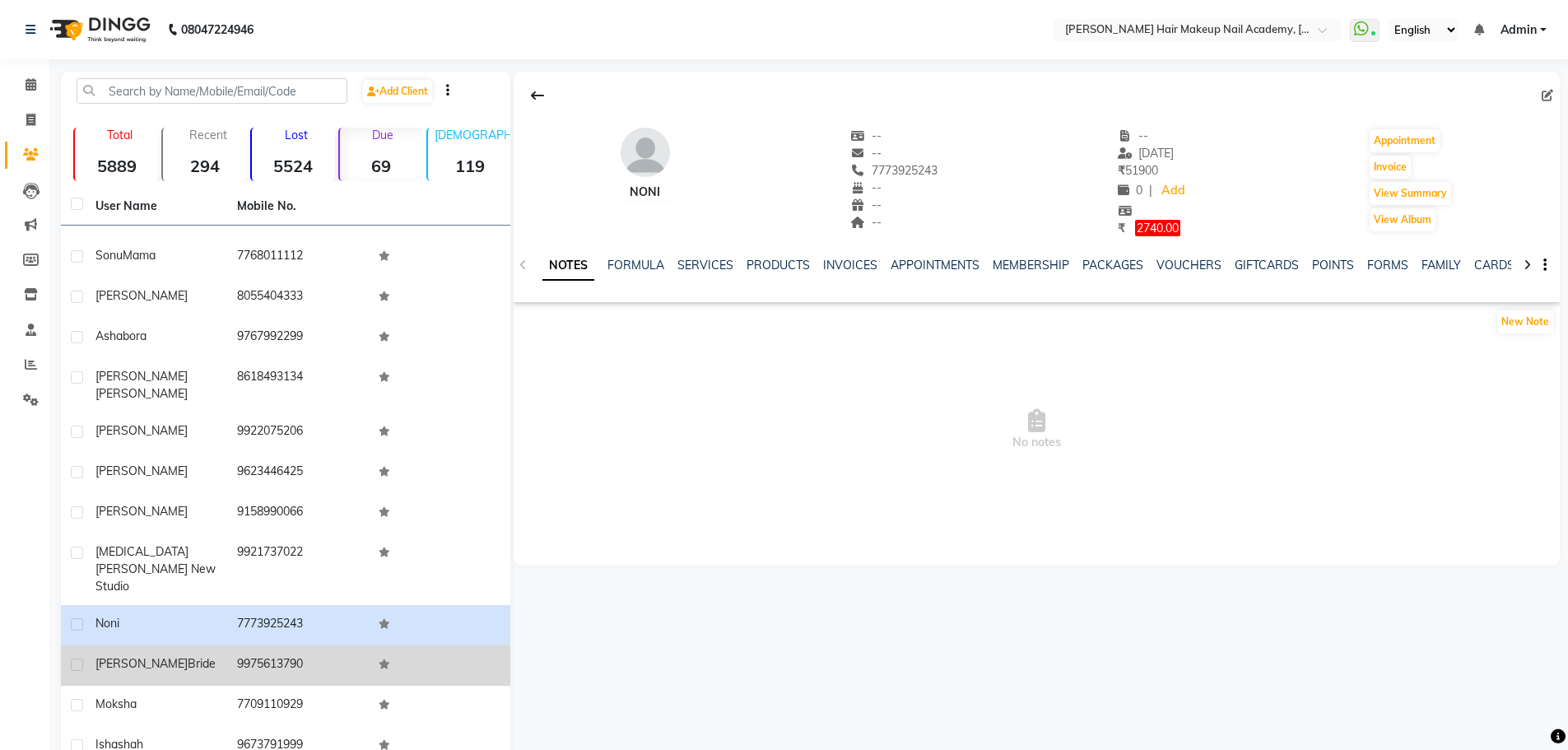
click at [249, 646] on td "9975613790" at bounding box center [297, 665] width 141 height 41
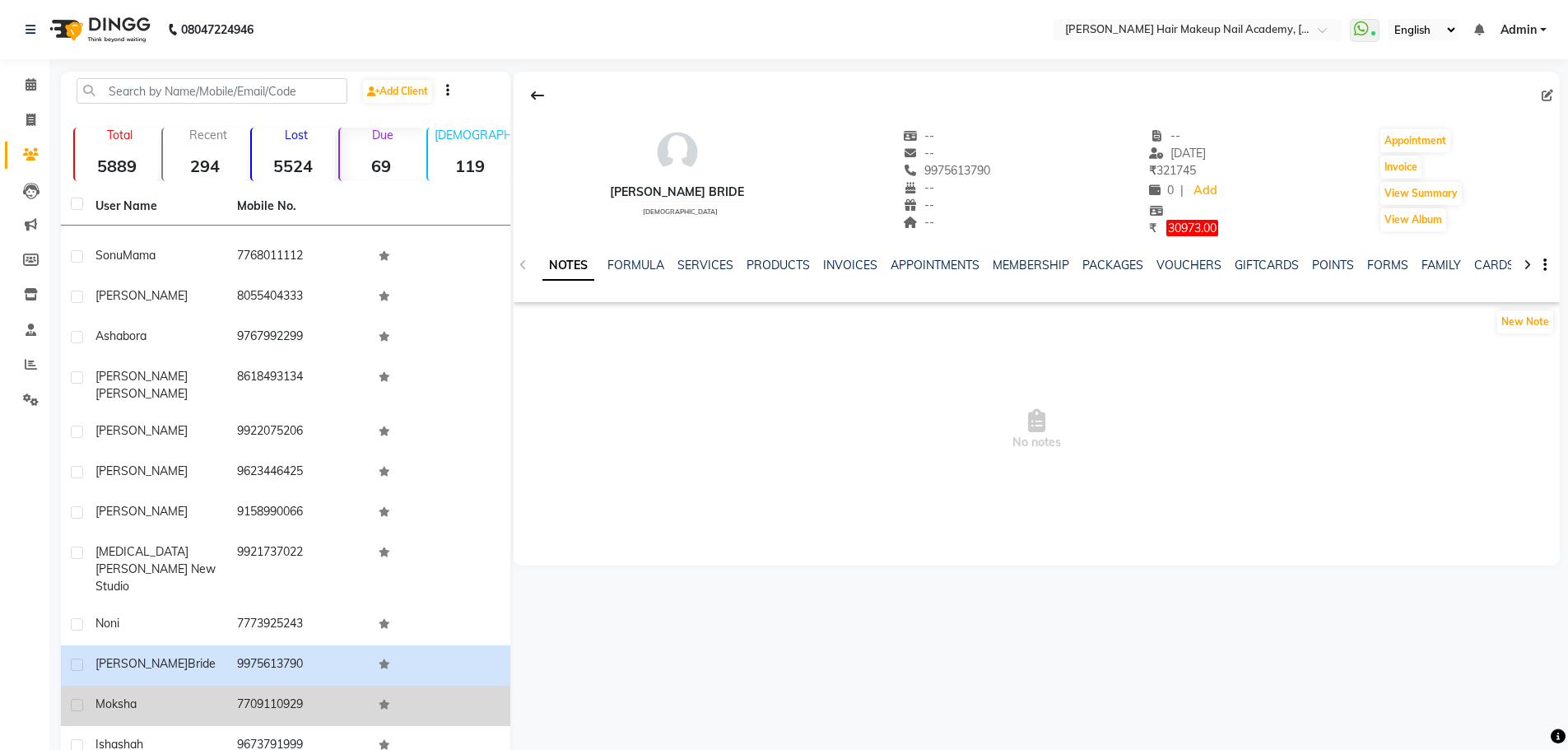
click at [247, 685] on td "7709110929" at bounding box center [297, 705] width 141 height 41
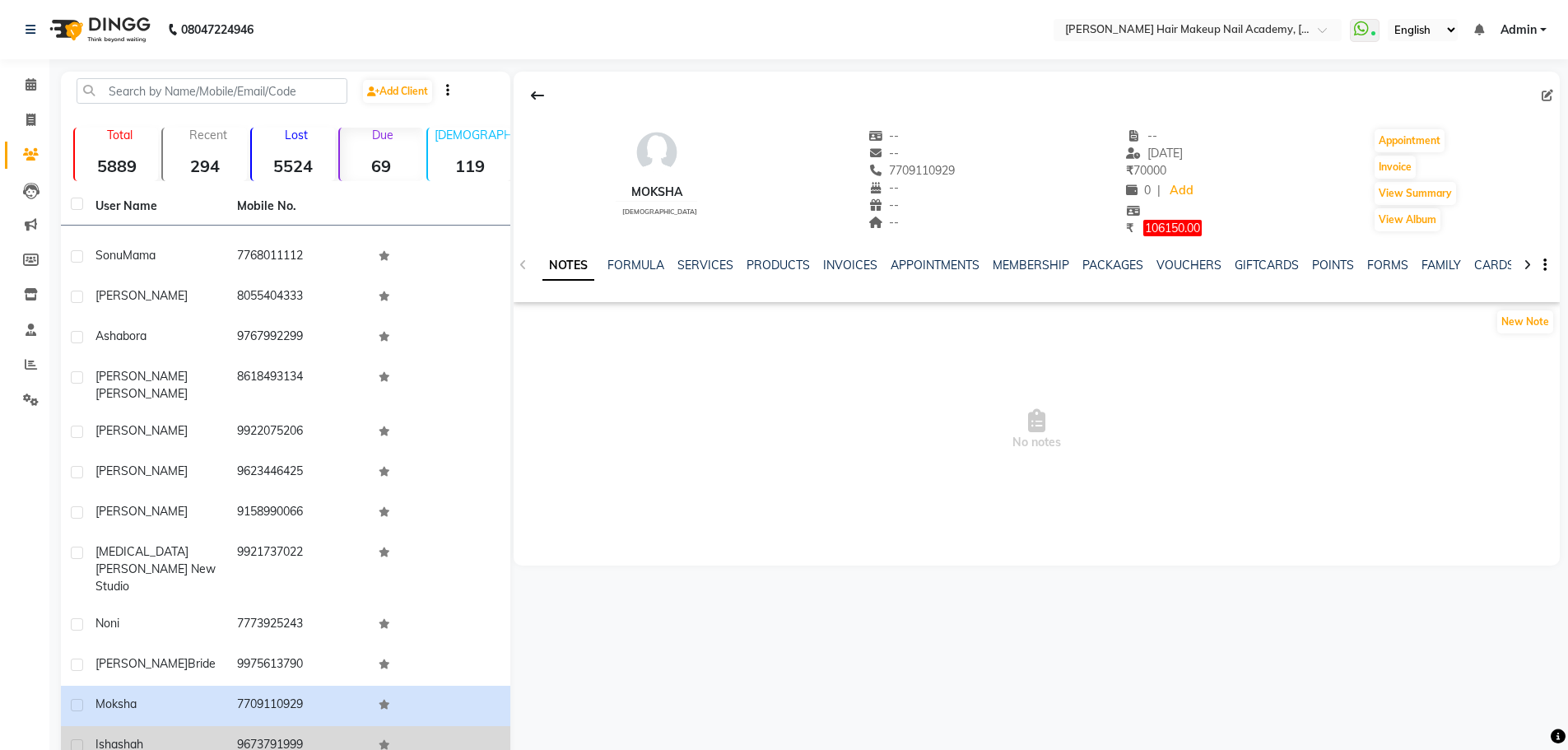
click at [244, 726] on td "9673791999" at bounding box center [297, 745] width 141 height 41
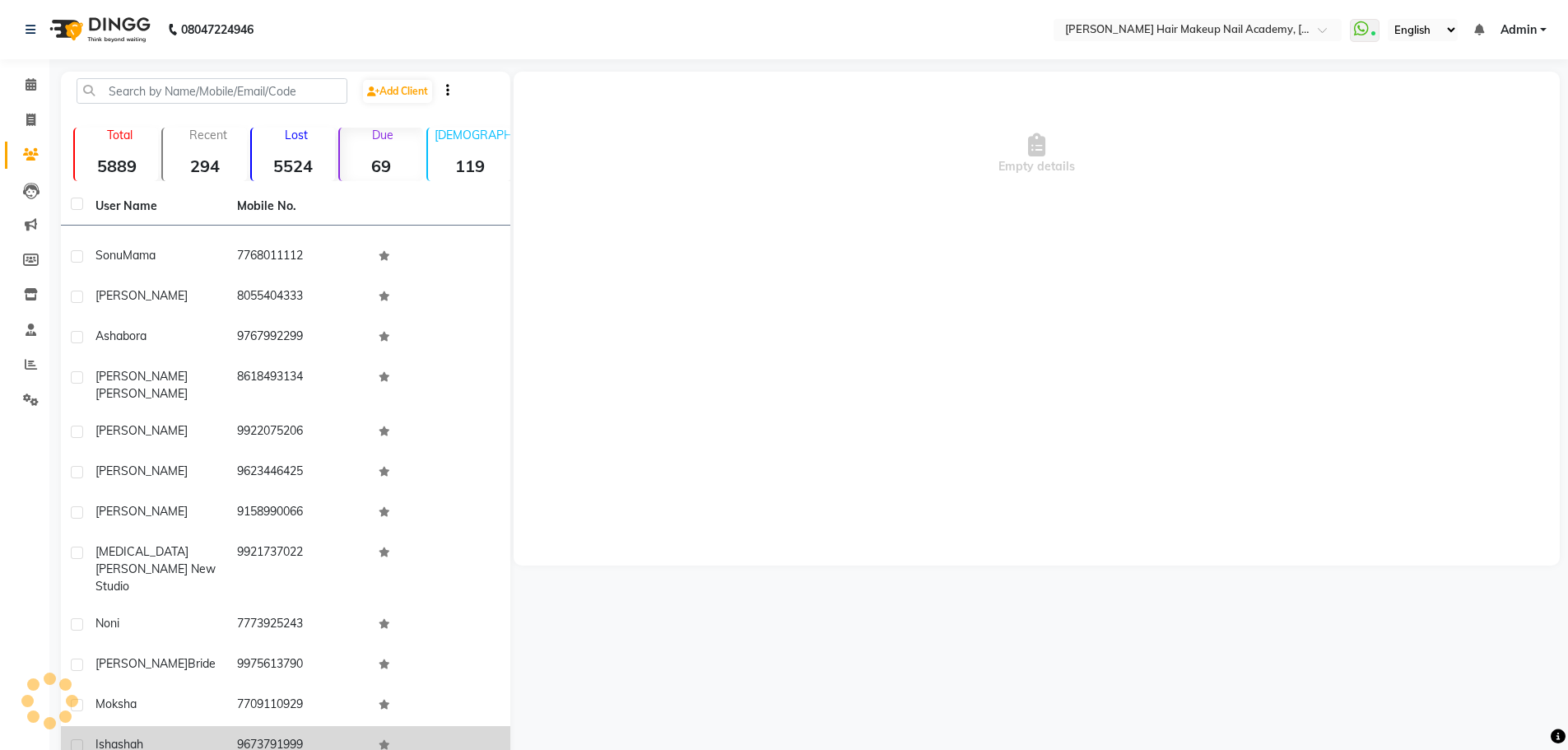
scroll to position [906, 0]
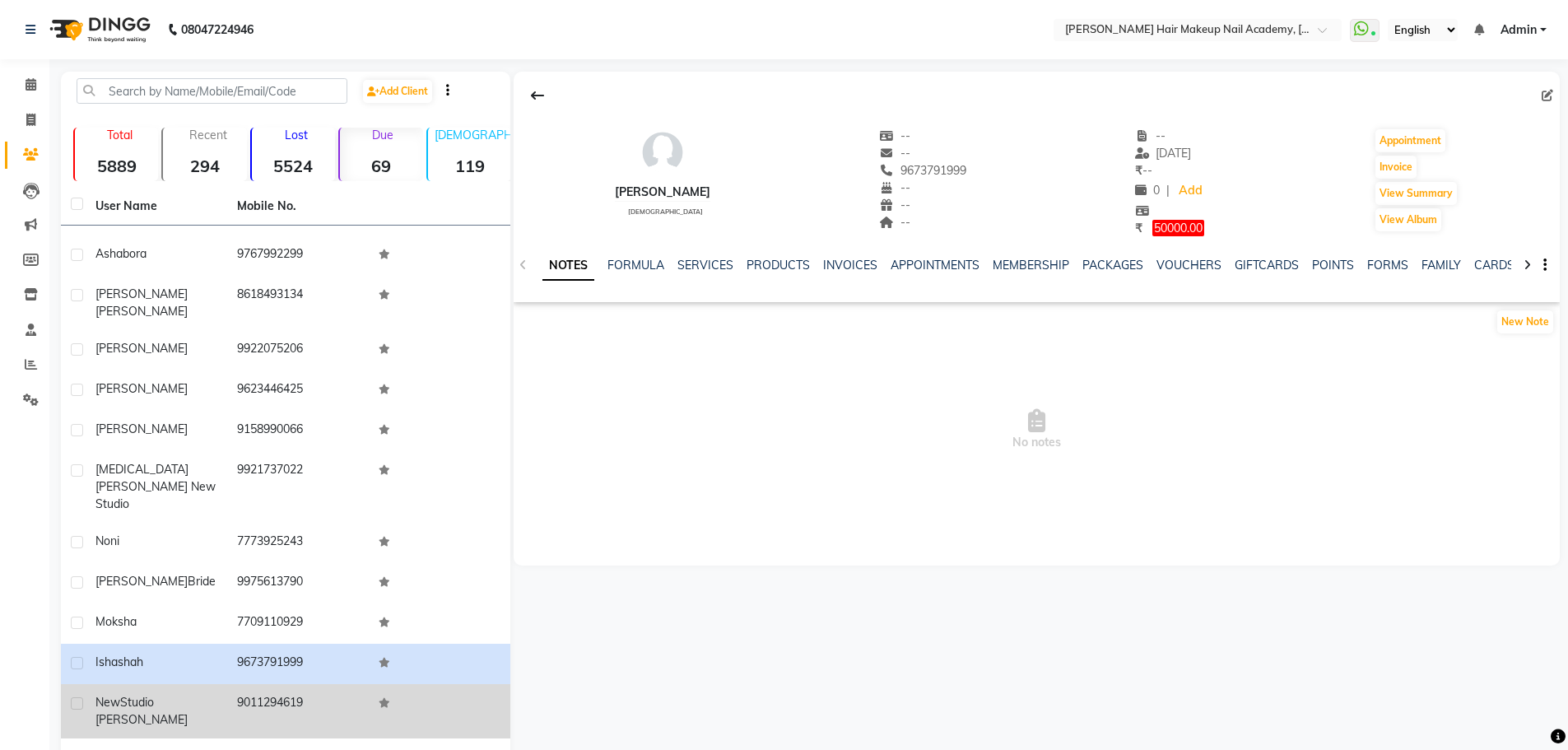
click at [250, 684] on td "9011294619" at bounding box center [297, 711] width 141 height 54
